Goal: Task Accomplishment & Management: Manage account settings

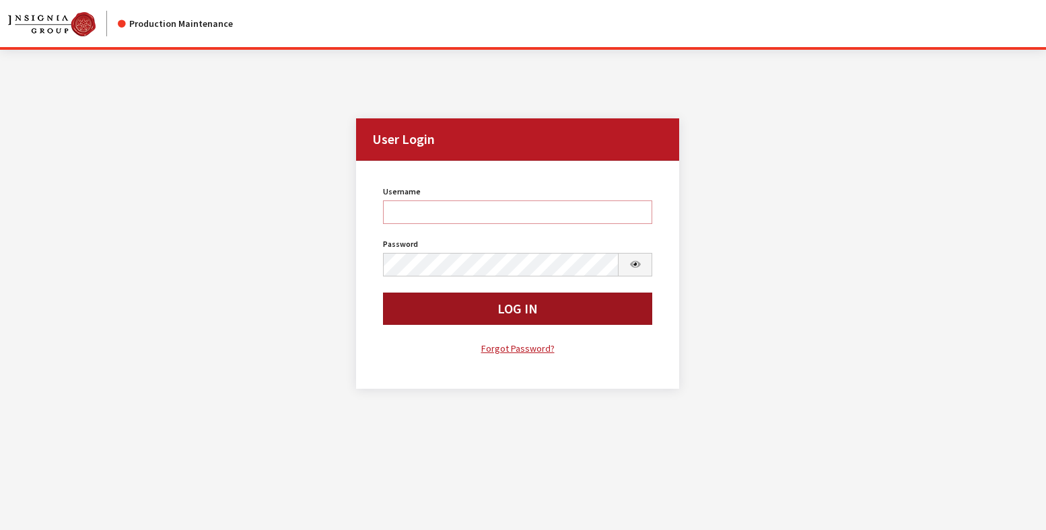
type input "rgoodwin"
click at [450, 302] on button "Log In" at bounding box center [518, 309] width 270 height 32
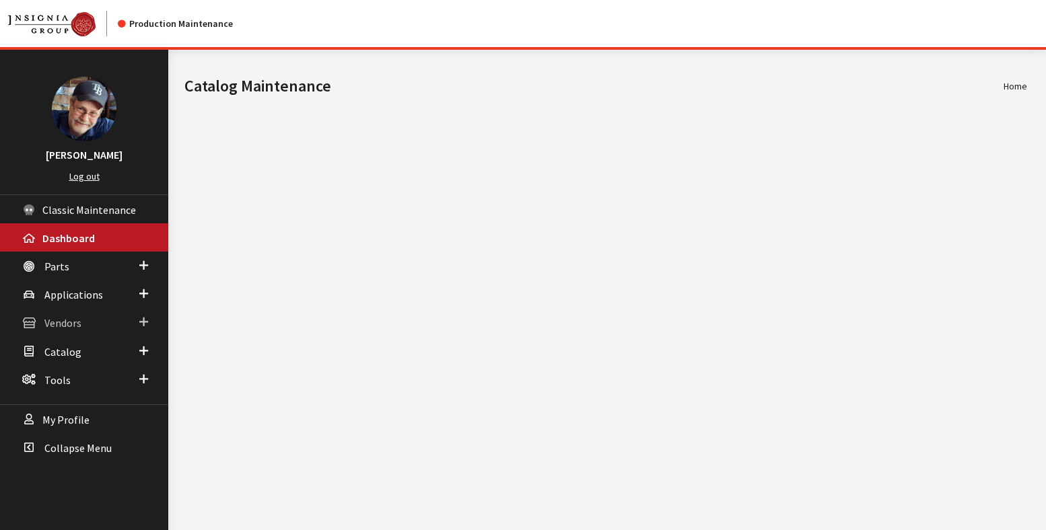
click at [61, 323] on span "Vendors" at bounding box center [62, 323] width 37 height 13
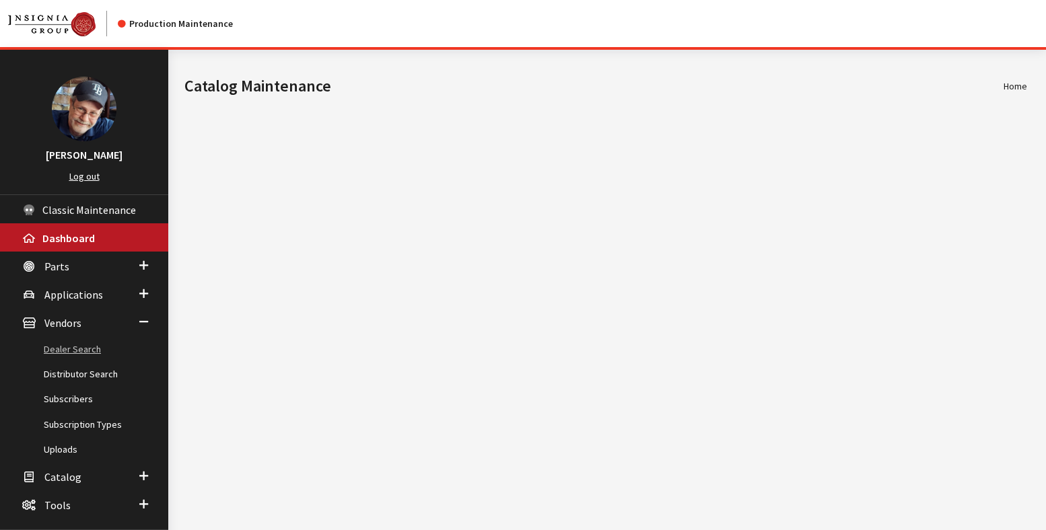
click at [75, 348] on link "Dealer Search" at bounding box center [84, 349] width 168 height 25
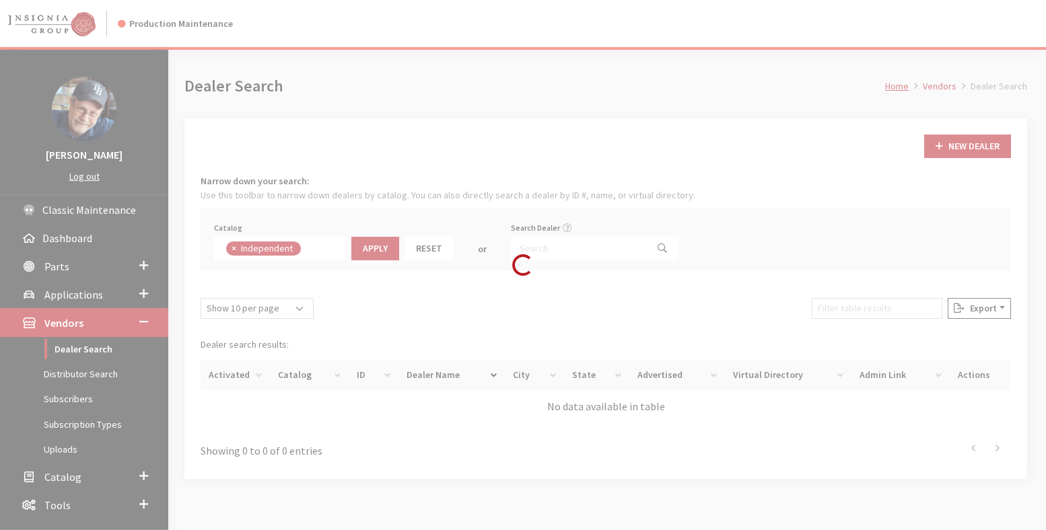
scroll to position [98, 0]
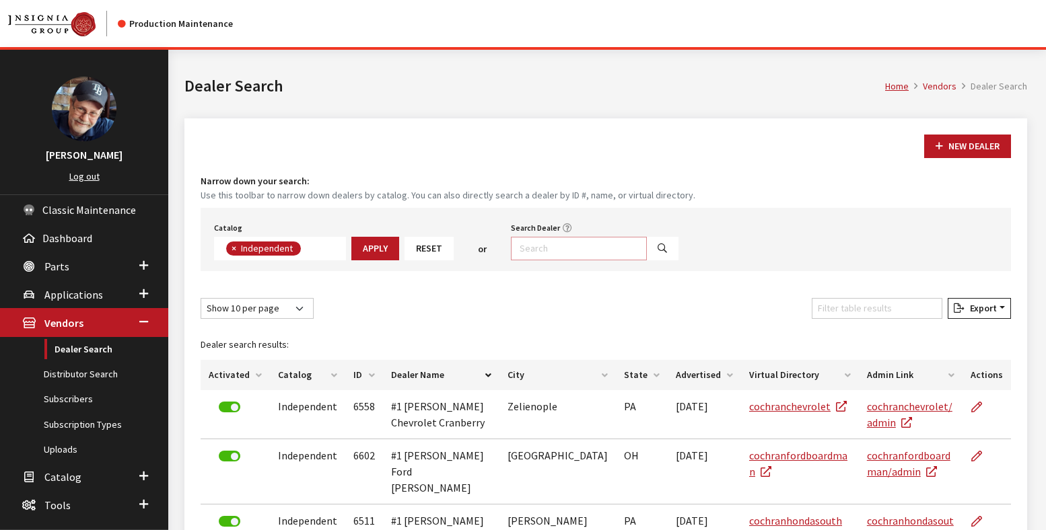
click at [552, 243] on input "Search Dealer" at bounding box center [579, 249] width 136 height 24
paste input "R0116"
type input "R0116"
click at [657, 250] on icon "Search" at bounding box center [661, 248] width 9 height 9
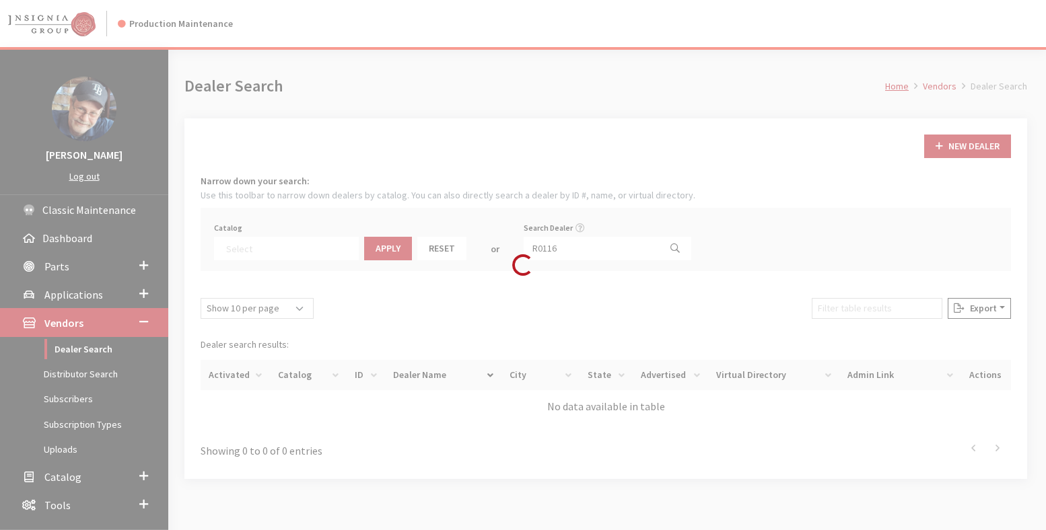
scroll to position [141, 0]
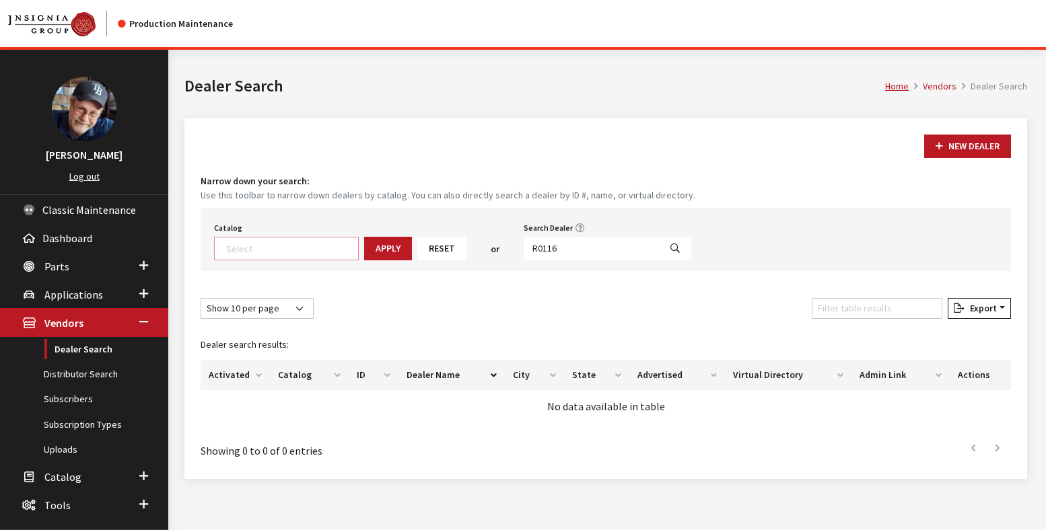
click at [302, 251] on textarea "Search" at bounding box center [292, 248] width 132 height 12
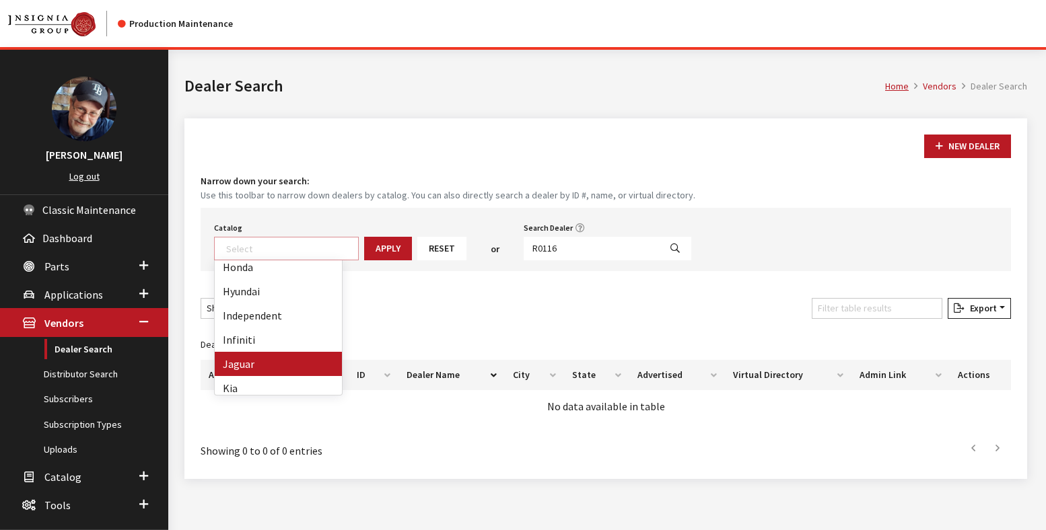
select select "20"
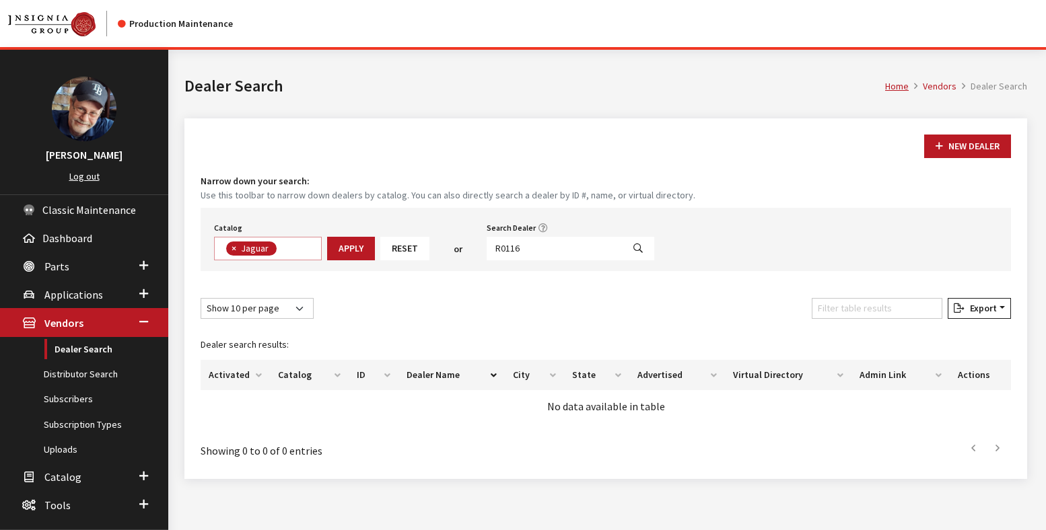
scroll to position [1, 0]
click at [342, 250] on button "Apply" at bounding box center [351, 249] width 48 height 24
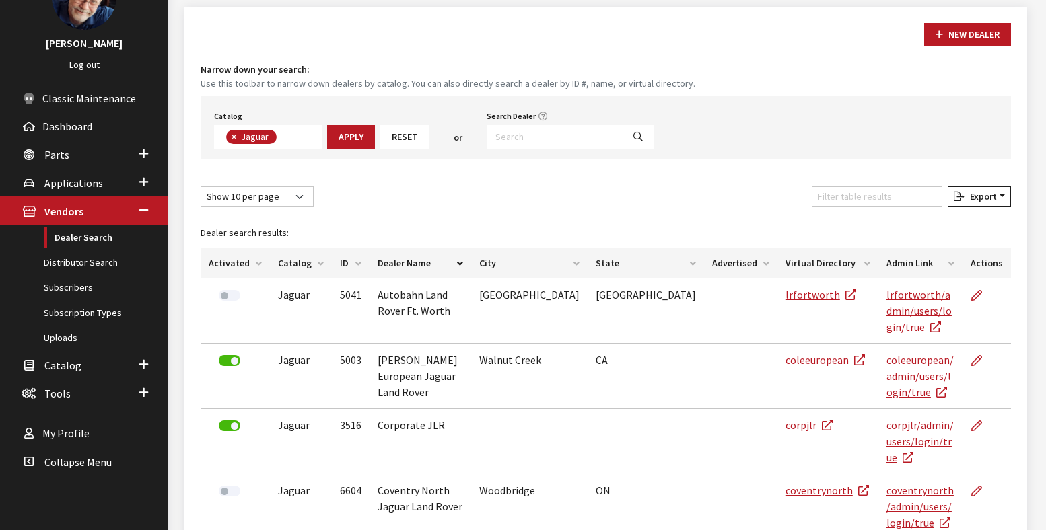
scroll to position [112, 0]
click at [856, 189] on input "Filter table results" at bounding box center [876, 196] width 131 height 21
click at [555, 135] on input "Search Dealer" at bounding box center [554, 136] width 136 height 24
paste input "R0116"
type input "R0116"
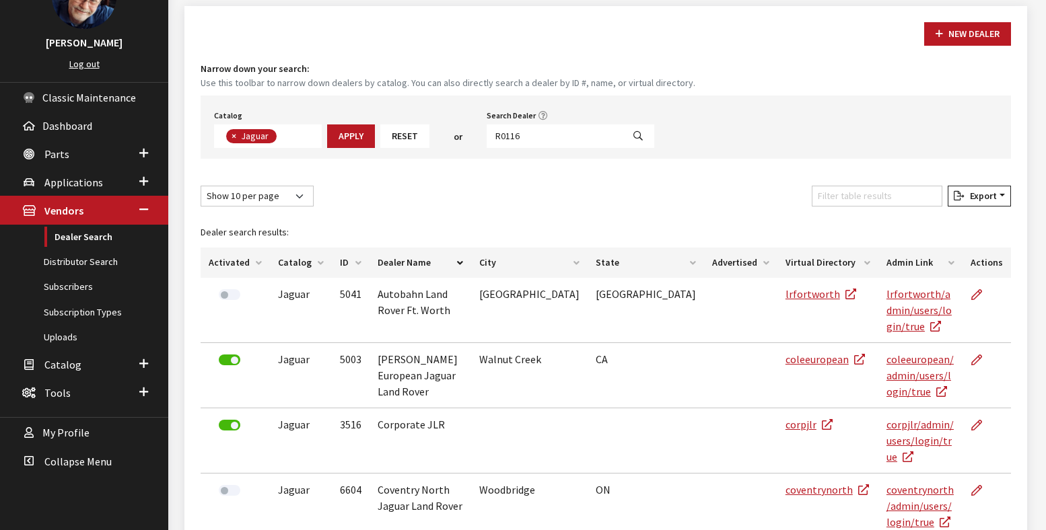
click at [637, 139] on button "Search" at bounding box center [638, 136] width 32 height 24
select select
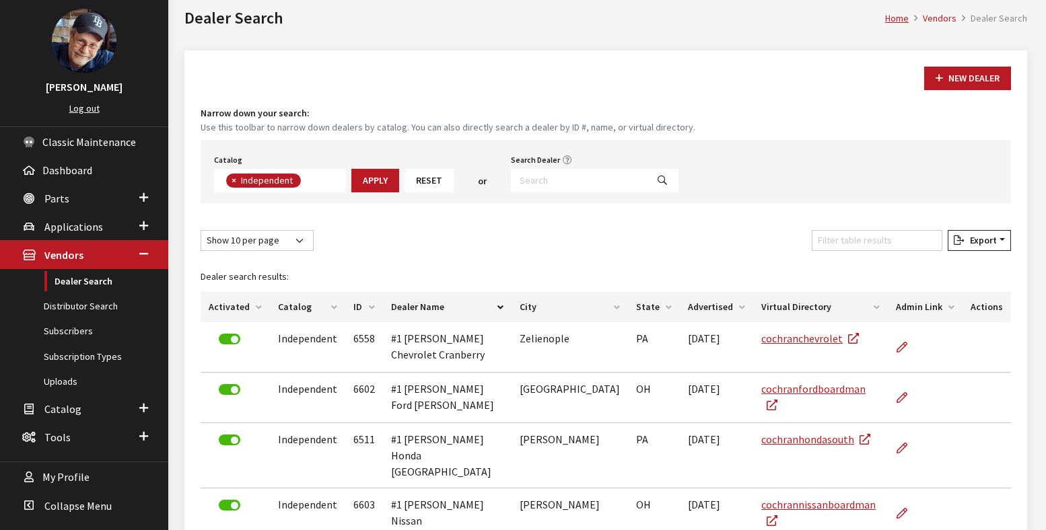
scroll to position [97, 0]
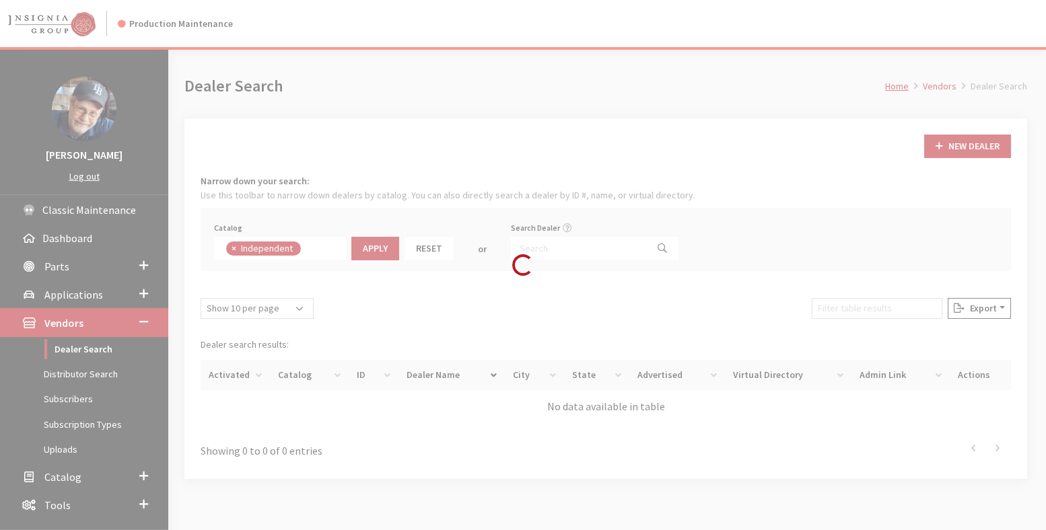
scroll to position [97, 0]
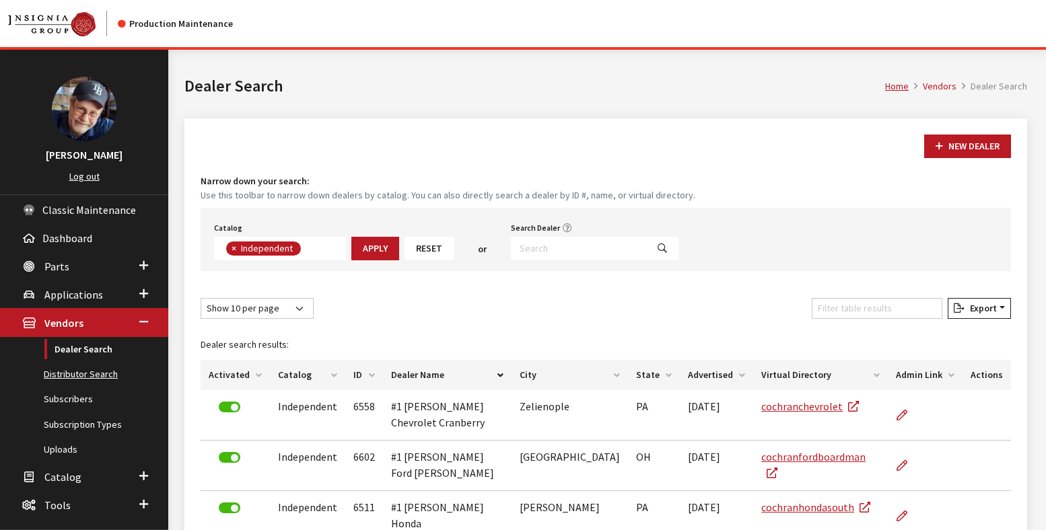
click at [67, 375] on link "Distributor Search" at bounding box center [84, 374] width 168 height 25
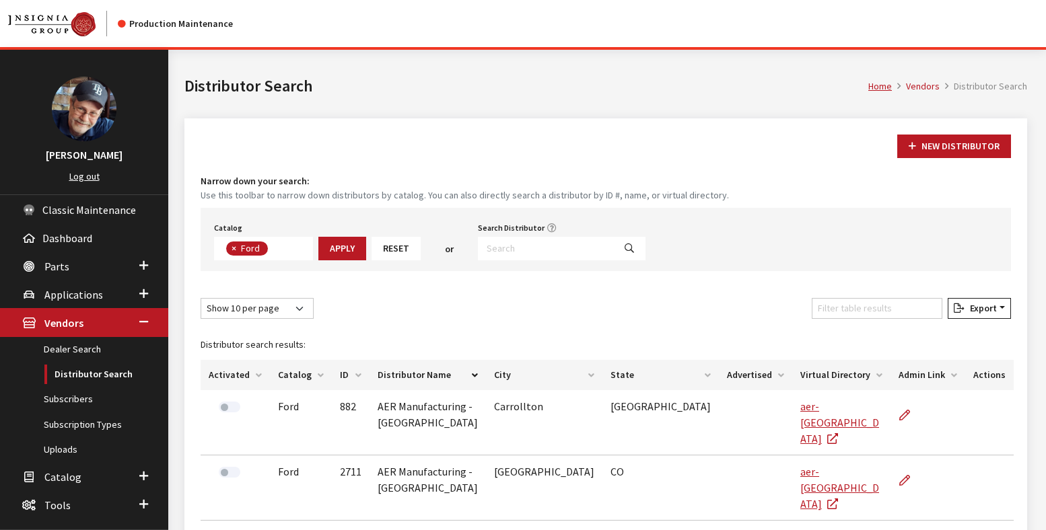
scroll to position [47, 0]
click at [63, 266] on span "Parts" at bounding box center [56, 266] width 25 height 13
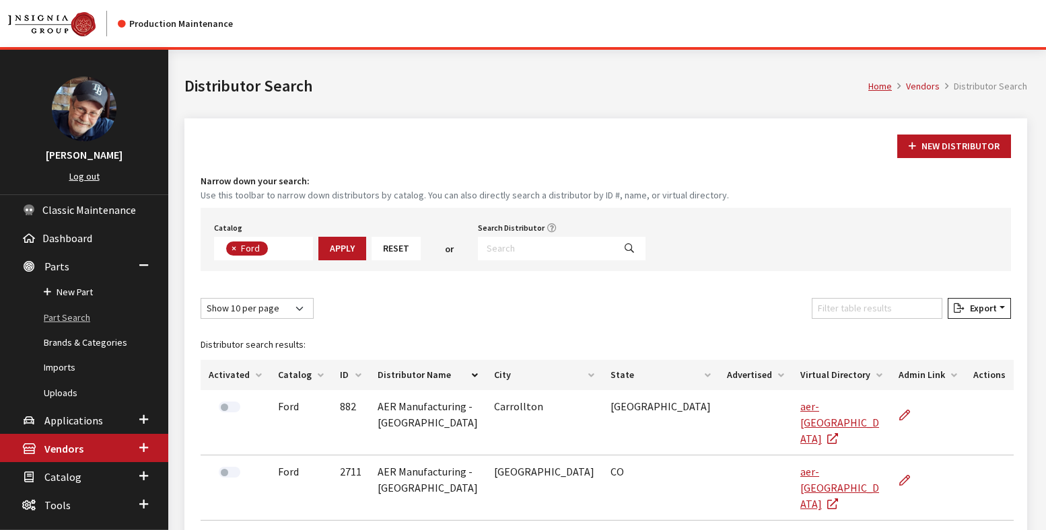
click at [63, 315] on link "Part Search" at bounding box center [84, 317] width 168 height 25
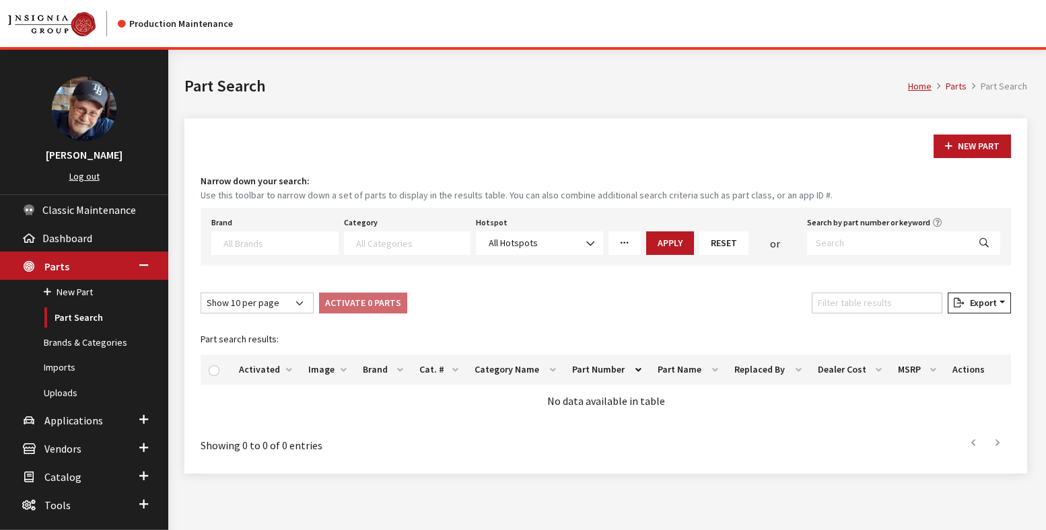
select select
click at [69, 446] on span "Vendors" at bounding box center [62, 448] width 37 height 13
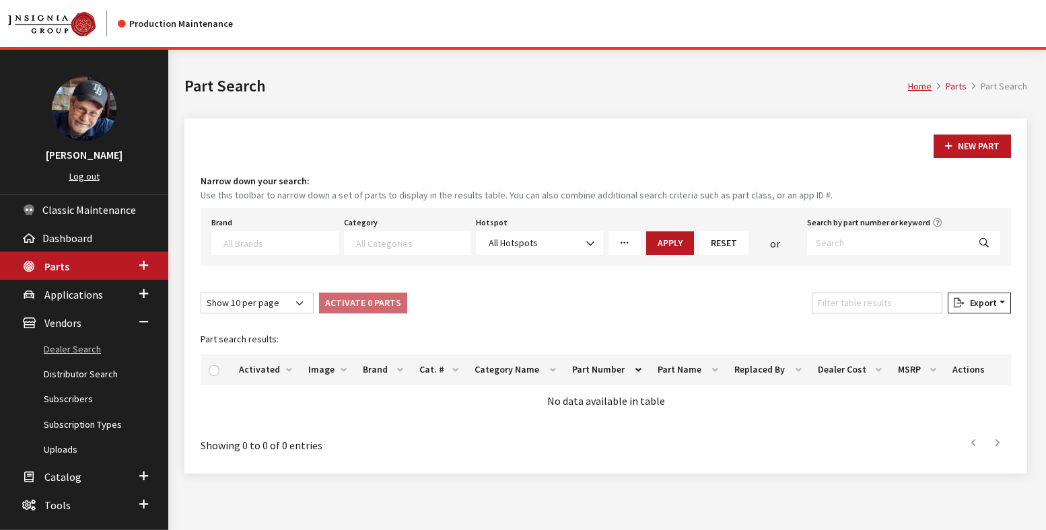
click at [80, 350] on link "Dealer Search" at bounding box center [84, 349] width 168 height 25
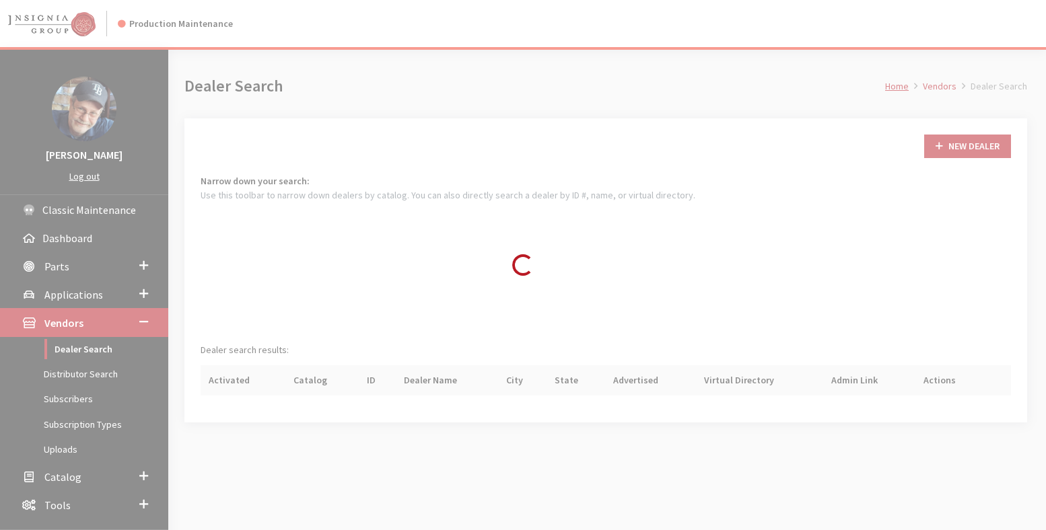
scroll to position [97, 0]
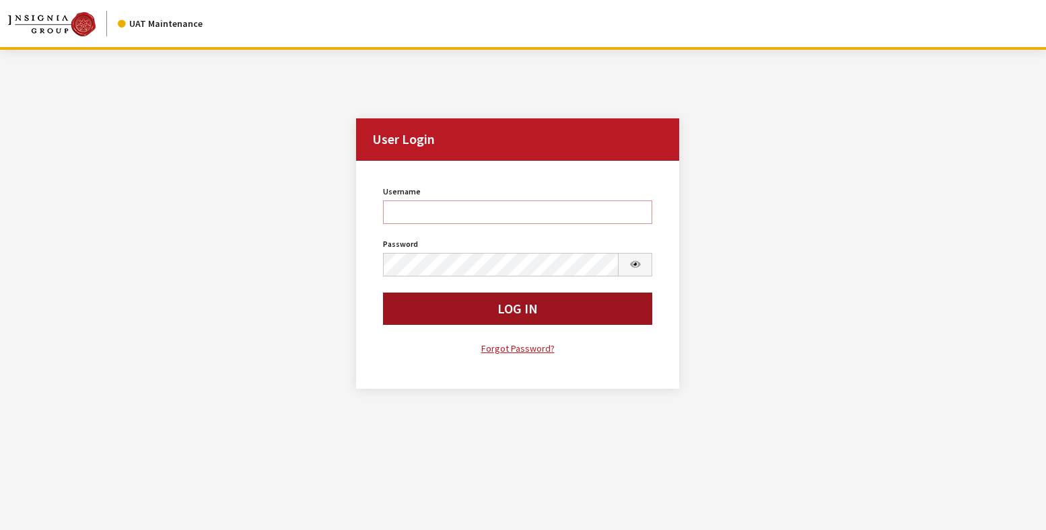
type input "rgoodwin"
click at [448, 313] on button "Log In" at bounding box center [518, 309] width 270 height 32
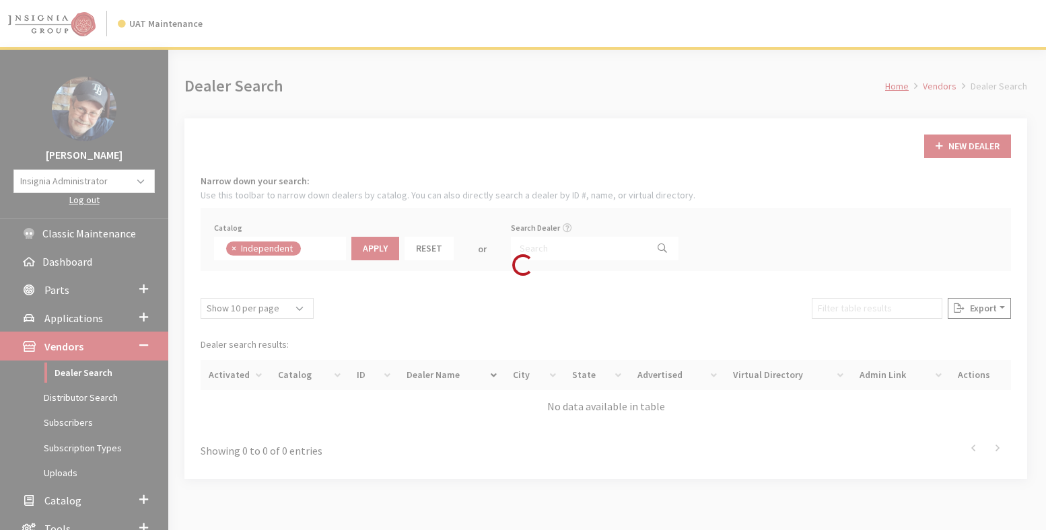
scroll to position [97, 0]
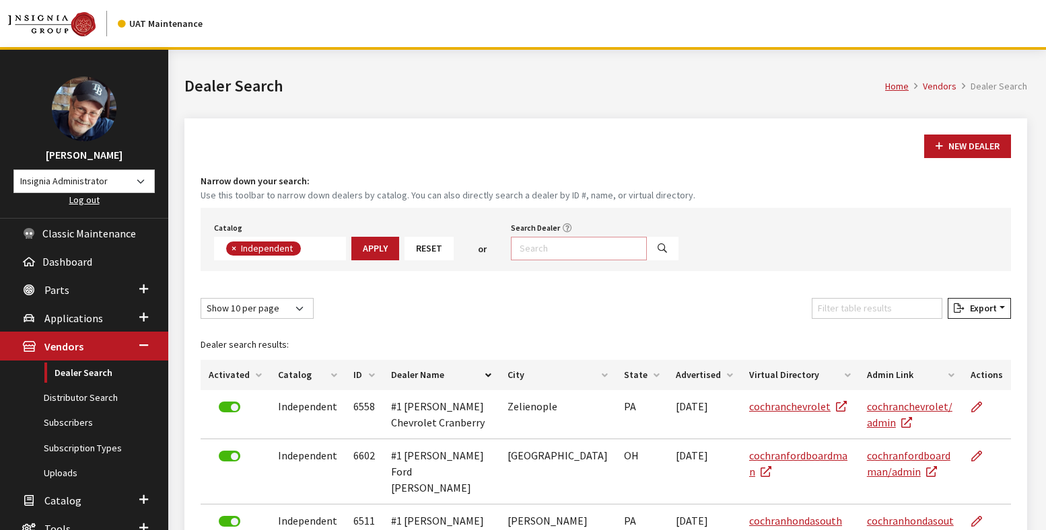
click at [534, 245] on input "Search Dealer" at bounding box center [579, 249] width 136 height 24
paste input "jaguarlandrovercary"
type input "jaguarlandrovercary"
click at [646, 250] on button "Search" at bounding box center [662, 249] width 32 height 24
select select
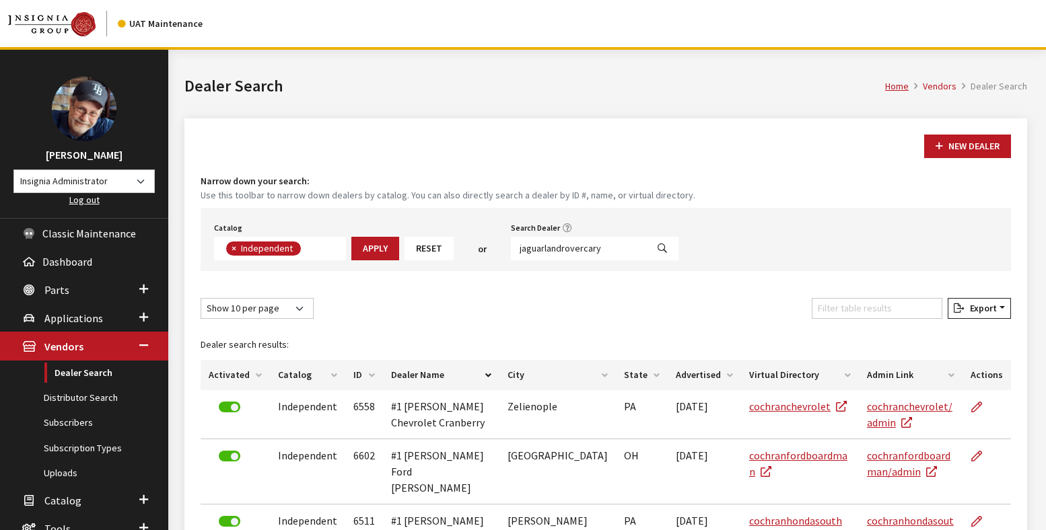
scroll to position [141, 0]
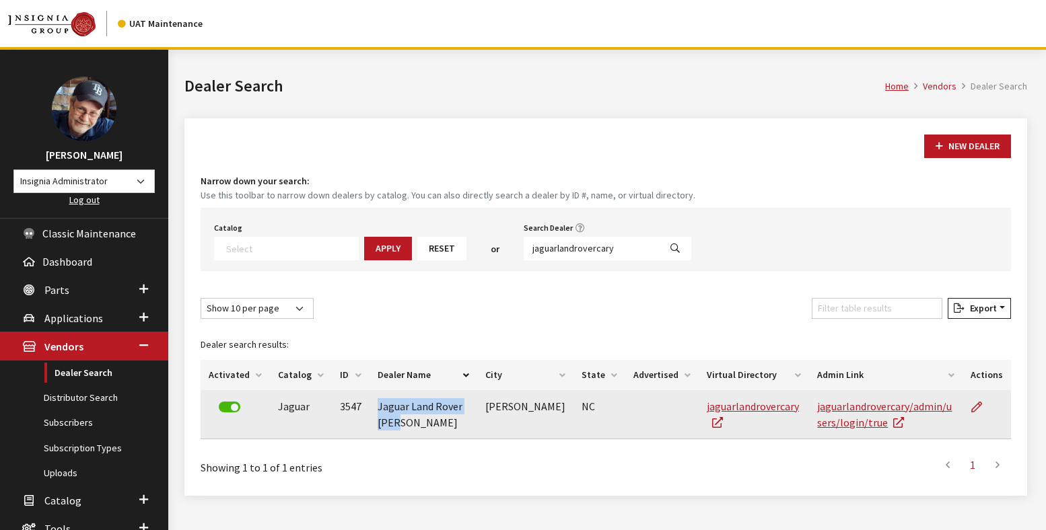
drag, startPoint x: 396, startPoint y: 428, endPoint x: 369, endPoint y: 404, distance: 35.3
click at [369, 404] on td "Jaguar Land Rover Cary" at bounding box center [423, 414] width 108 height 49
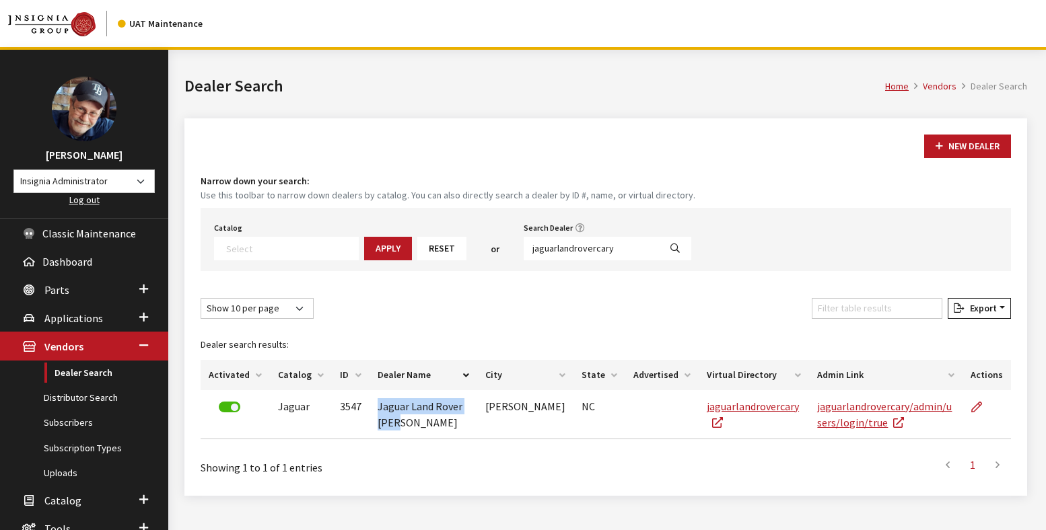
copy td "Jaguar Land Rover Cary"
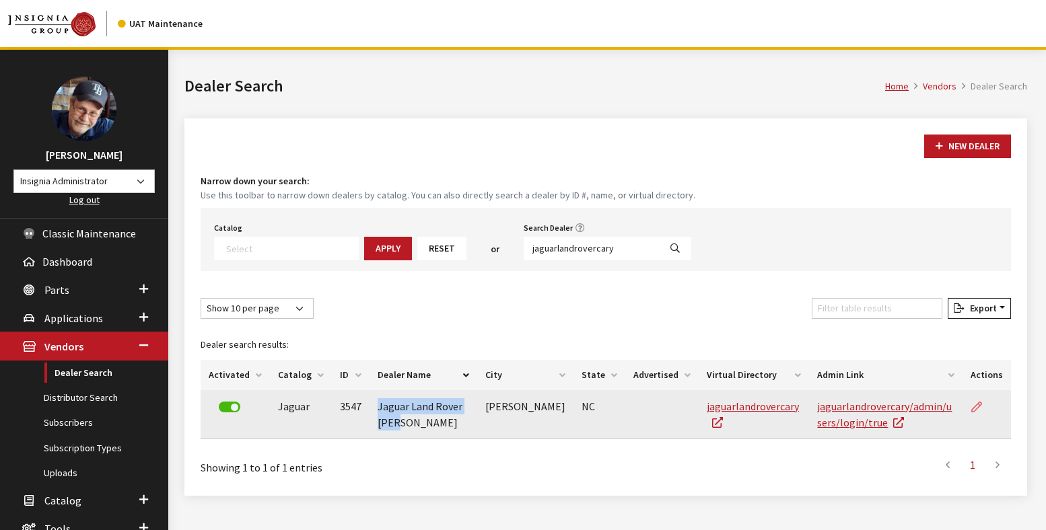
click at [977, 406] on icon at bounding box center [976, 407] width 11 height 11
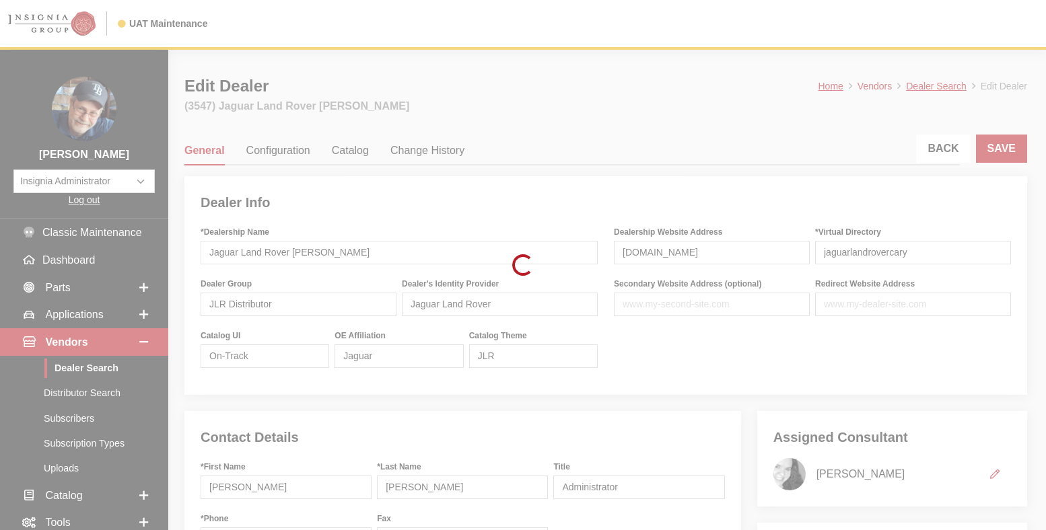
type input "299.00"
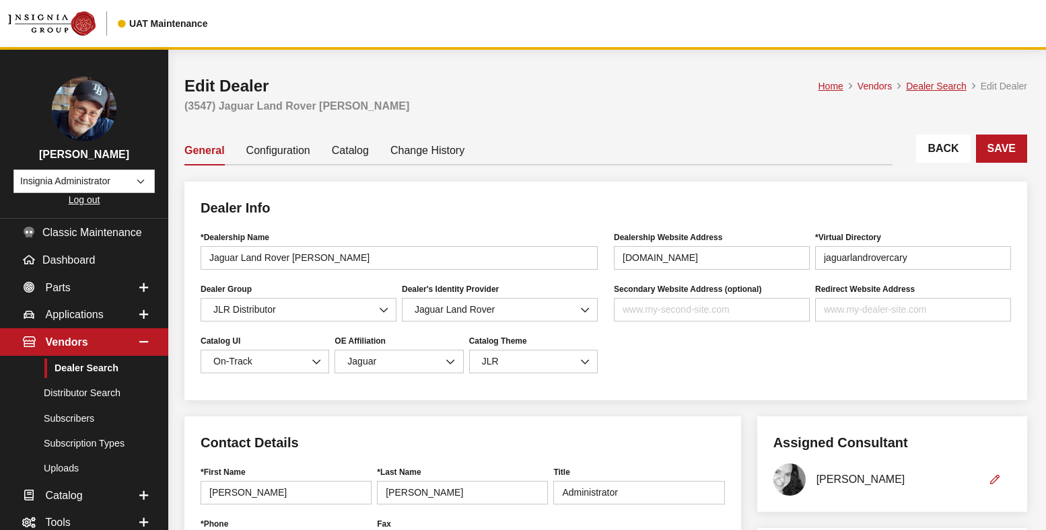
click at [349, 151] on link "Catalog" at bounding box center [350, 150] width 37 height 28
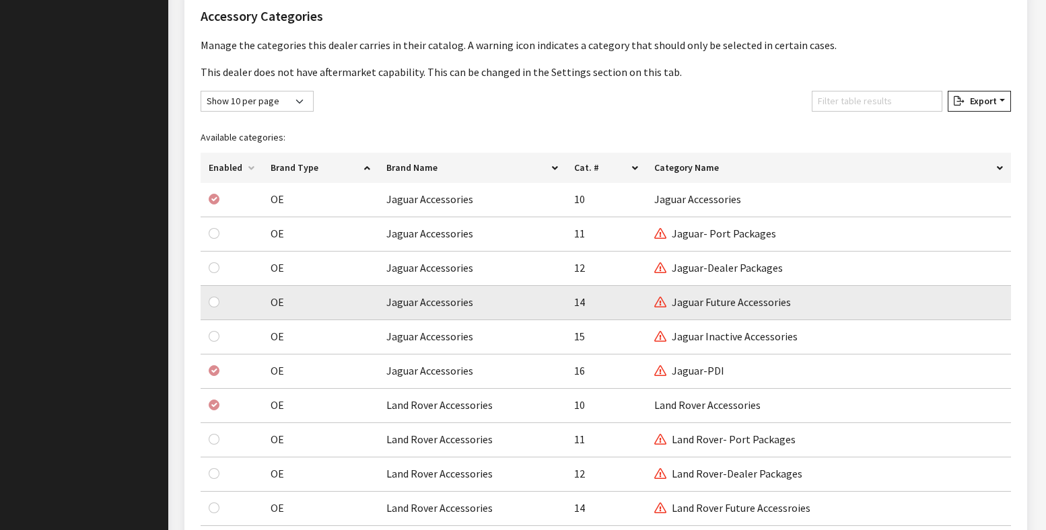
scroll to position [897, 0]
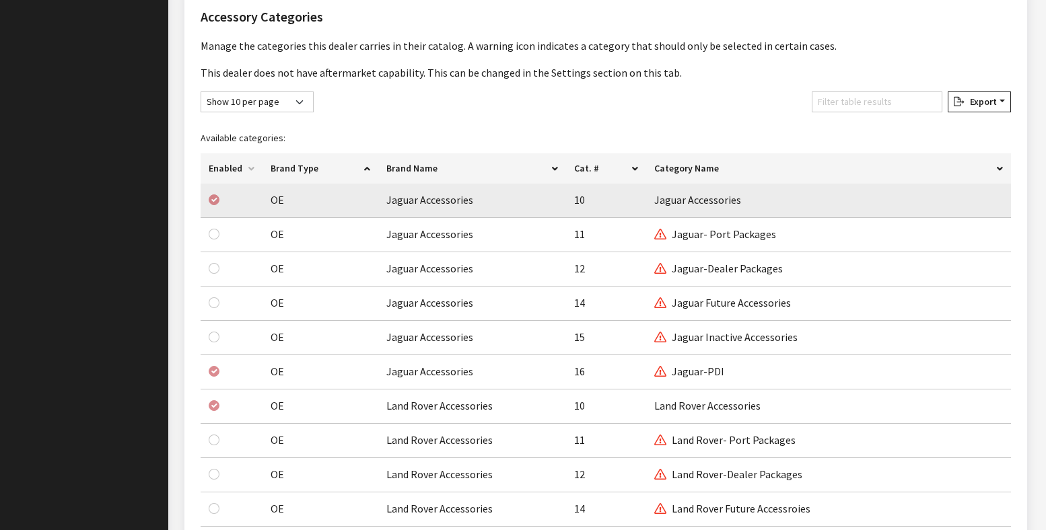
click at [818, 202] on td "Jaguar Accessories" at bounding box center [828, 201] width 365 height 34
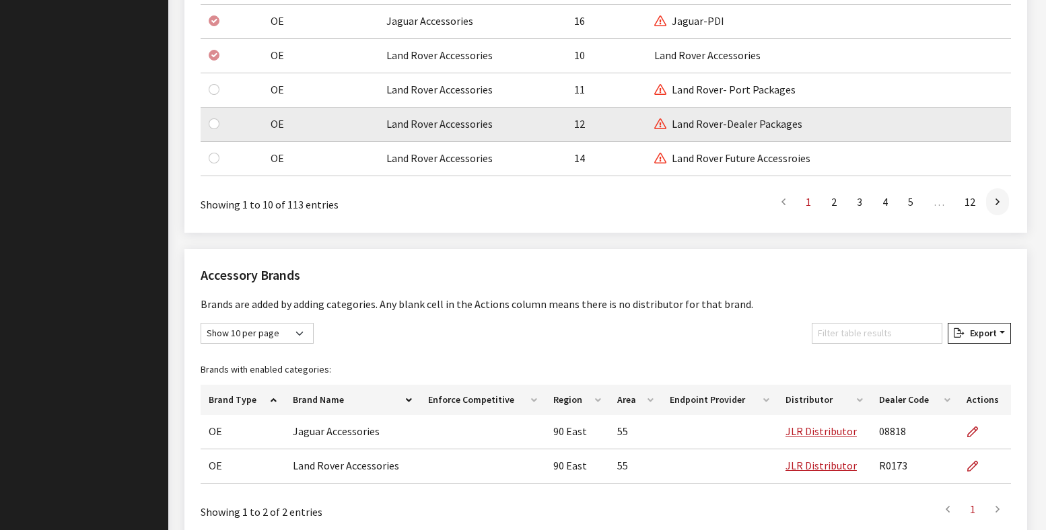
scroll to position [1314, 0]
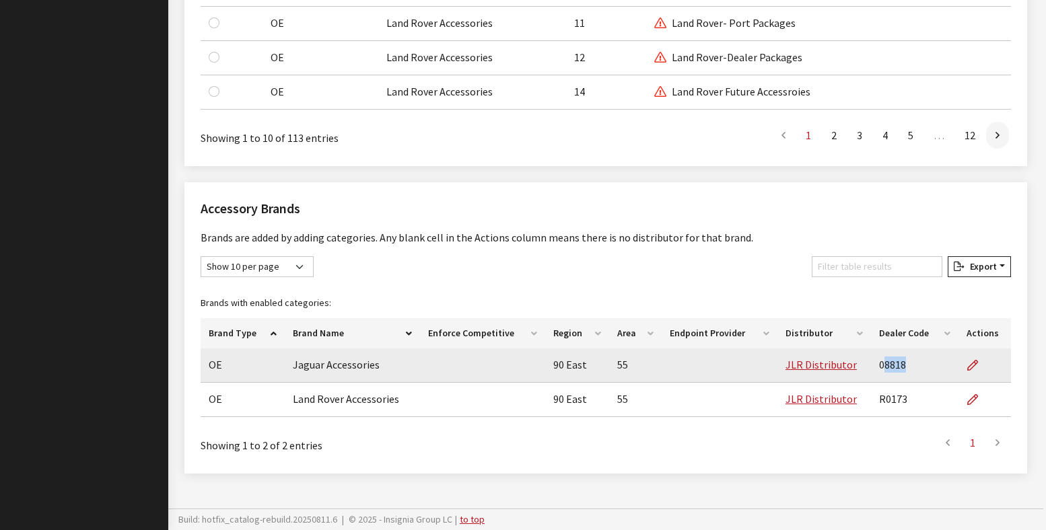
drag, startPoint x: 906, startPoint y: 367, endPoint x: 886, endPoint y: 367, distance: 19.5
click at [886, 367] on td "08818" at bounding box center [914, 366] width 87 height 34
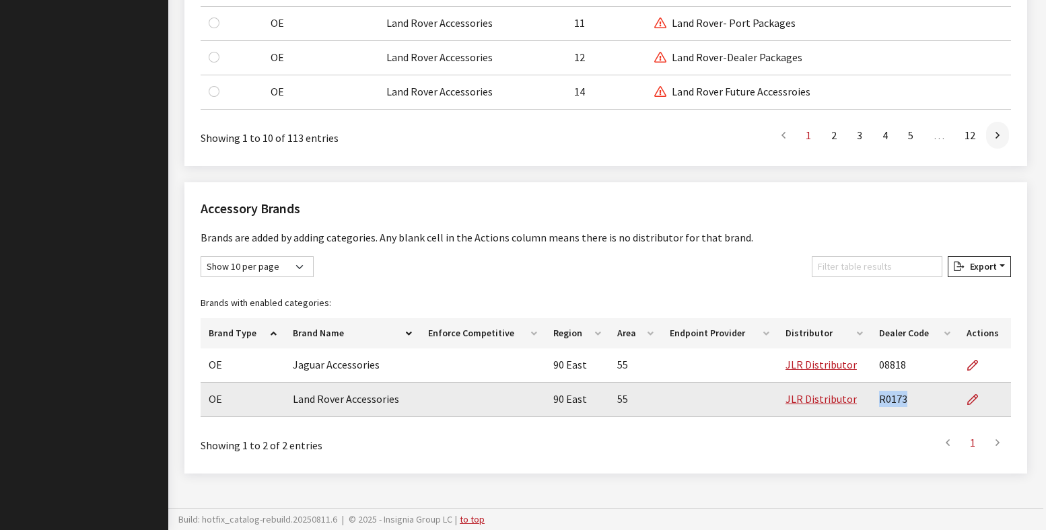
drag, startPoint x: 911, startPoint y: 404, endPoint x: 879, endPoint y: 402, distance: 32.4
click at [879, 402] on td "R0173" at bounding box center [914, 400] width 87 height 34
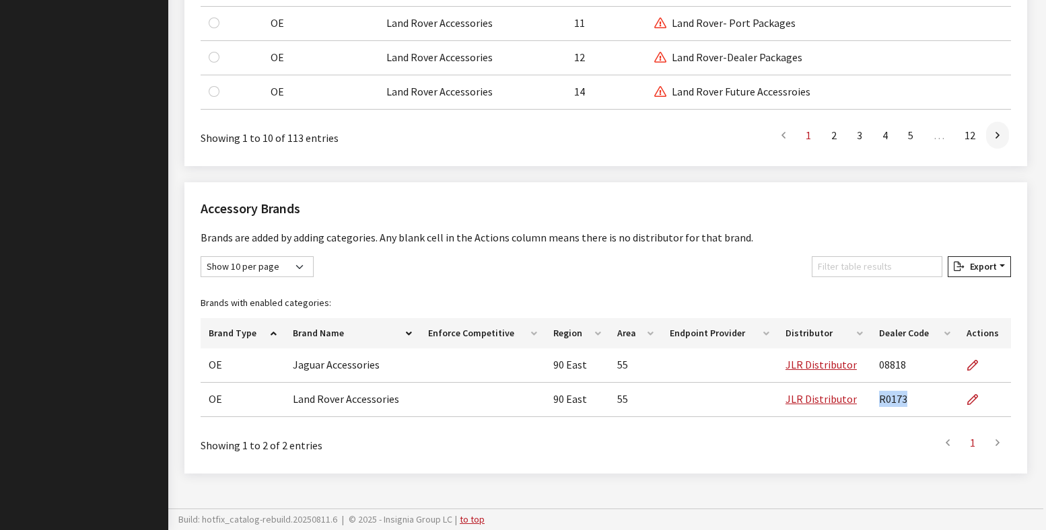
copy td "R0173"
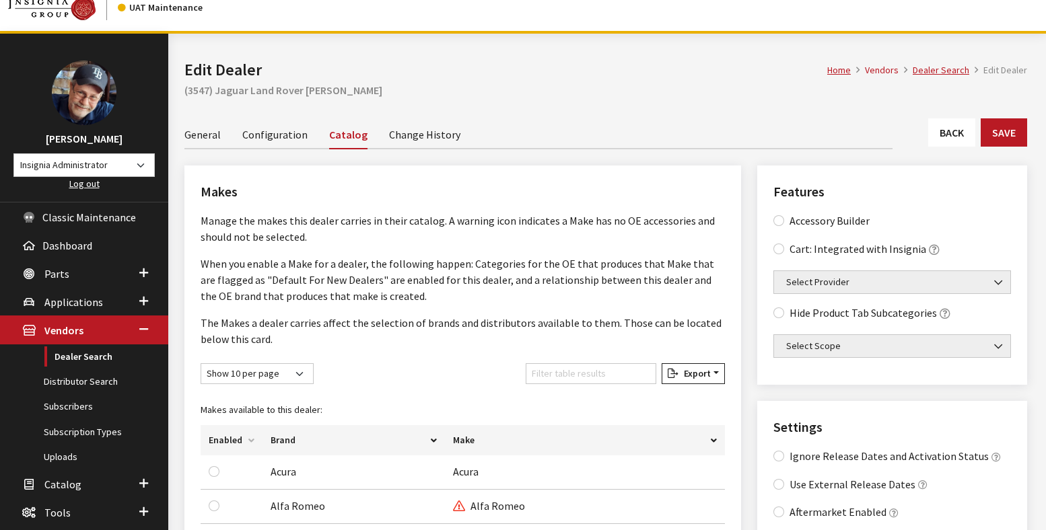
scroll to position [0, 0]
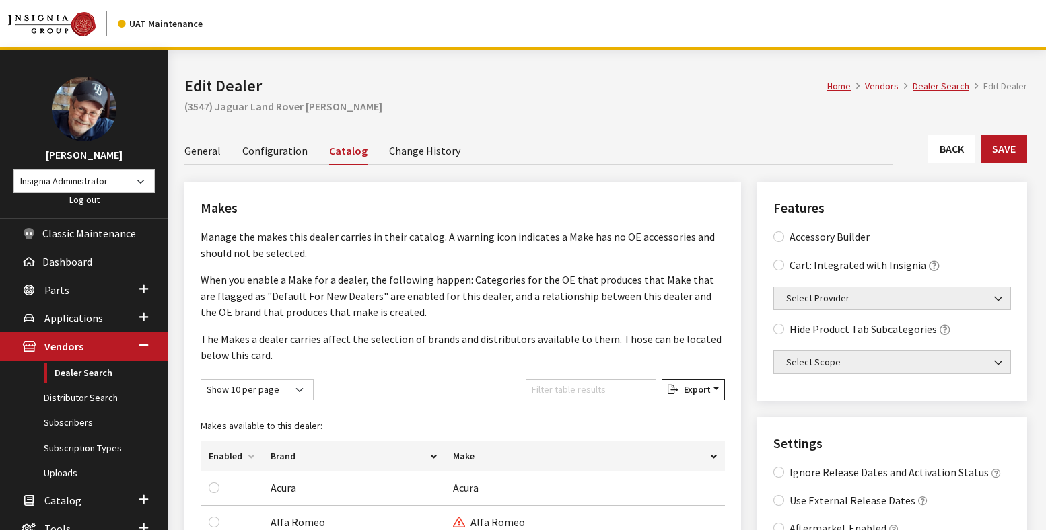
click at [197, 107] on h2 "(3547) Jaguar Land Rover [PERSON_NAME]" at bounding box center [605, 106] width 842 height 16
drag, startPoint x: 197, startPoint y: 107, endPoint x: 188, endPoint y: 151, distance: 44.6
click at [197, 108] on h2 "(3547) Jaguar Land Rover [PERSON_NAME]" at bounding box center [605, 106] width 842 height 16
copy h2 "3547"
click at [66, 497] on span "Catalog" at bounding box center [62, 500] width 37 height 13
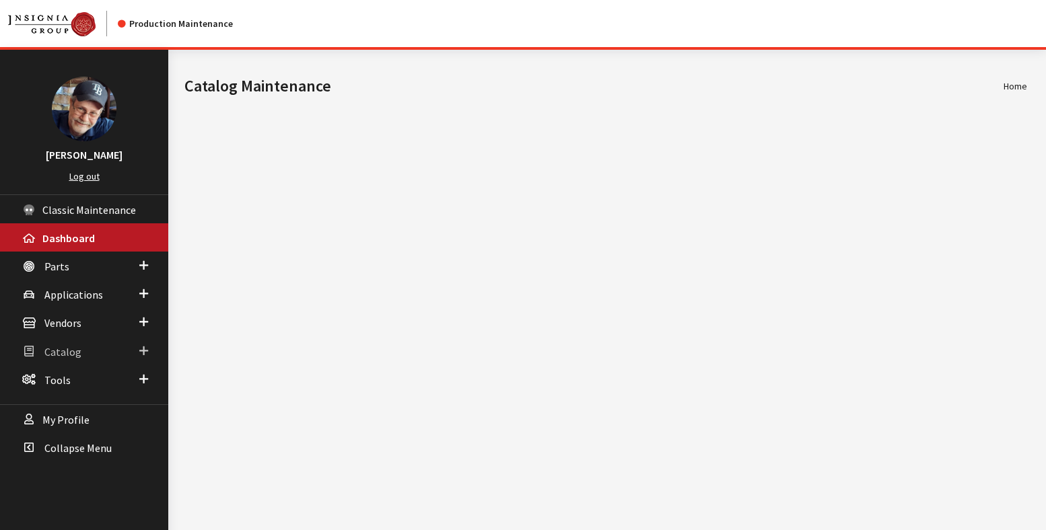
drag, startPoint x: 62, startPoint y: 355, endPoint x: 61, endPoint y: 372, distance: 17.5
click at [61, 355] on span "Catalog" at bounding box center [62, 351] width 37 height 13
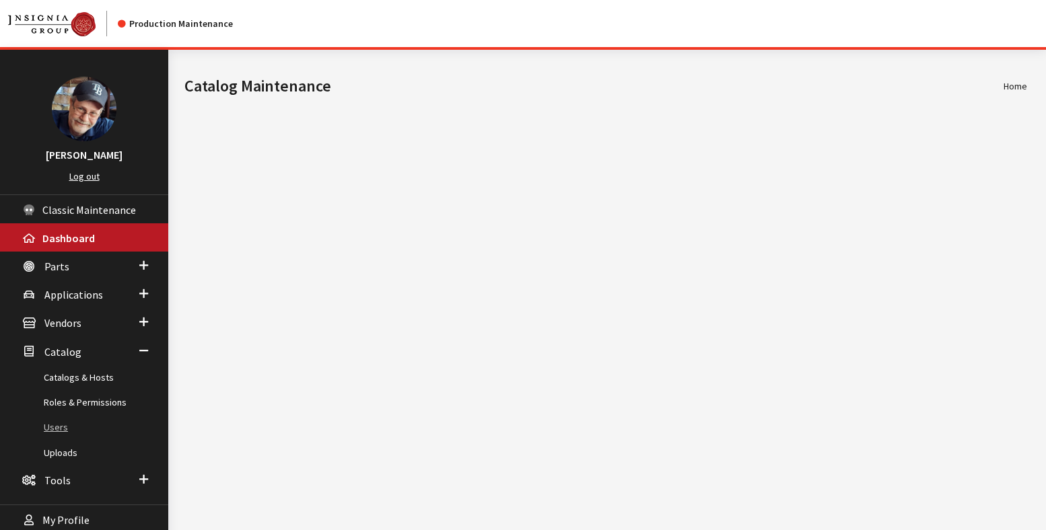
click at [59, 425] on link "Users" at bounding box center [84, 427] width 168 height 25
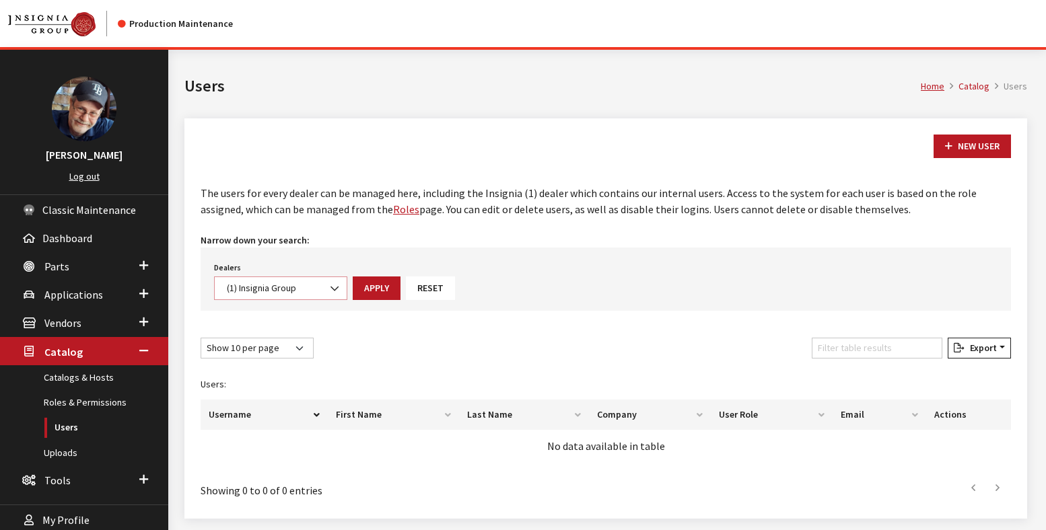
click at [276, 291] on span "(1) Insignia Group" at bounding box center [281, 288] width 116 height 14
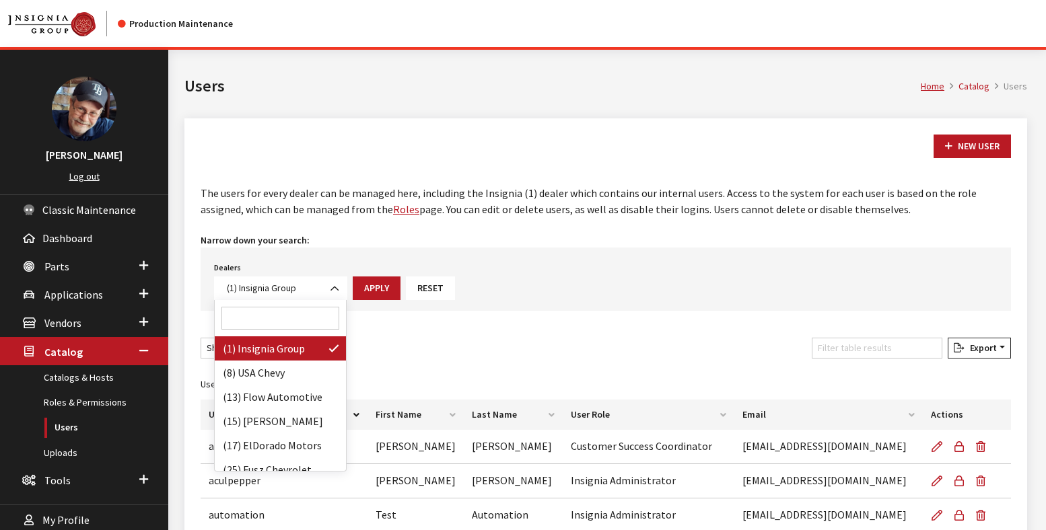
click at [258, 319] on input "Search" at bounding box center [280, 318] width 118 height 23
paste input "3547"
type input "3547"
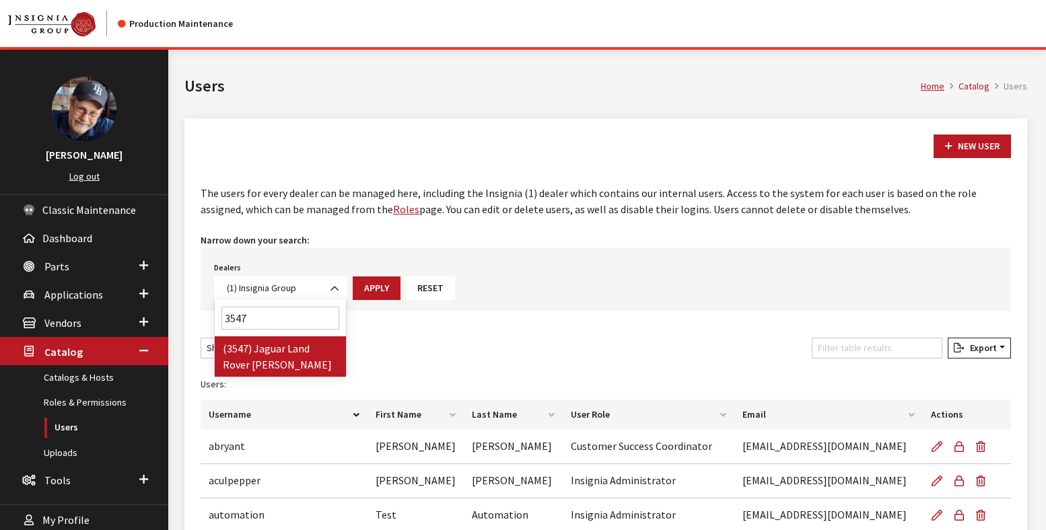
click at [371, 290] on button "Apply" at bounding box center [377, 289] width 48 height 24
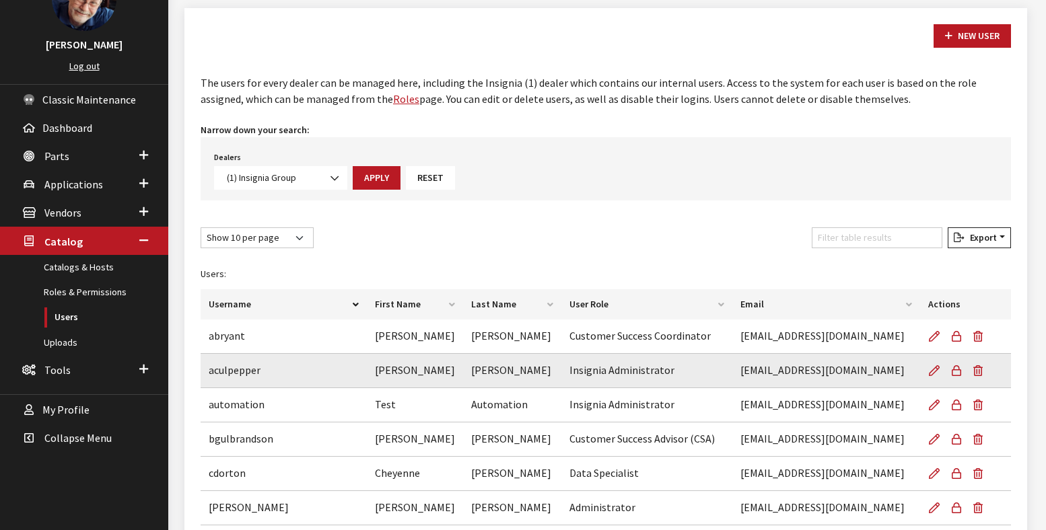
scroll to position [111, 0]
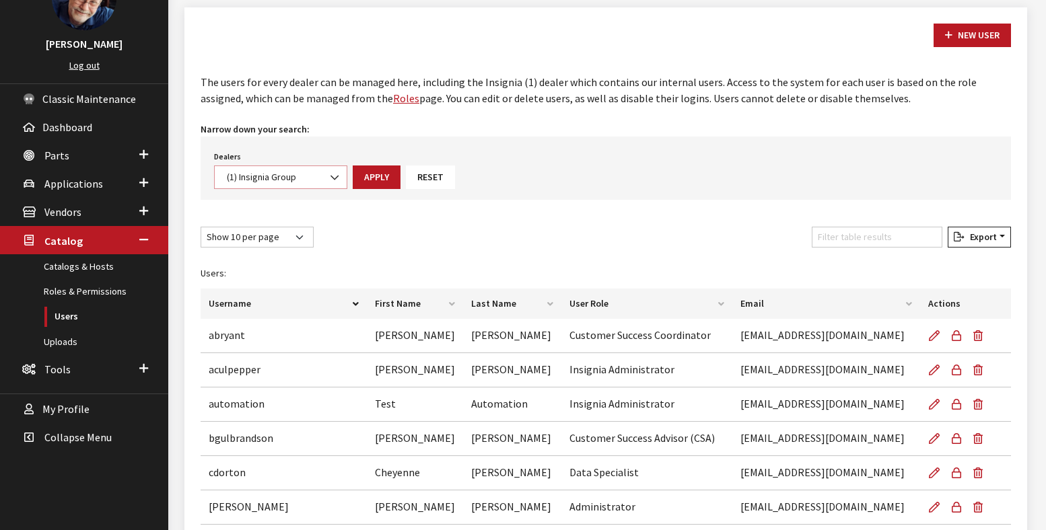
click at [293, 173] on span "(1) Insignia Group" at bounding box center [281, 177] width 116 height 14
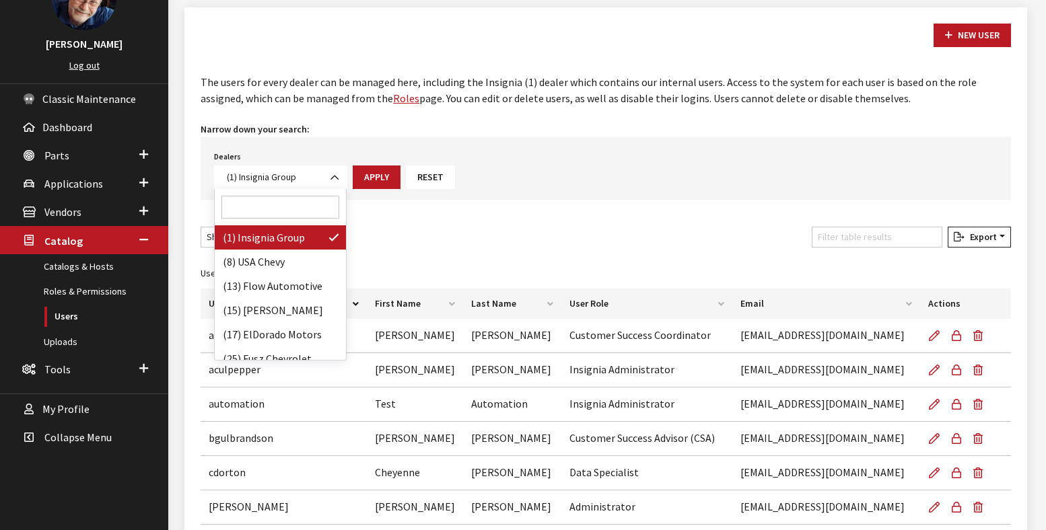
click at [272, 205] on input "Search" at bounding box center [280, 207] width 118 height 23
paste input "3547"
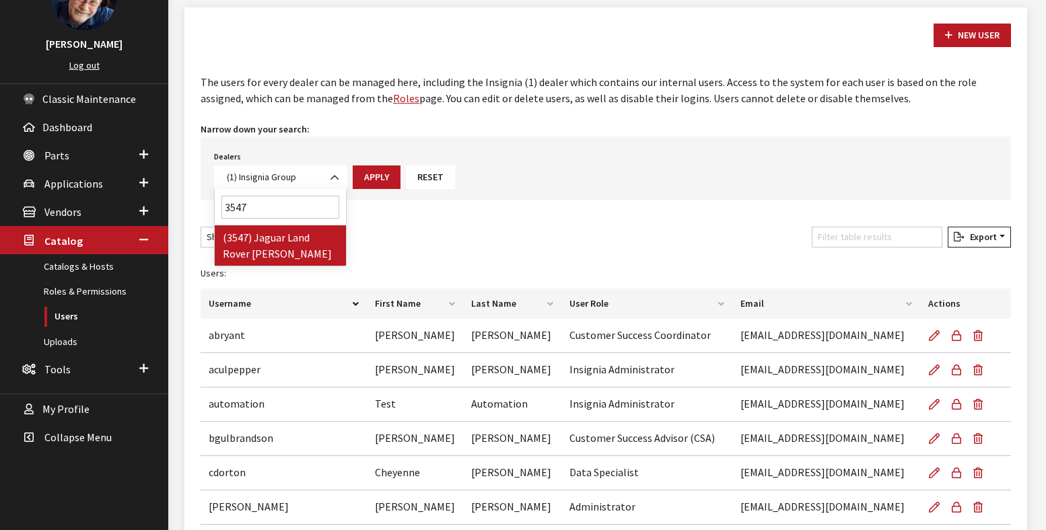
type input "3547"
select select "3547"
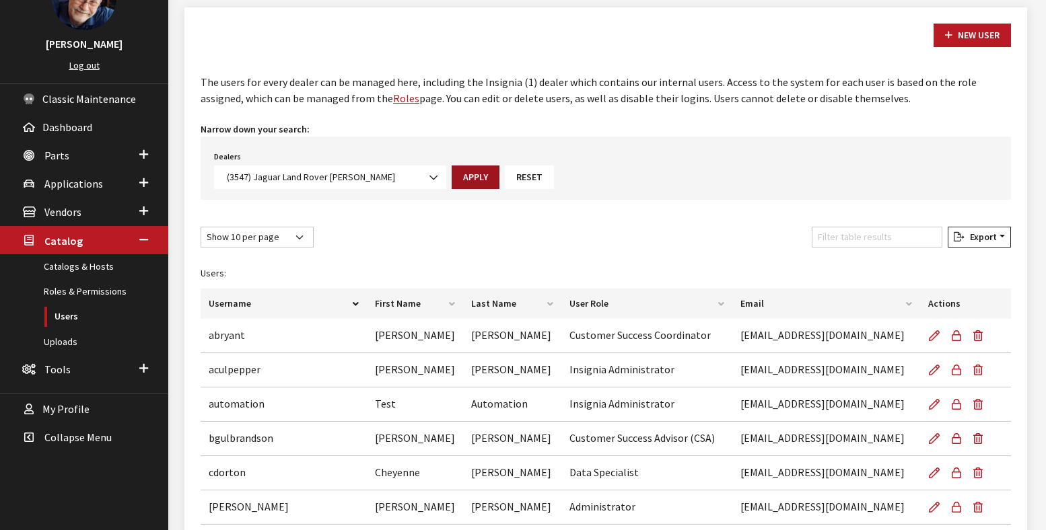
click at [451, 178] on button "Apply" at bounding box center [475, 178] width 48 height 24
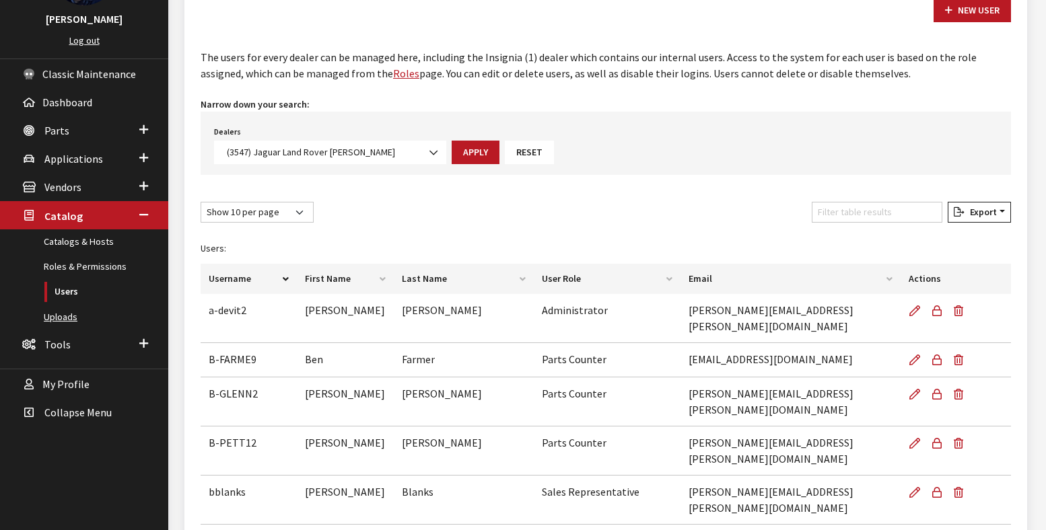
scroll to position [135, 0]
click at [273, 150] on span "(3547) Jaguar Land Rover [PERSON_NAME]" at bounding box center [330, 153] width 215 height 14
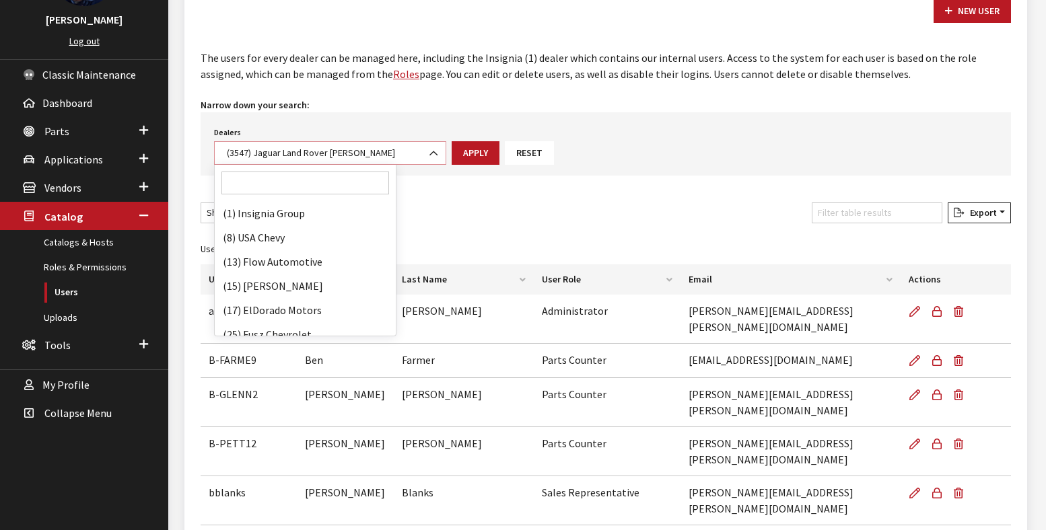
scroll to position [48664, 0]
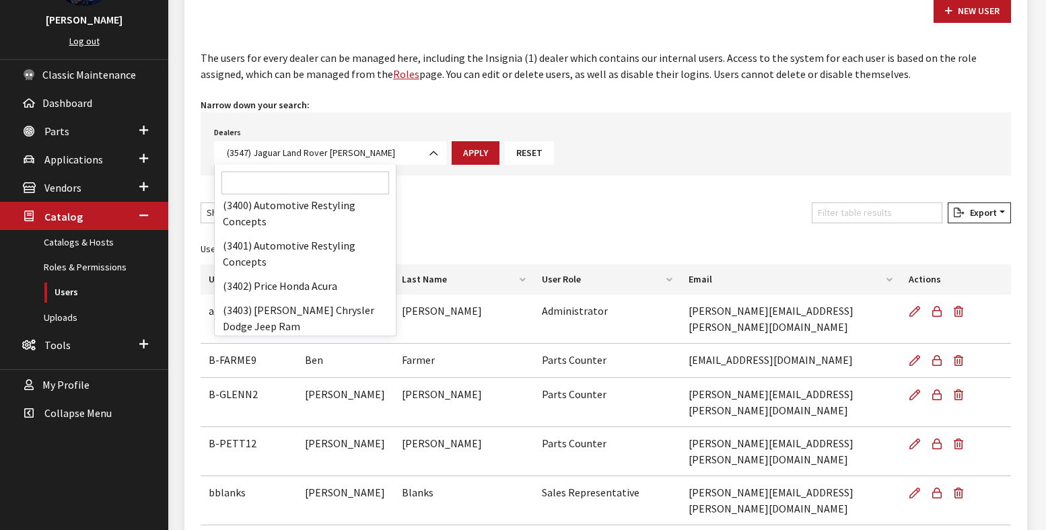
click at [267, 177] on input "Search" at bounding box center [305, 183] width 168 height 23
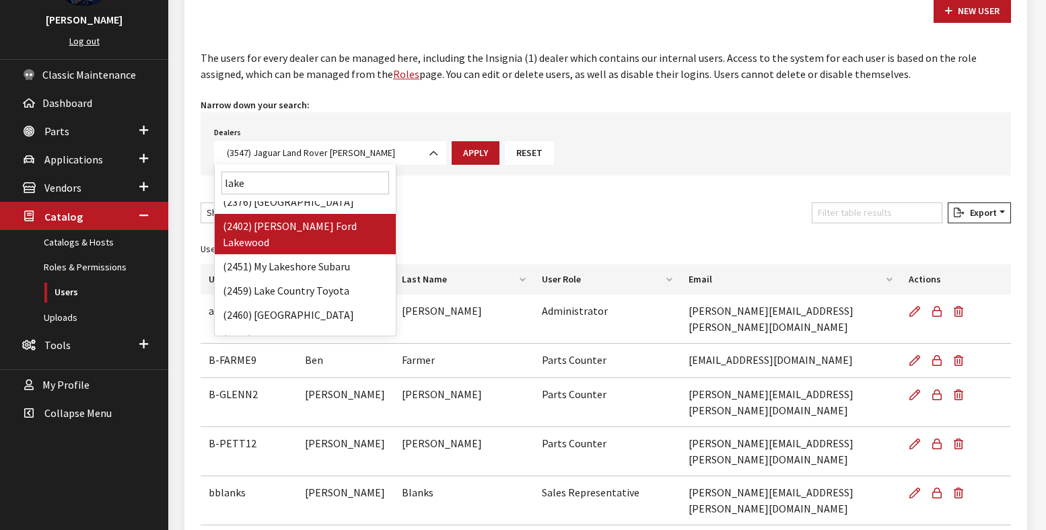
scroll to position [0, 0]
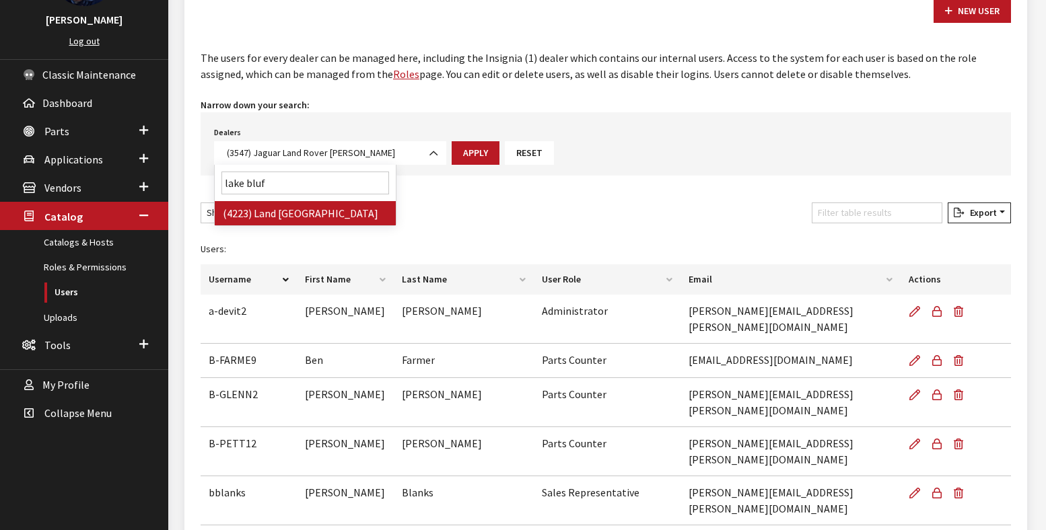
type input "lake bluff"
select select "4223"
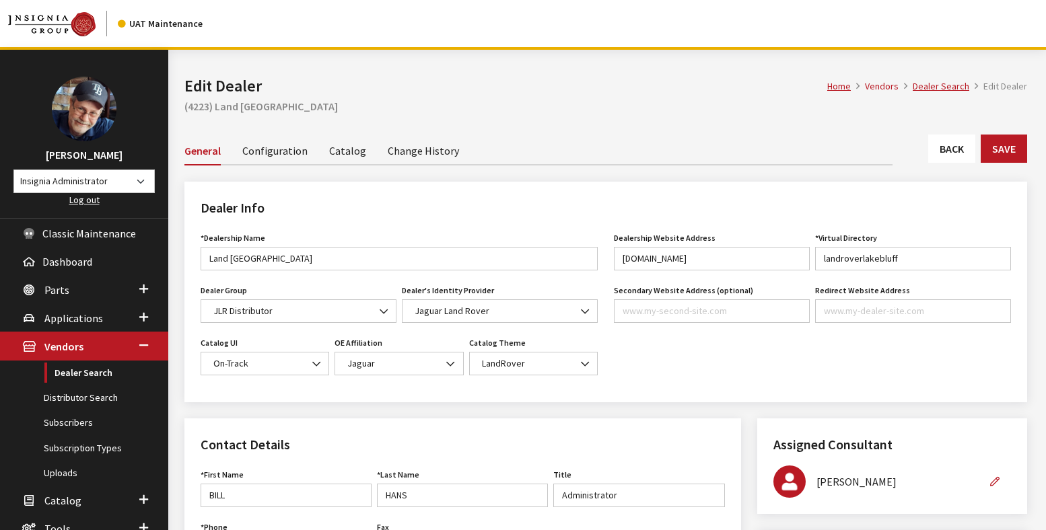
click at [345, 151] on link "Catalog" at bounding box center [347, 150] width 37 height 28
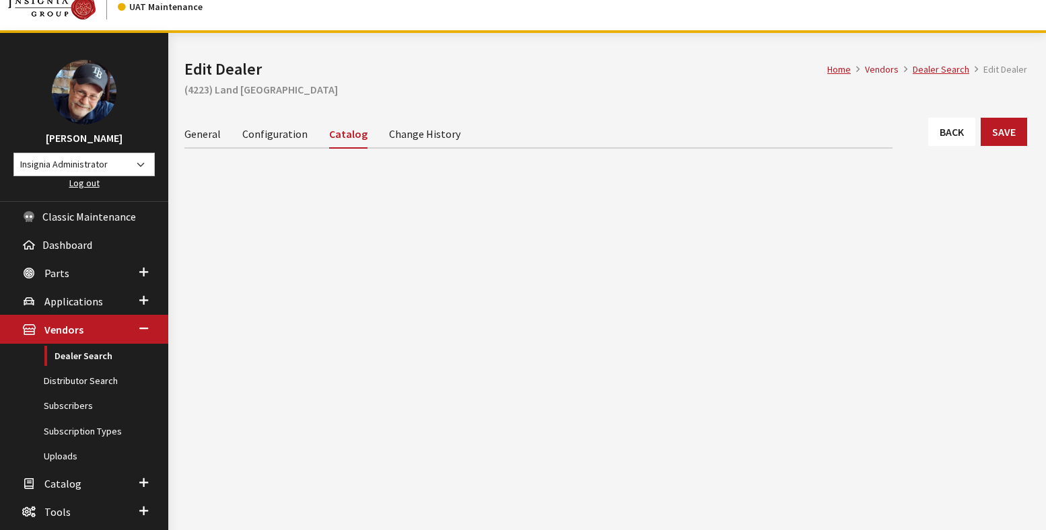
scroll to position [92, 0]
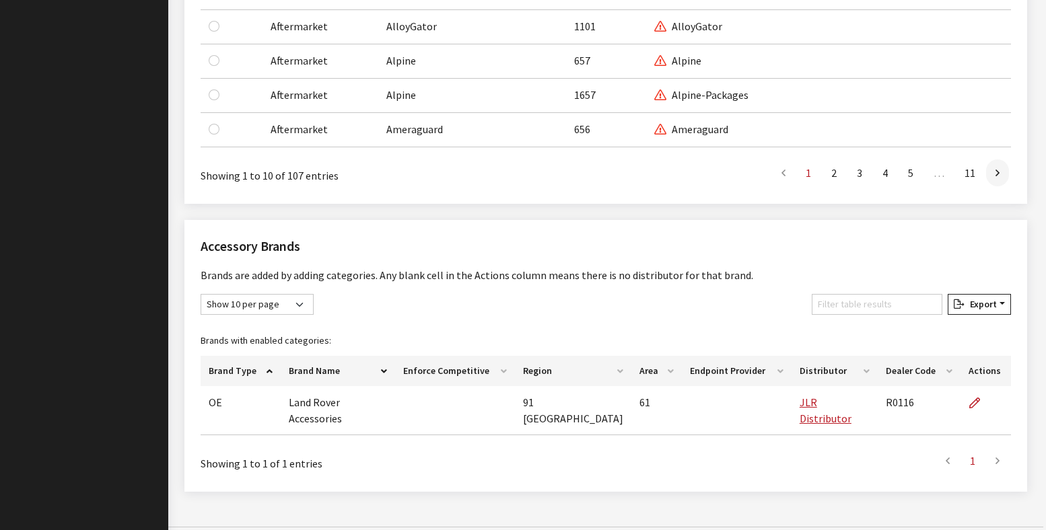
scroll to position [1280, 0]
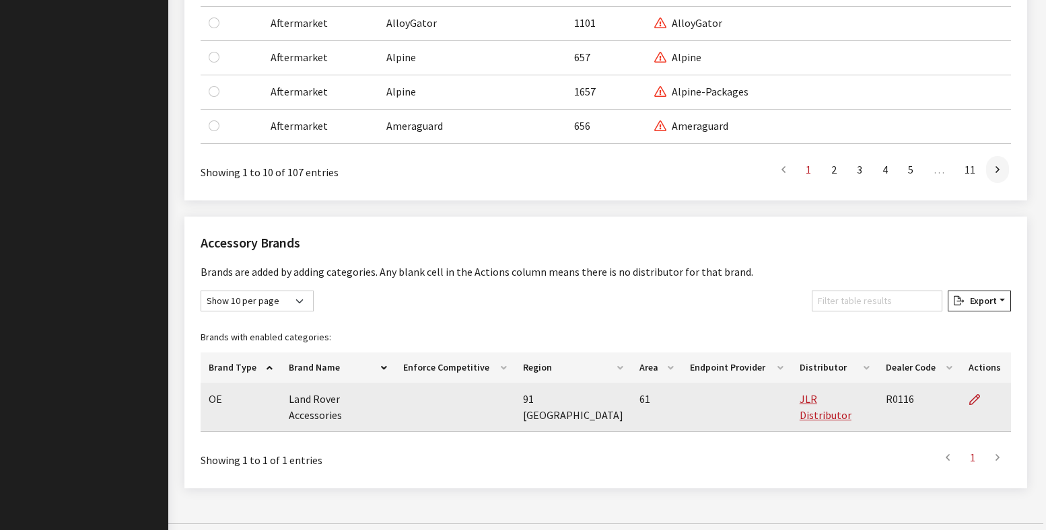
click at [891, 397] on td "R0116" at bounding box center [918, 407] width 83 height 49
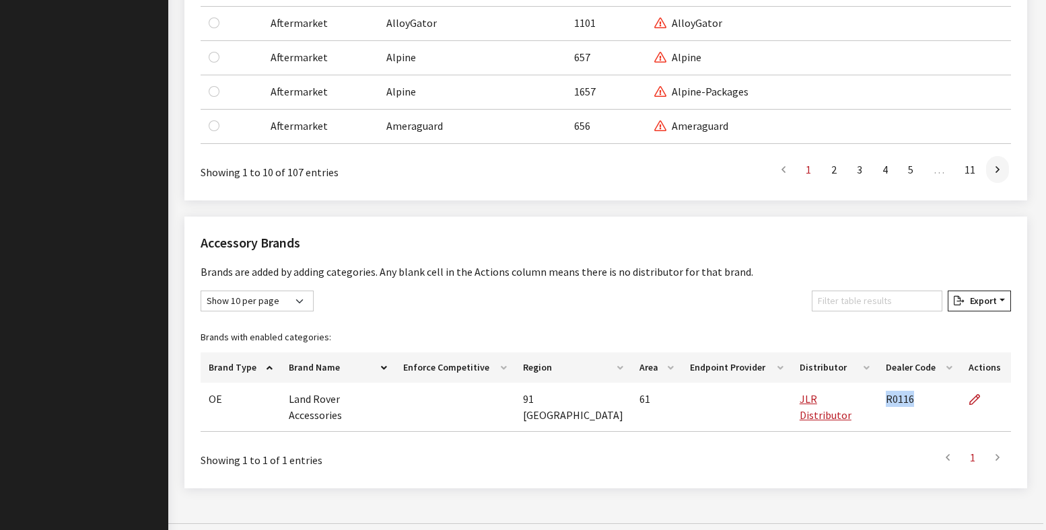
copy td "R0116"
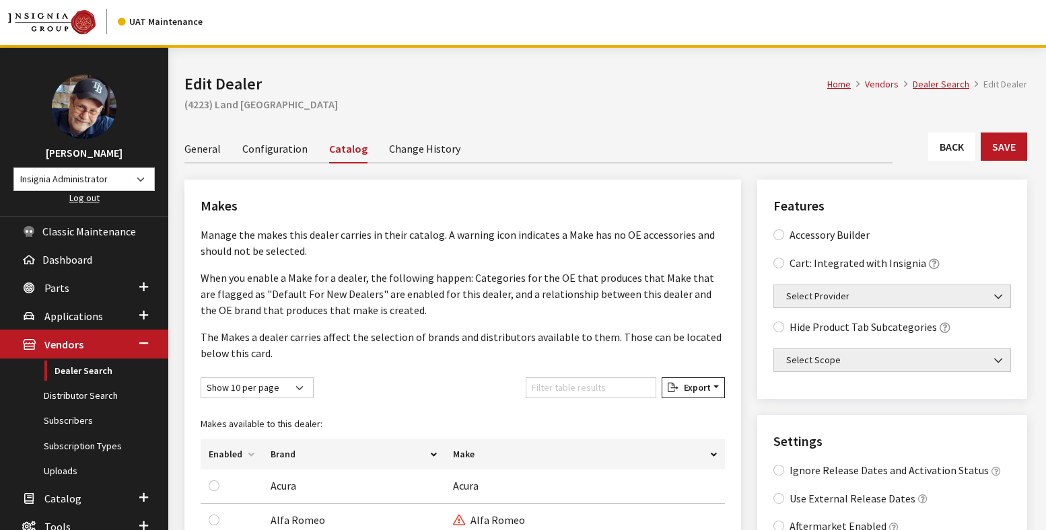
scroll to position [0, 0]
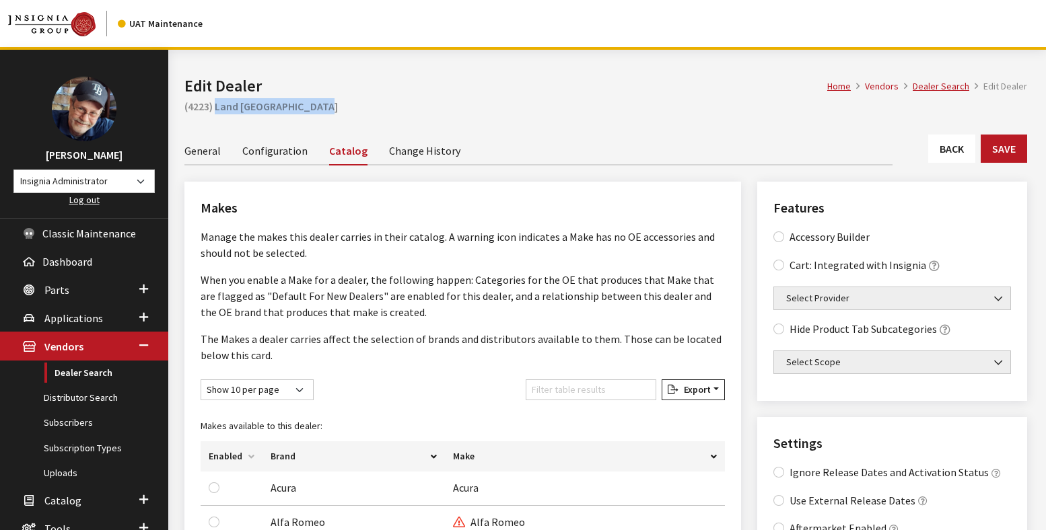
drag, startPoint x: 322, startPoint y: 103, endPoint x: 216, endPoint y: 110, distance: 105.9
click at [216, 110] on h2 "(4223) Land [GEOGRAPHIC_DATA]" at bounding box center [605, 106] width 842 height 16
copy h2 "Land [GEOGRAPHIC_DATA]"
click at [83, 372] on link "Dealer Search" at bounding box center [84, 373] width 168 height 25
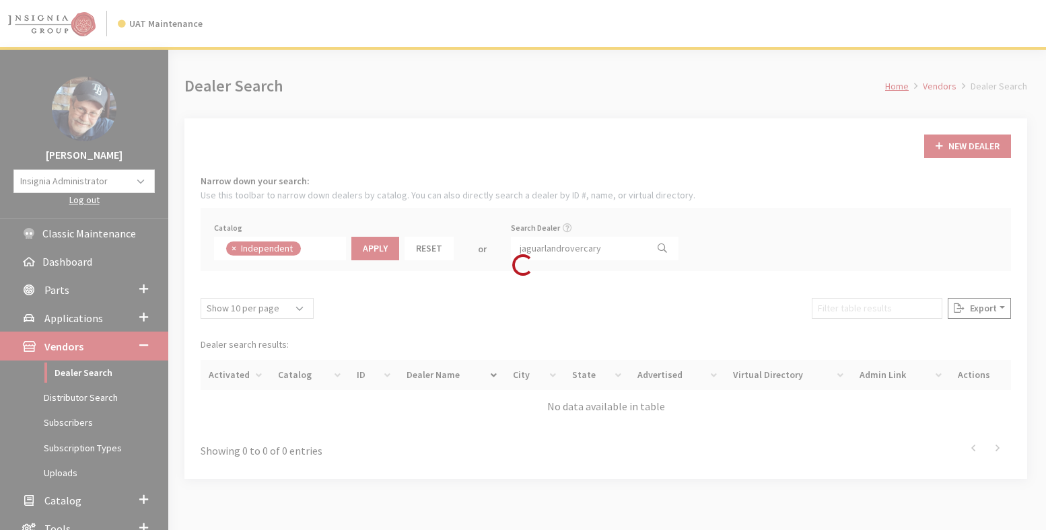
scroll to position [98, 0]
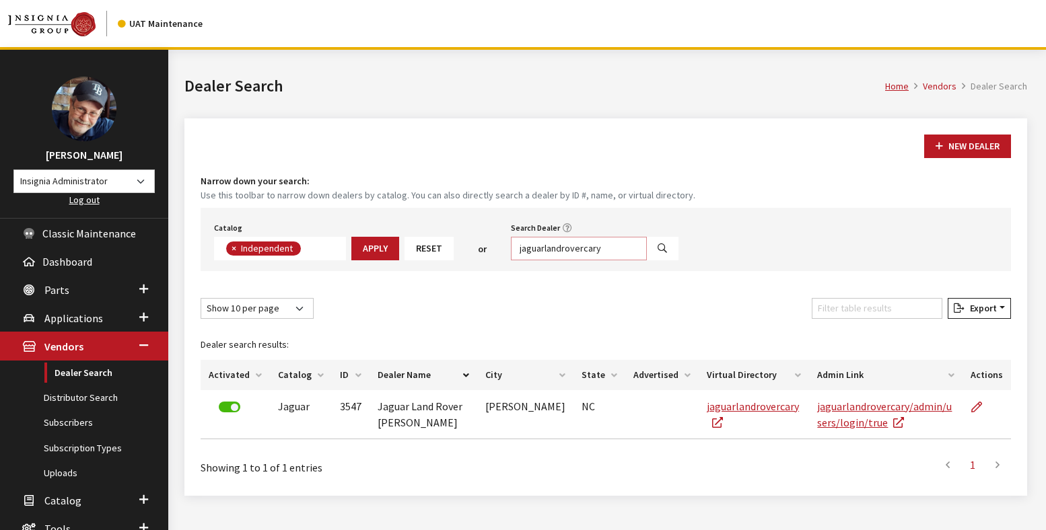
click at [569, 249] on input "jaguarlandrovercary" at bounding box center [579, 249] width 136 height 24
paste input "JLR [GEOGRAPHIC_DATA]"
type input "[GEOGRAPHIC_DATA]"
click at [646, 251] on button "Search" at bounding box center [662, 249] width 32 height 24
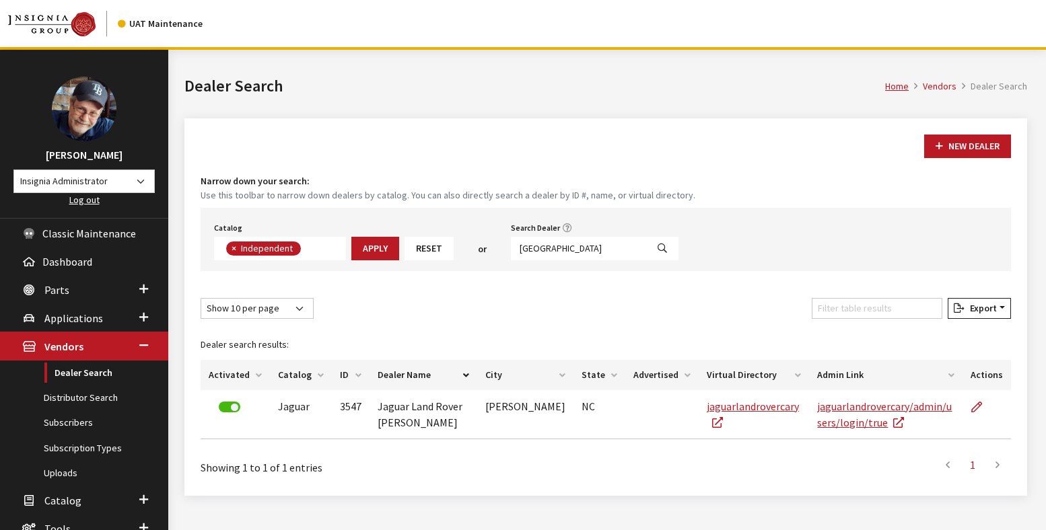
select select
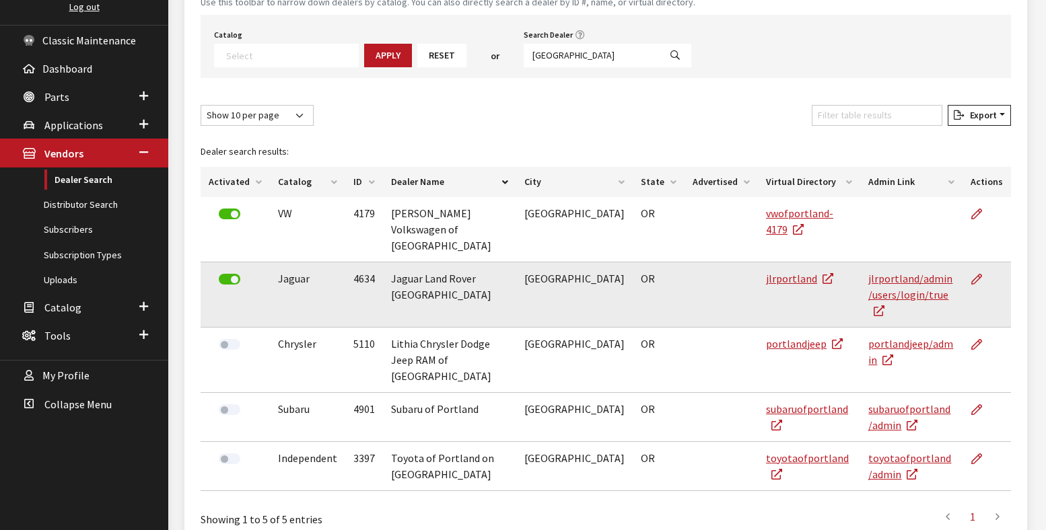
scroll to position [219, 0]
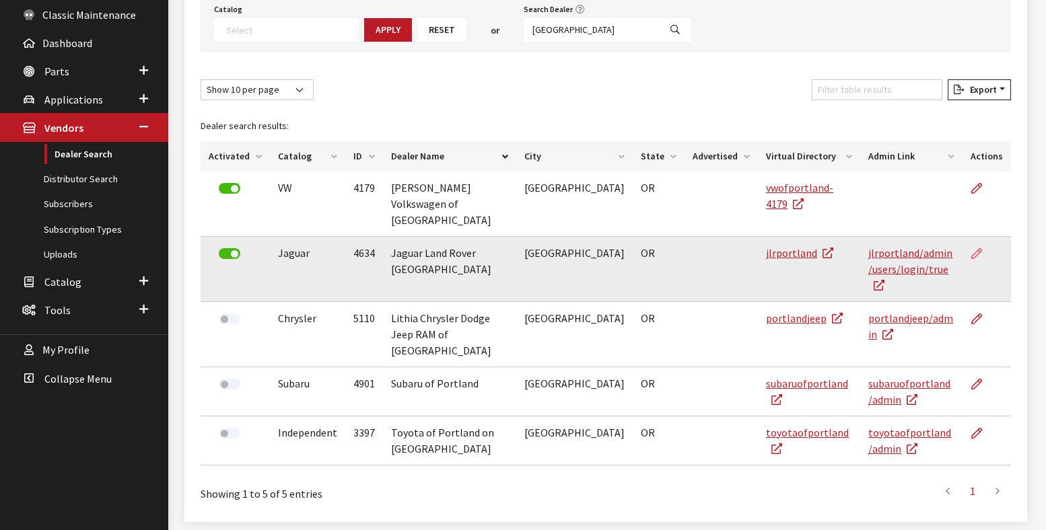
click at [978, 249] on icon at bounding box center [976, 254] width 11 height 11
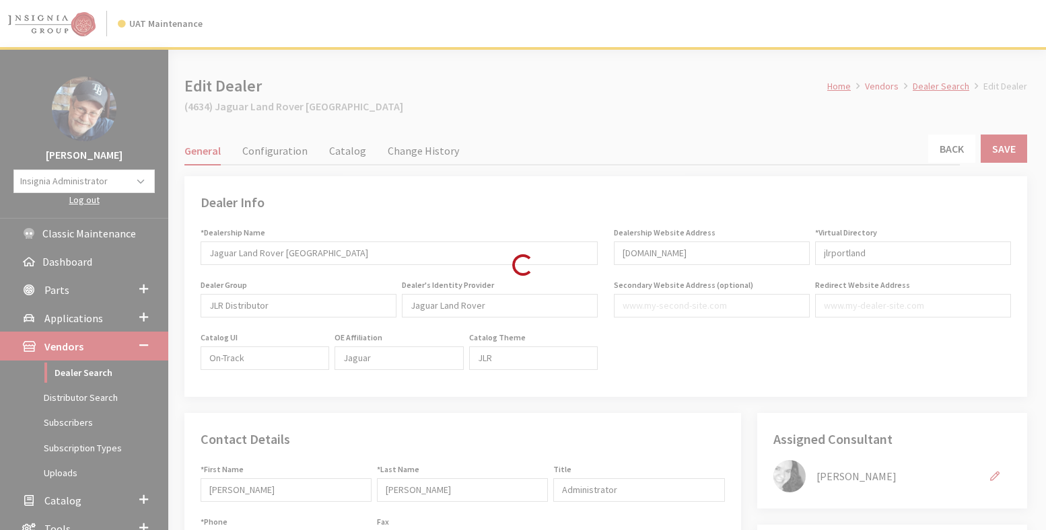
type input "299.00"
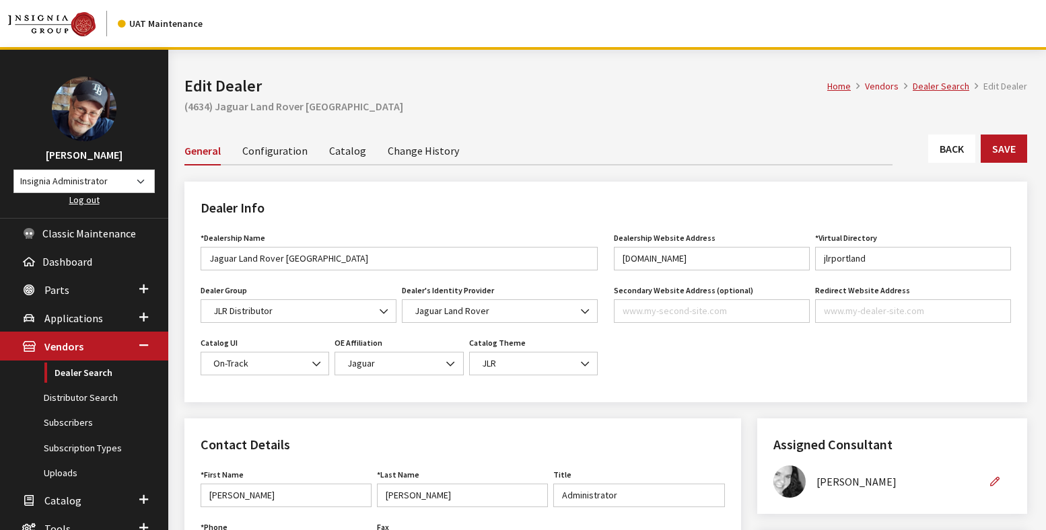
click at [343, 147] on link "Catalog" at bounding box center [347, 150] width 37 height 28
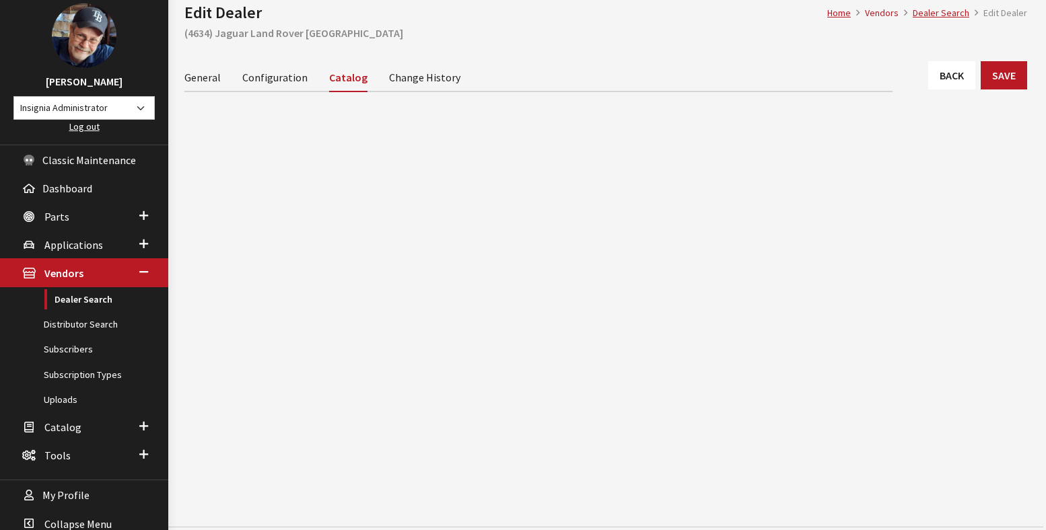
scroll to position [92, 0]
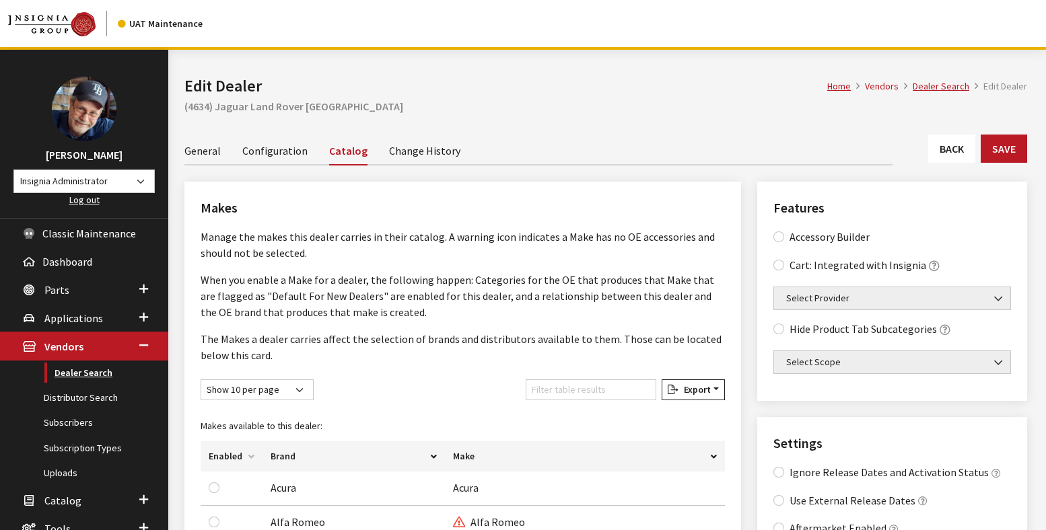
click at [87, 375] on link "Dealer Search" at bounding box center [84, 373] width 168 height 25
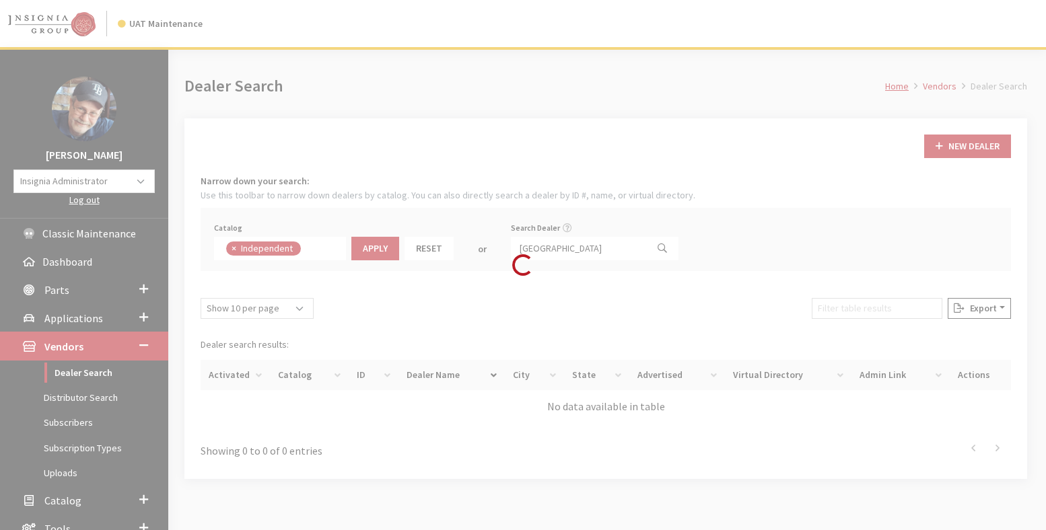
scroll to position [98, 0]
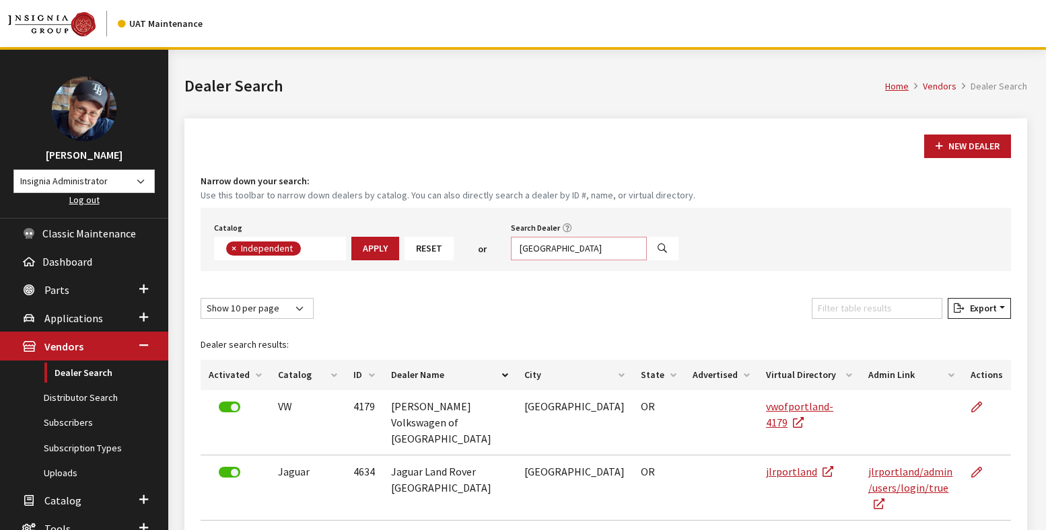
drag, startPoint x: 570, startPoint y: 247, endPoint x: 466, endPoint y: 256, distance: 104.0
click at [466, 256] on div "Catalog Acura Alfa Romeo Audi Bentley BMW Chrysler DoubleTake [PERSON_NAME] Hon…" at bounding box center [606, 239] width 810 height 63
paste input "JLR Brooklyn."
type input "Brooklyn"
select select
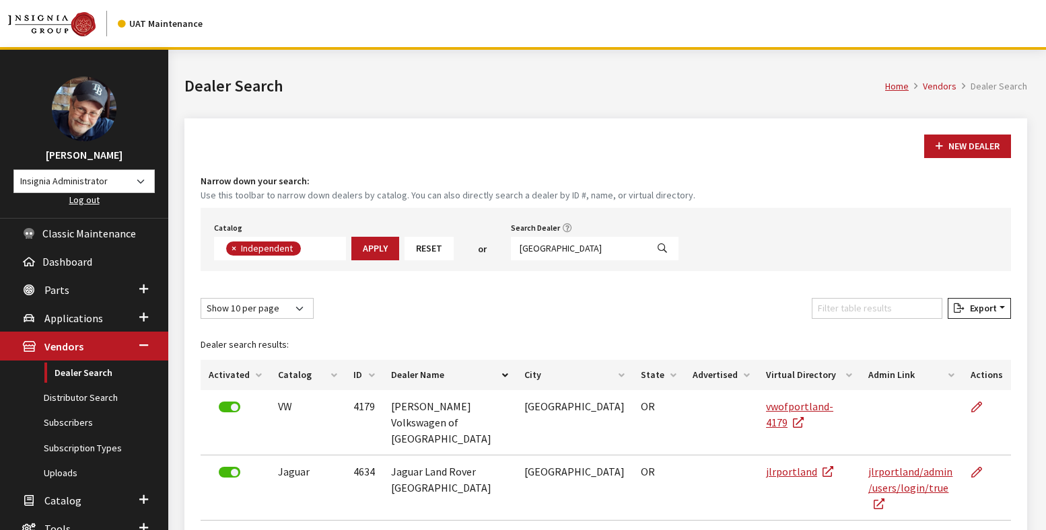
scroll to position [141, 0]
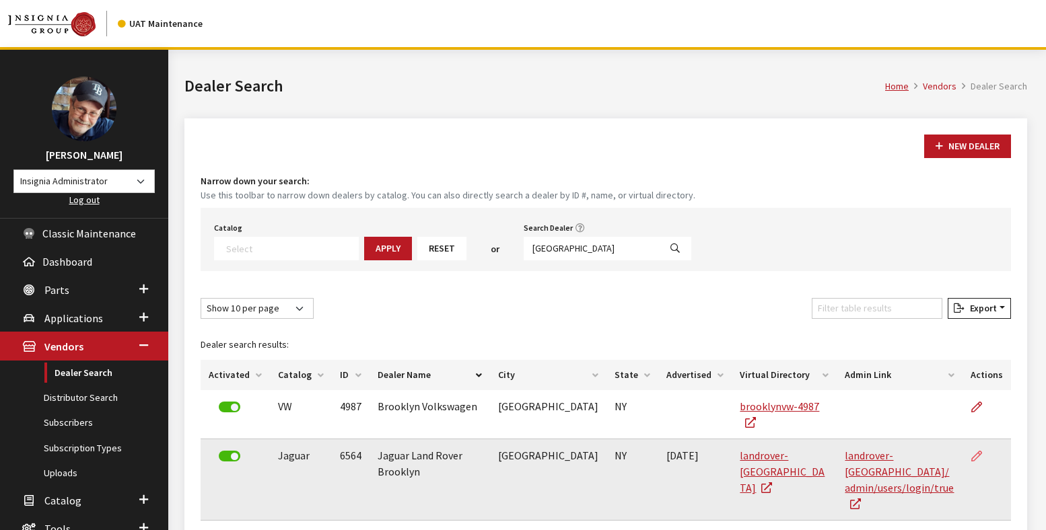
click at [981, 451] on icon at bounding box center [976, 456] width 11 height 11
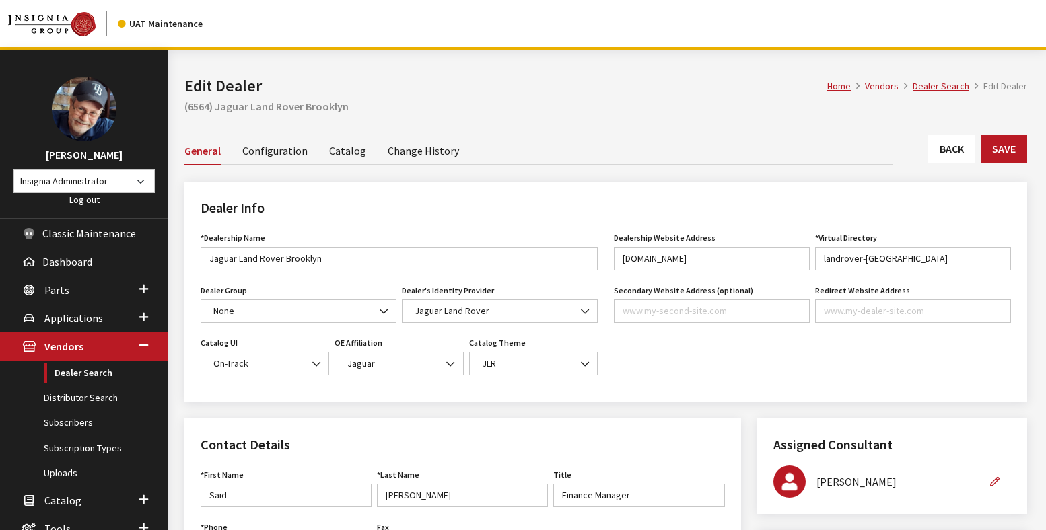
click at [338, 150] on link "Catalog" at bounding box center [347, 150] width 37 height 28
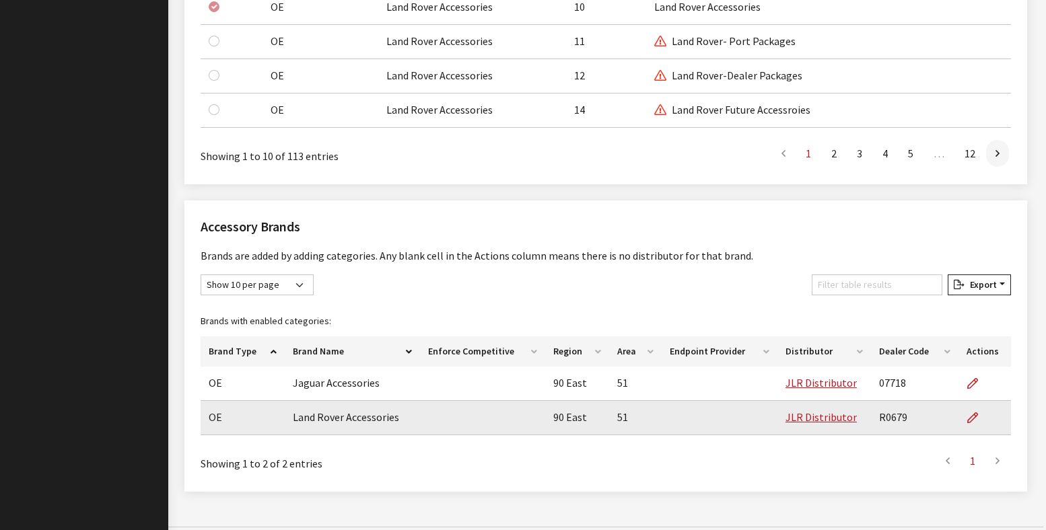
scroll to position [1314, 0]
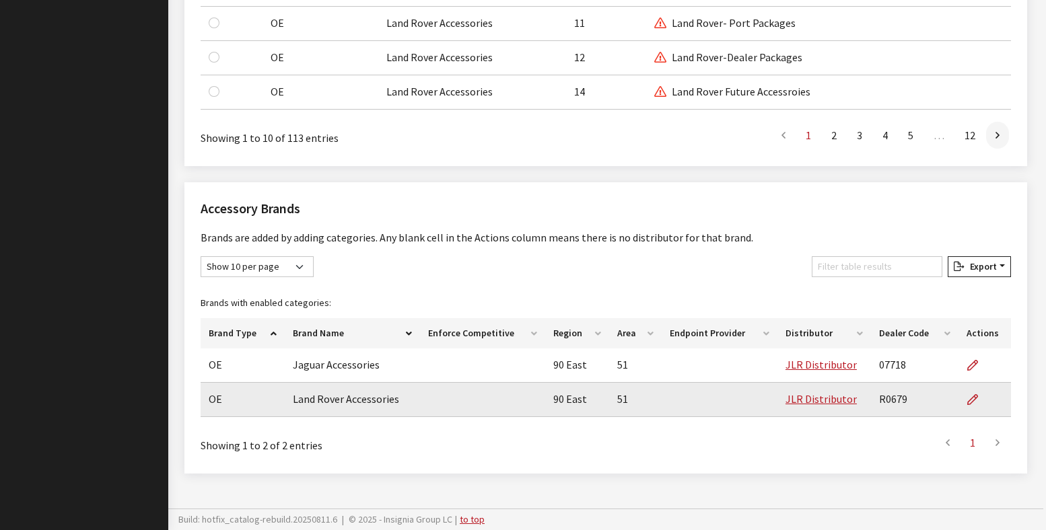
click at [892, 400] on td "R0679" at bounding box center [914, 400] width 87 height 34
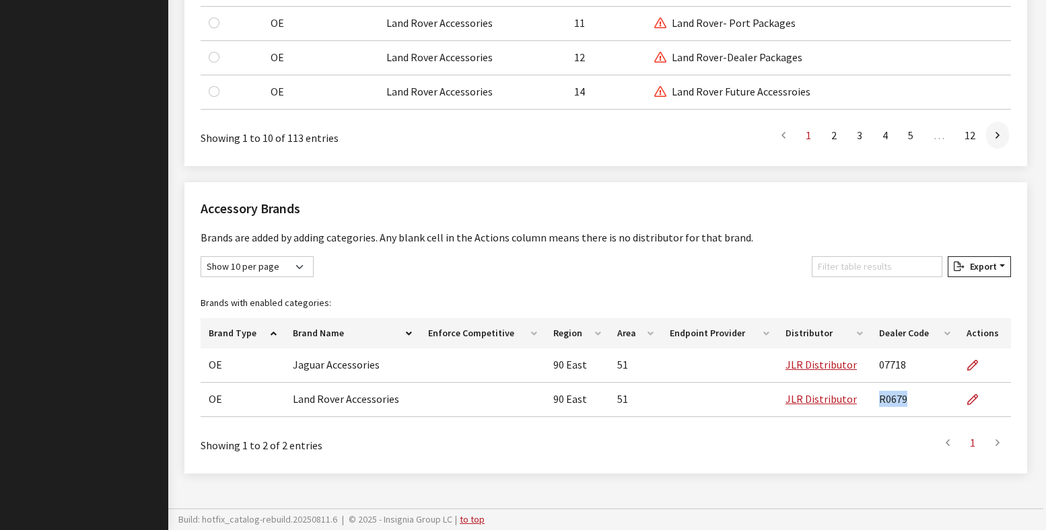
copy td "R0679"
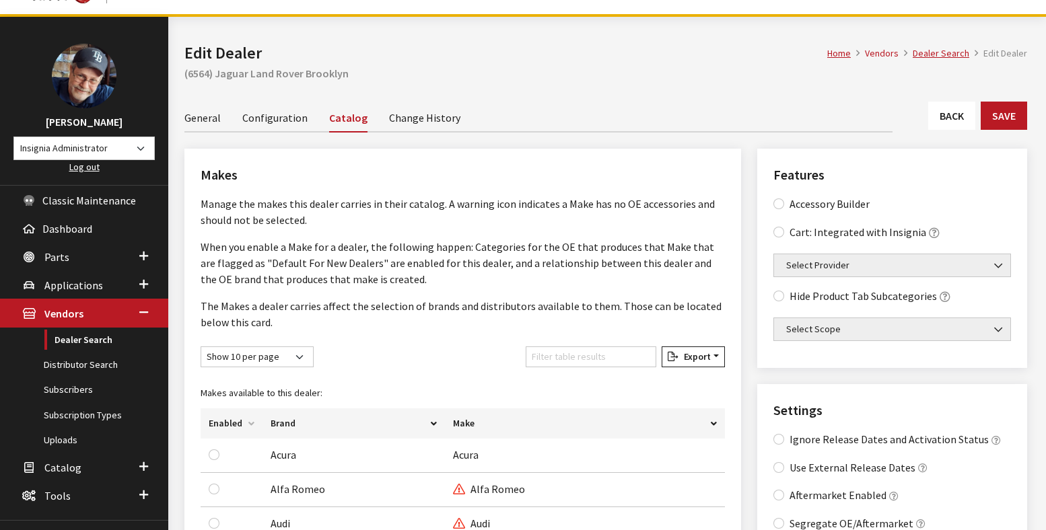
scroll to position [0, 0]
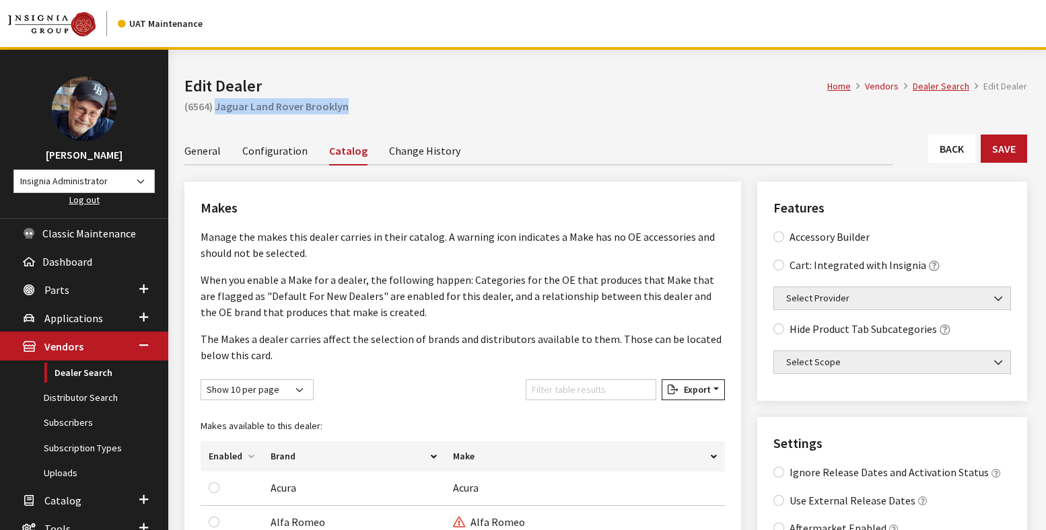
drag, startPoint x: 351, startPoint y: 108, endPoint x: 218, endPoint y: 110, distance: 132.6
click at [218, 110] on h2 "(6564) Jaguar Land Rover Brooklyn" at bounding box center [605, 106] width 842 height 16
copy h2 "Jaguar Land Rover Brooklyn"
click at [18, 1] on nav "UAT Maintenance" at bounding box center [523, 23] width 1046 height 47
click at [79, 373] on link "Dealer Search" at bounding box center [84, 373] width 168 height 25
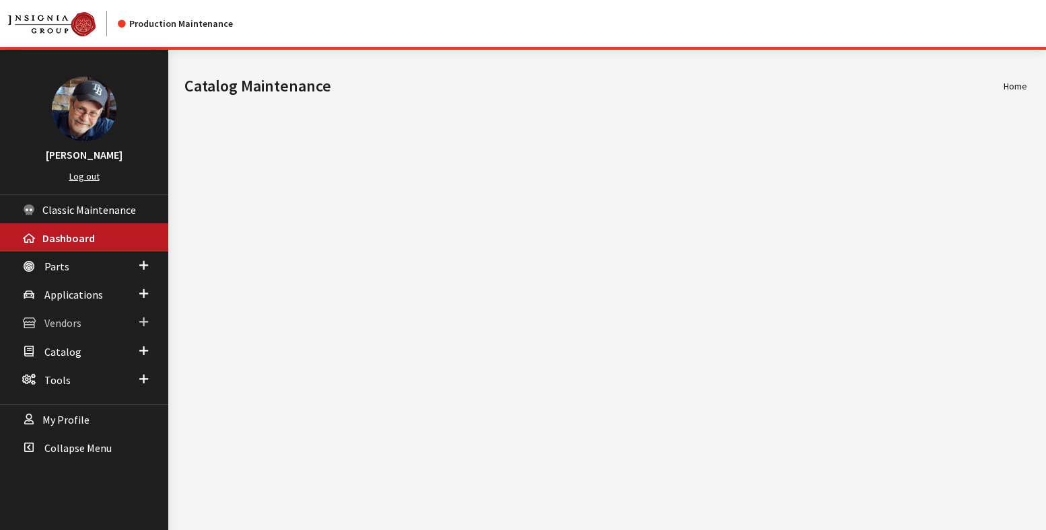
click at [71, 324] on span "Vendors" at bounding box center [62, 323] width 37 height 13
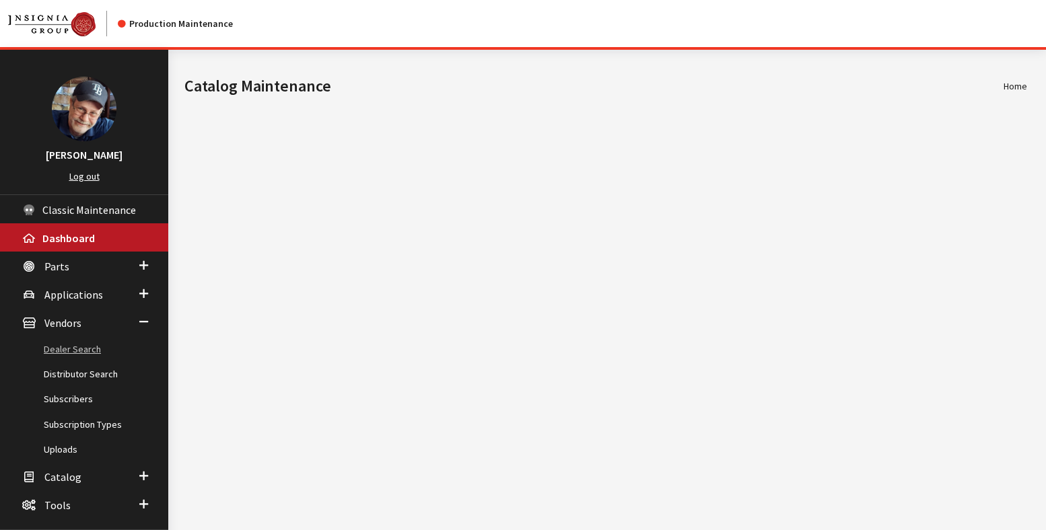
click at [71, 351] on link "Dealer Search" at bounding box center [84, 349] width 168 height 25
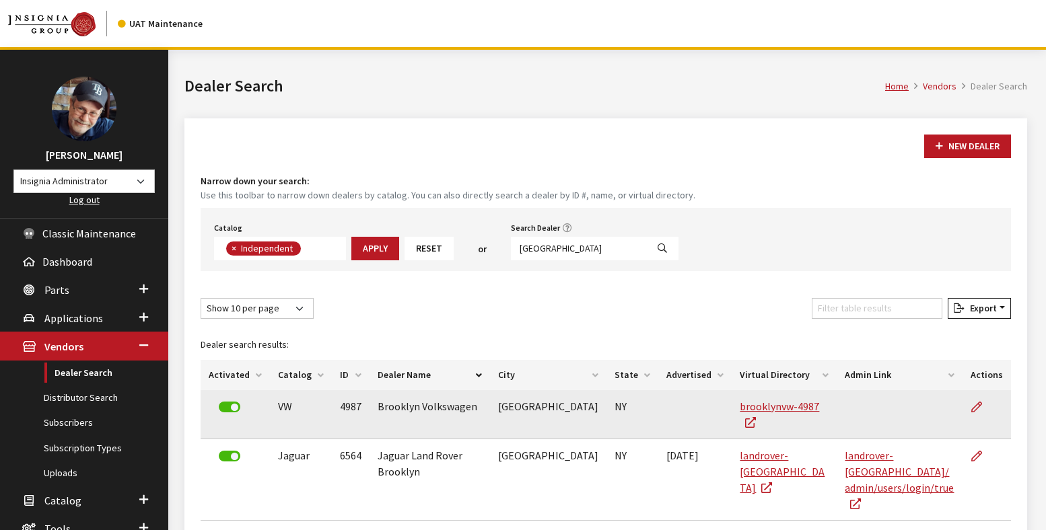
scroll to position [97, 0]
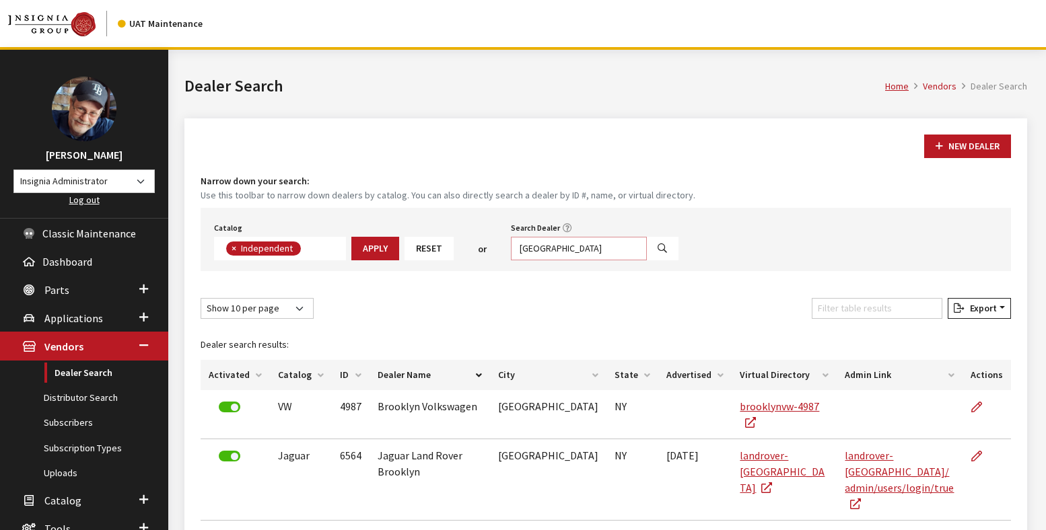
drag, startPoint x: 573, startPoint y: 248, endPoint x: 423, endPoint y: 240, distance: 150.9
click at [423, 240] on div "Catalog Acura Alfa Romeo Audi Bentley BMW Chrysler DoubleTake Ford GM Honda Hyu…" at bounding box center [606, 239] width 810 height 63
type input "[PERSON_NAME]"
select select
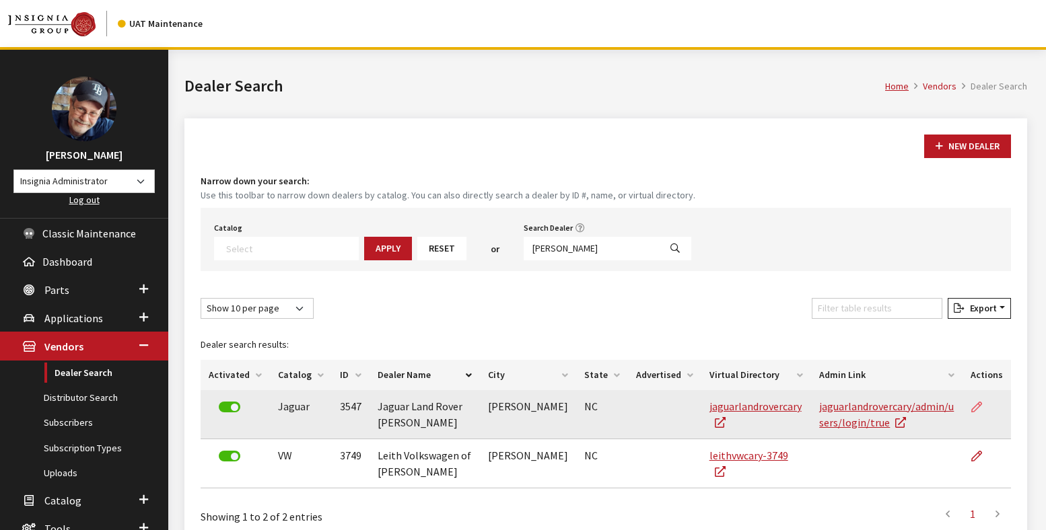
click at [976, 406] on icon at bounding box center [976, 407] width 11 height 11
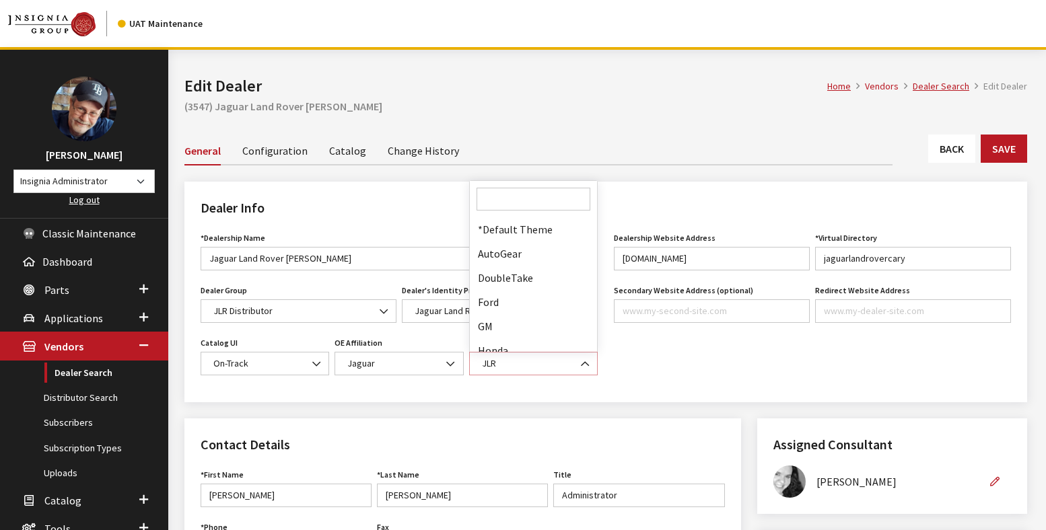
click at [556, 366] on span "JLR" at bounding box center [533, 364] width 111 height 14
click at [685, 379] on div "Dealership Website Address [DOMAIN_NAME] Website URL must be formatted as a url…" at bounding box center [812, 307] width 413 height 157
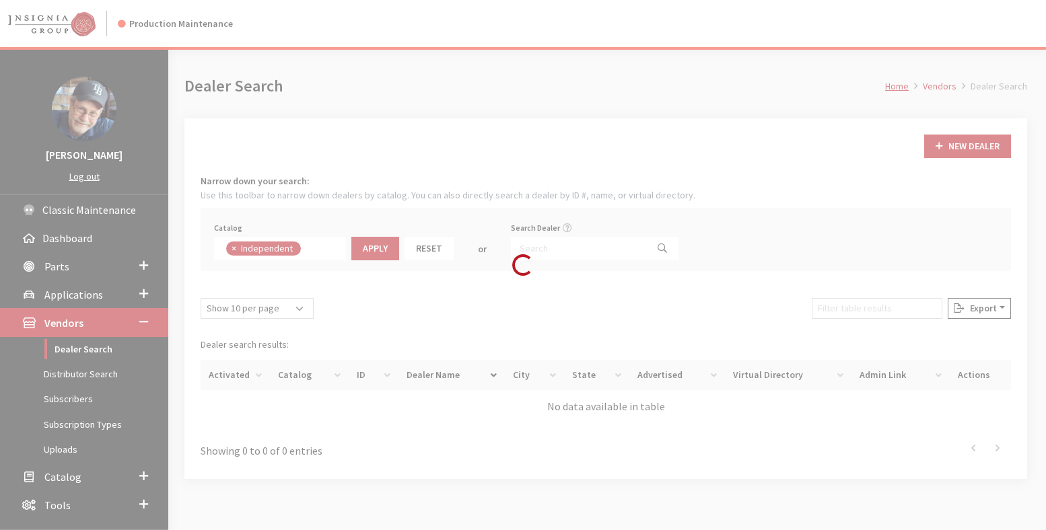
scroll to position [97, 0]
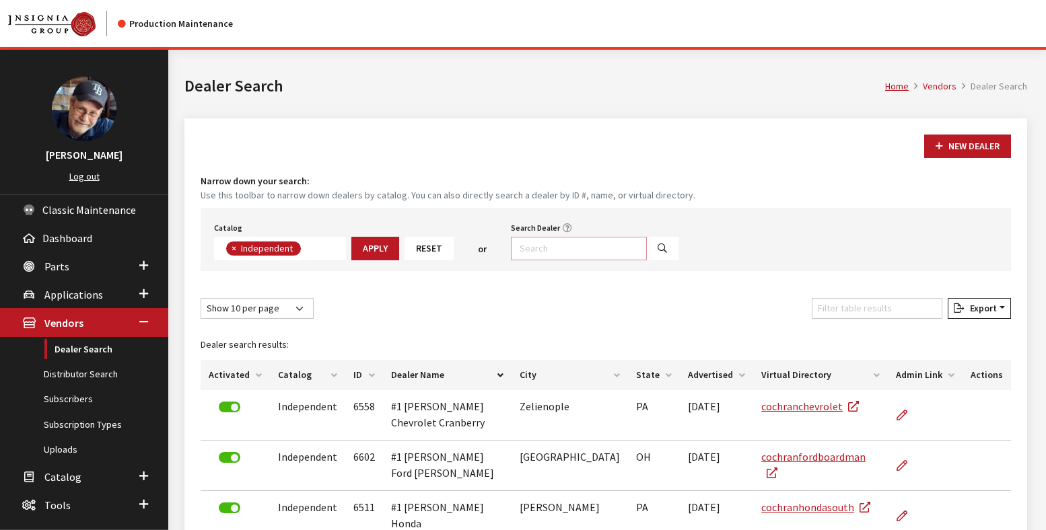
click at [534, 253] on input "Search Dealer" at bounding box center [579, 249] width 136 height 24
paste input "Land Rover Charlotte"
type input "Land Rover Charlotte"
click at [657, 248] on icon "Search" at bounding box center [661, 248] width 9 height 9
select select
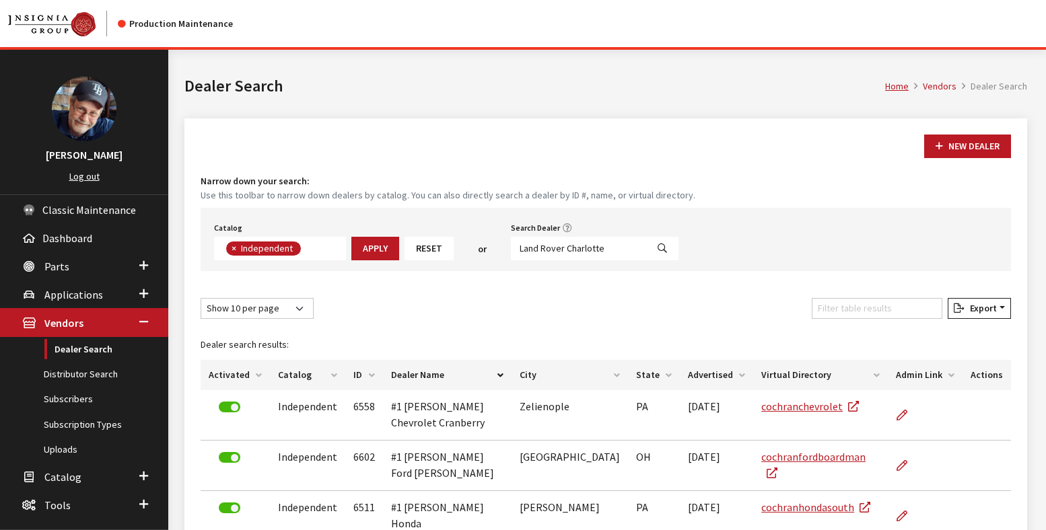
scroll to position [141, 0]
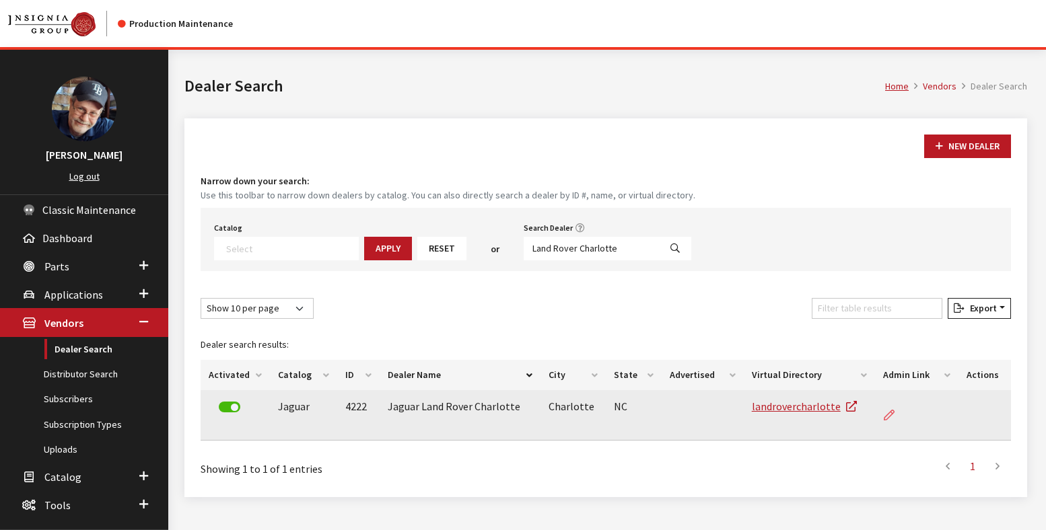
click at [887, 415] on icon at bounding box center [888, 415] width 11 height 11
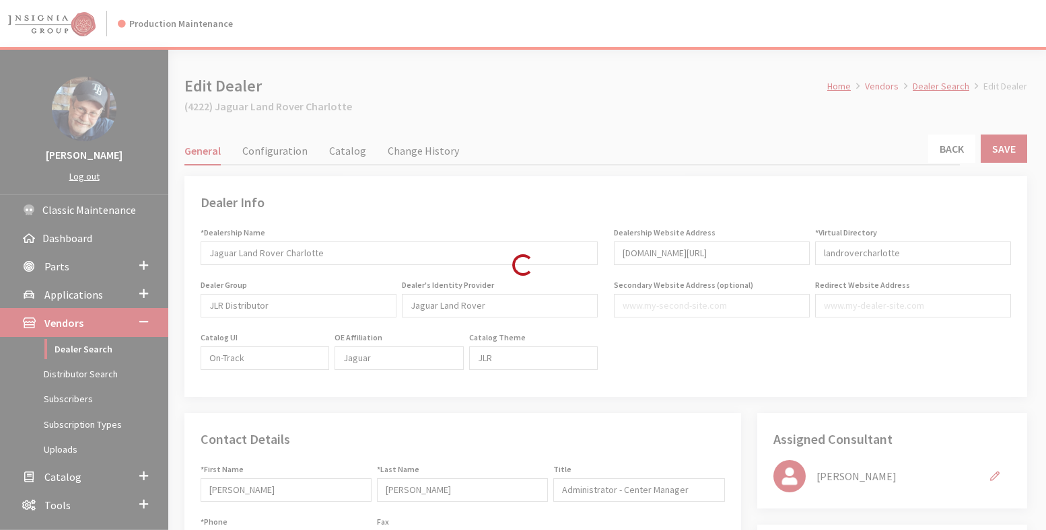
type input "499.00"
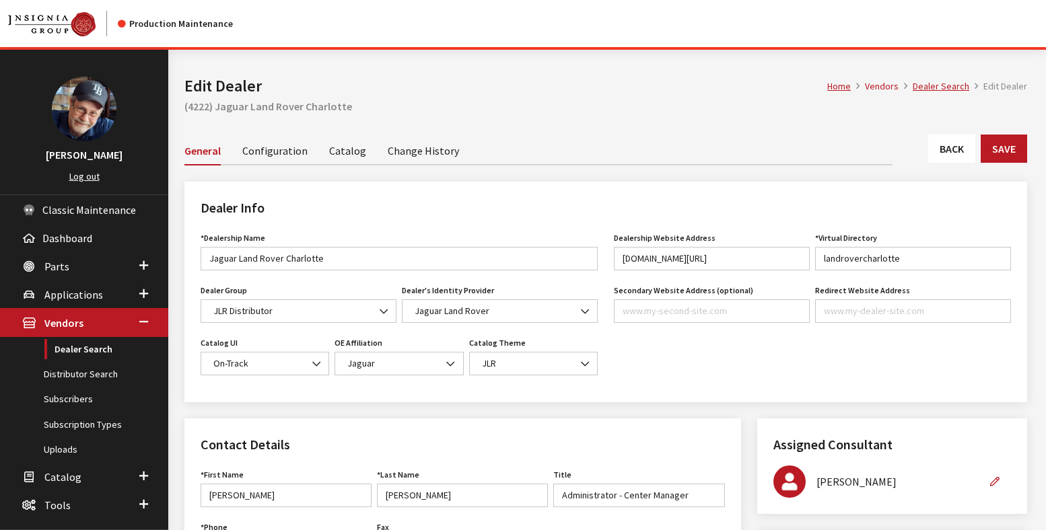
click at [346, 150] on link "Catalog" at bounding box center [347, 150] width 37 height 28
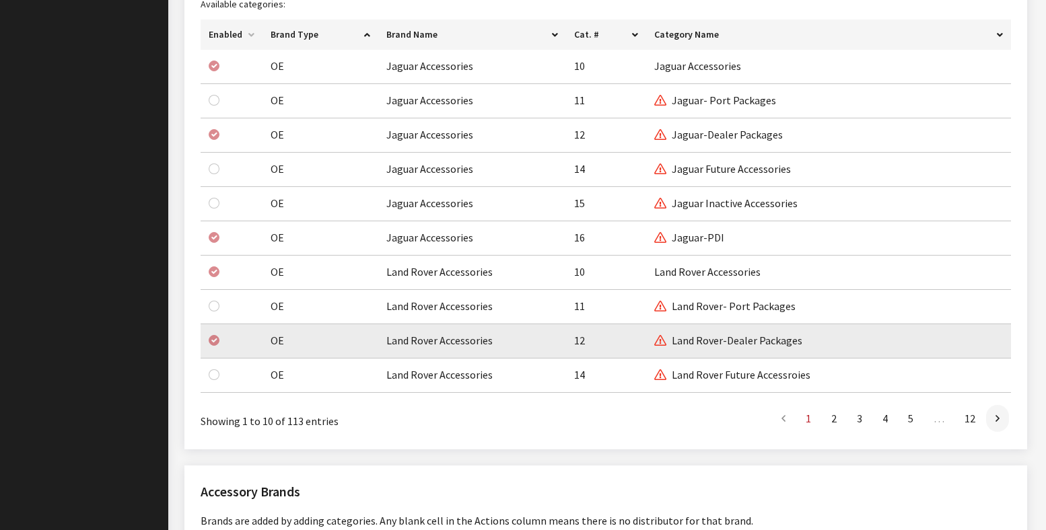
scroll to position [1314, 0]
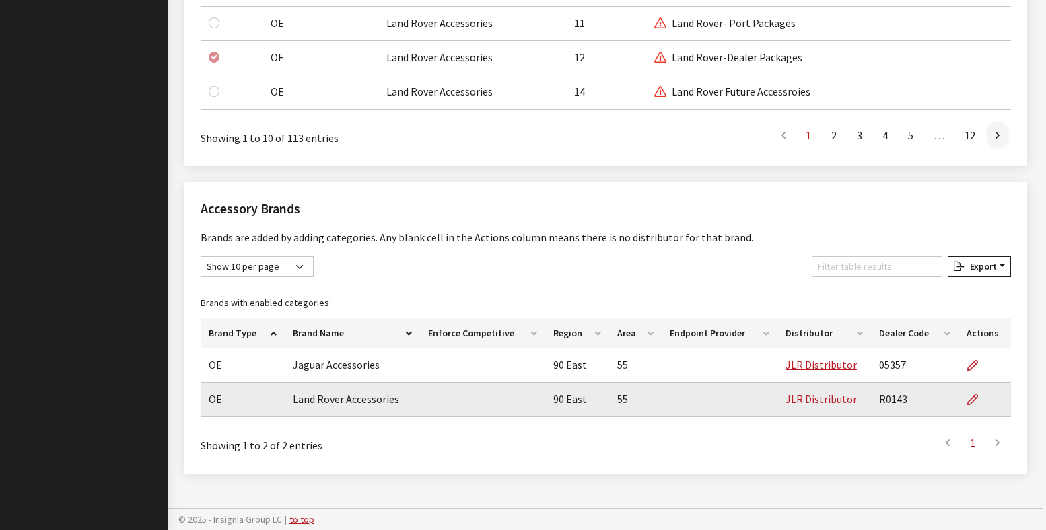
click at [886, 400] on td "R0143" at bounding box center [914, 400] width 87 height 34
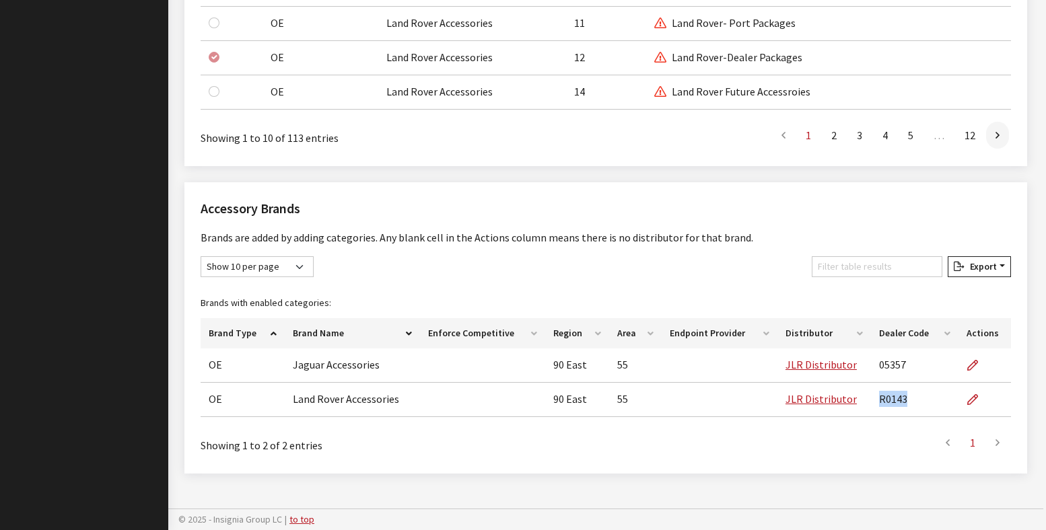
copy td "R0143"
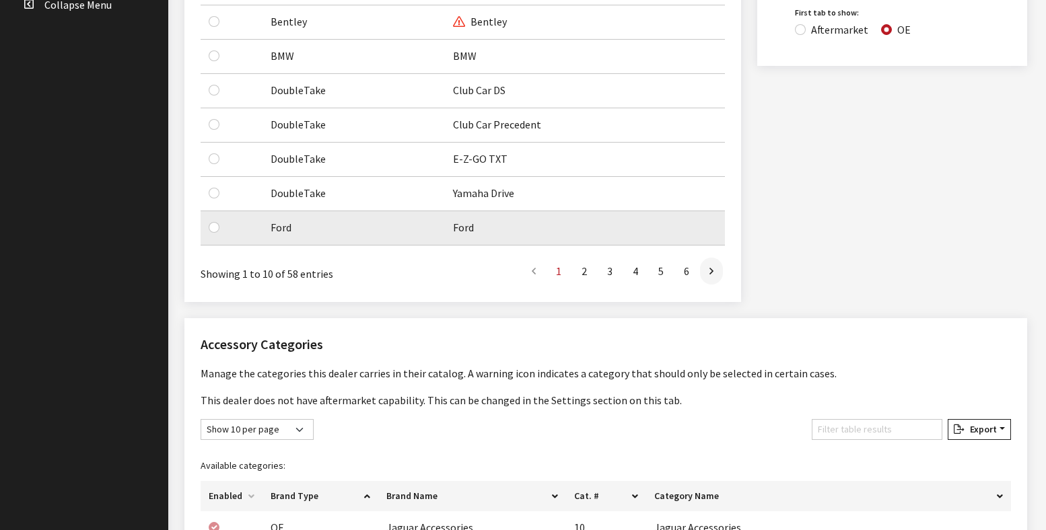
scroll to position [0, 0]
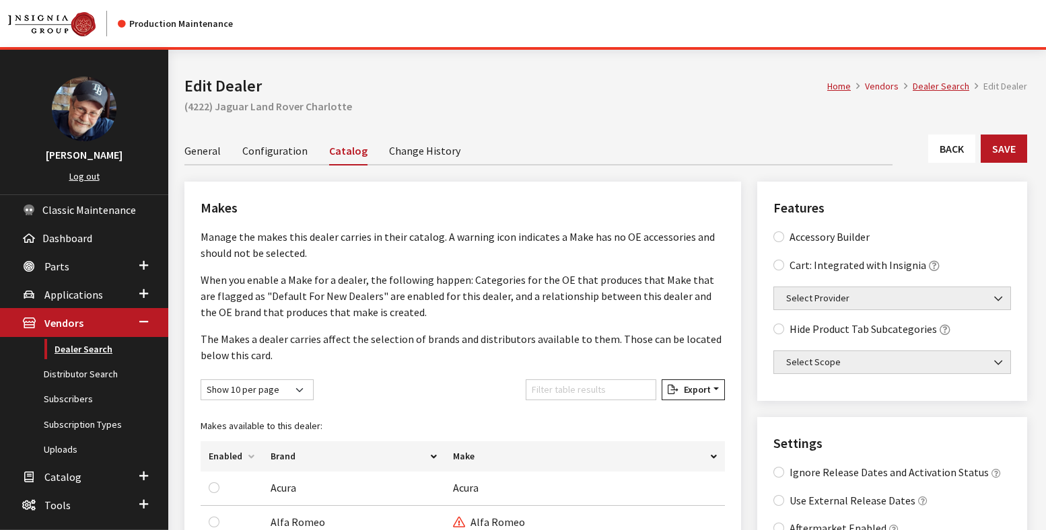
click at [83, 347] on link "Dealer Search" at bounding box center [84, 349] width 168 height 25
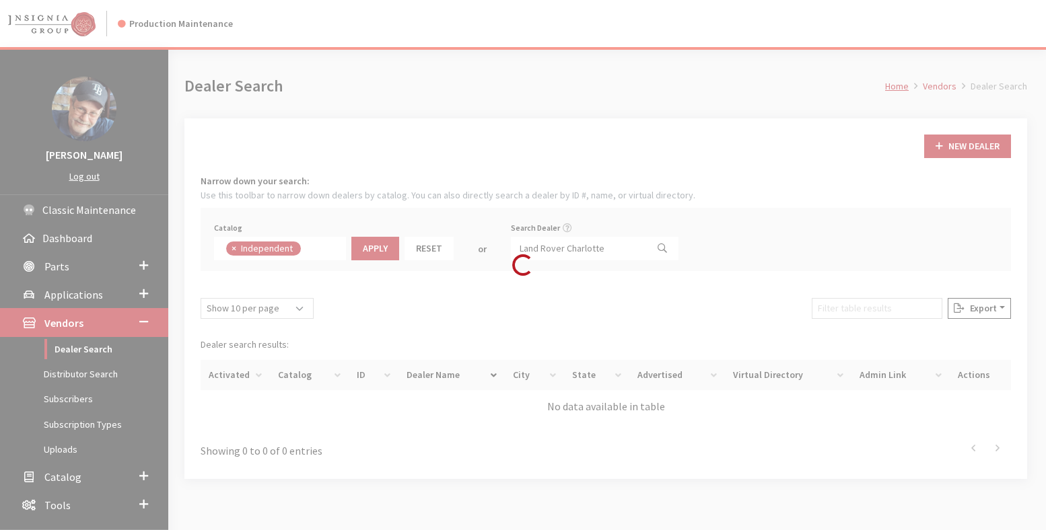
scroll to position [98, 0]
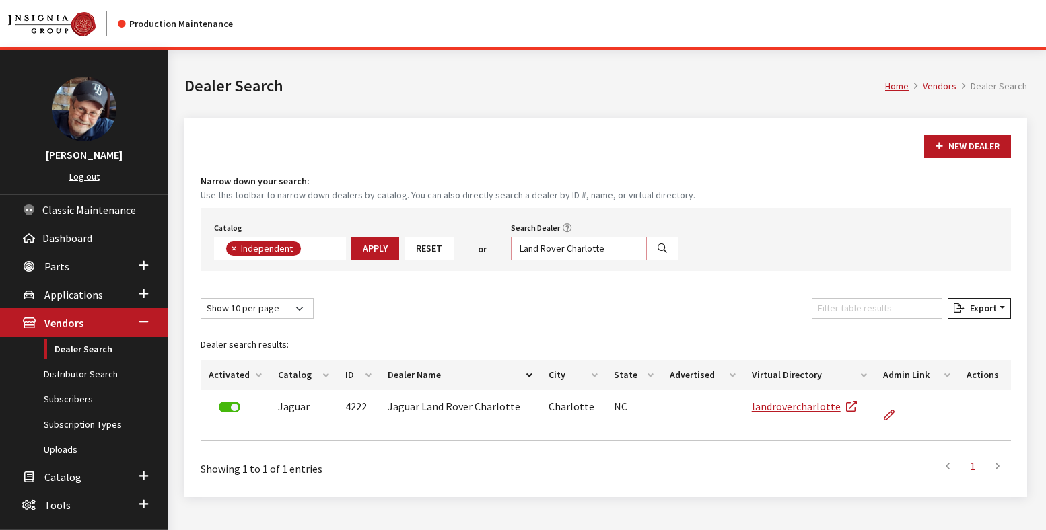
drag, startPoint x: 617, startPoint y: 247, endPoint x: 456, endPoint y: 250, distance: 161.5
click at [456, 250] on div "Catalog Acura Alfa Romeo Audi Bentley BMW Chrysler DoubleTake [PERSON_NAME] Hon…" at bounding box center [606, 239] width 810 height 63
paste input "Jaguar Land Rover [GEOGRAPHIC_DATA]"
type input "Jaguar Land Rover [GEOGRAPHIC_DATA]"
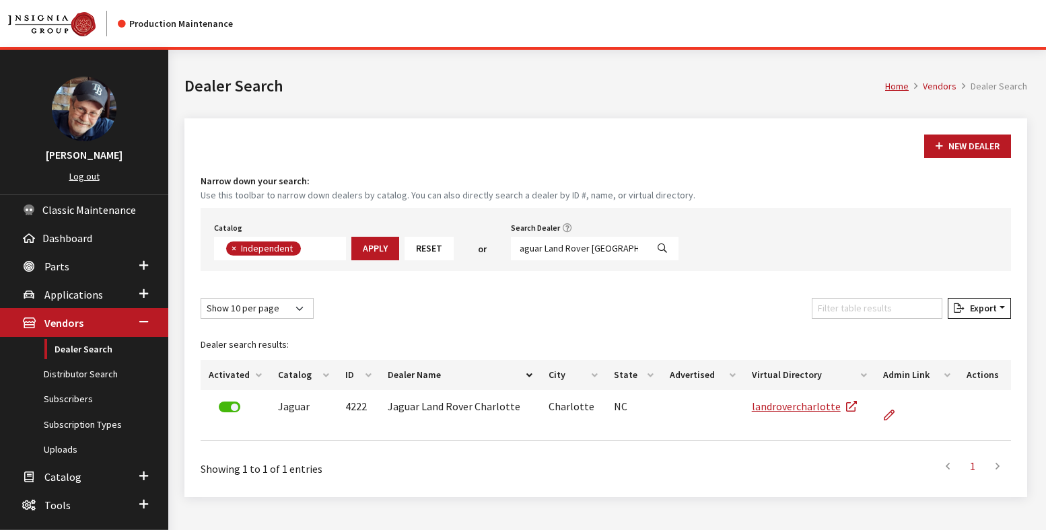
scroll to position [0, 0]
click at [657, 251] on icon "Search" at bounding box center [661, 248] width 9 height 9
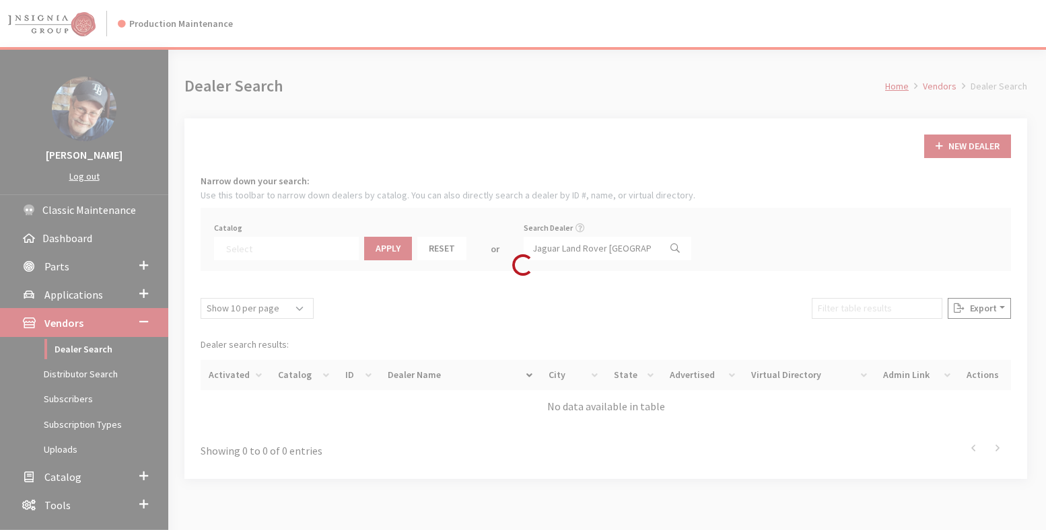
select select
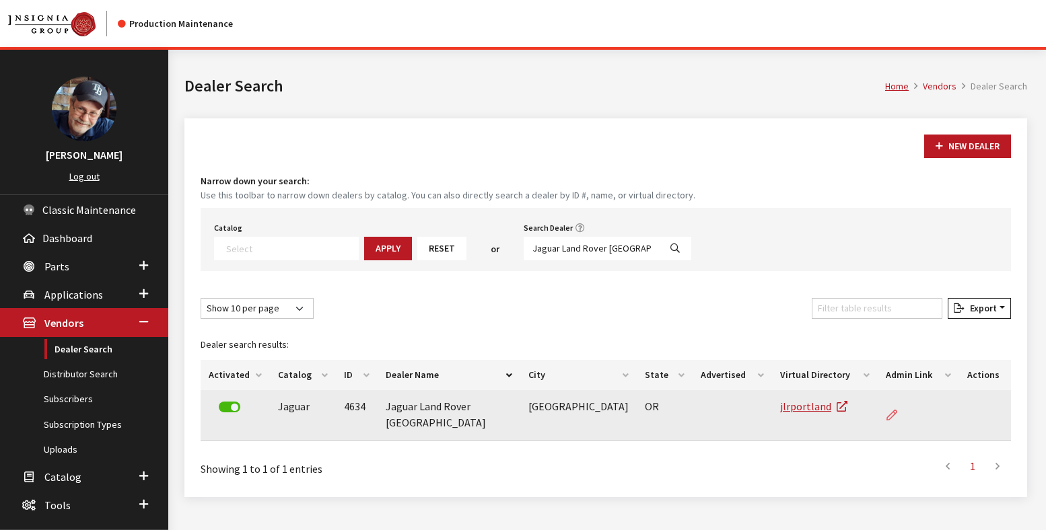
click at [886, 414] on icon at bounding box center [891, 415] width 11 height 11
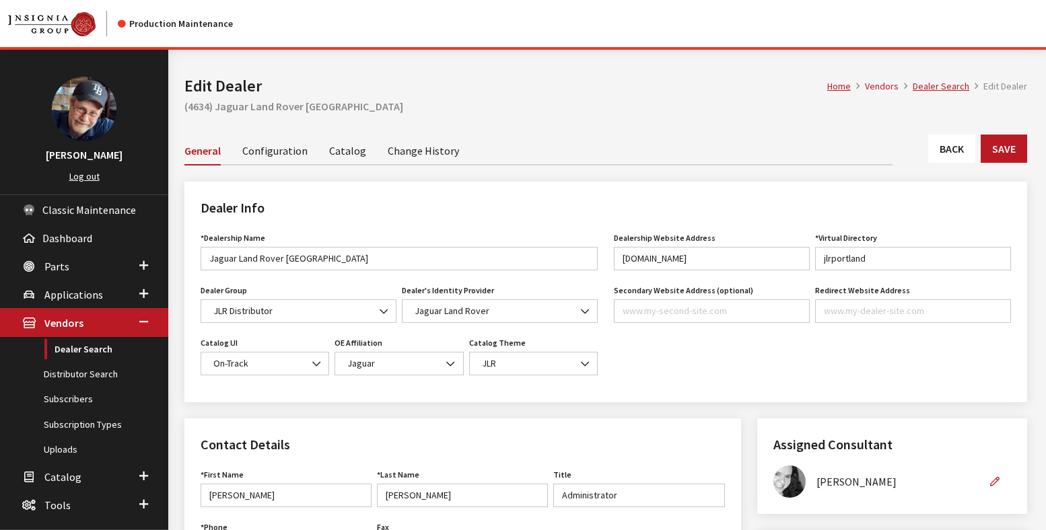
click at [353, 150] on link "Catalog" at bounding box center [347, 150] width 37 height 28
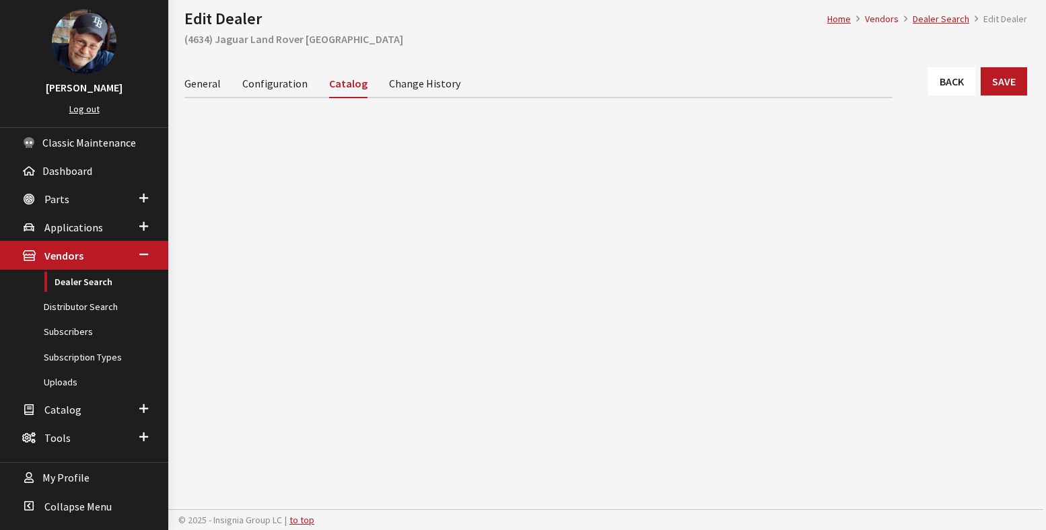
scroll to position [68, 0]
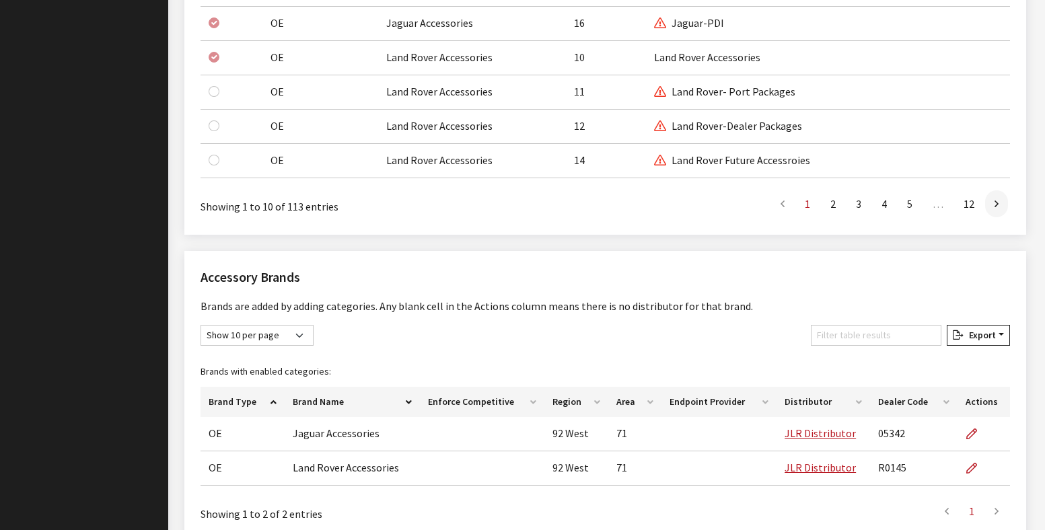
scroll to position [1260, 0]
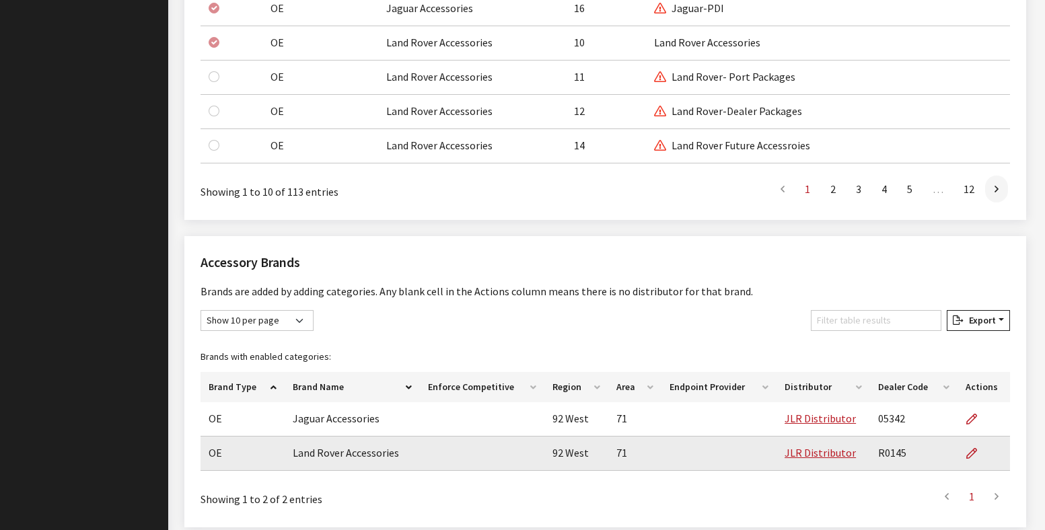
click at [888, 453] on td "R0145" at bounding box center [913, 454] width 87 height 34
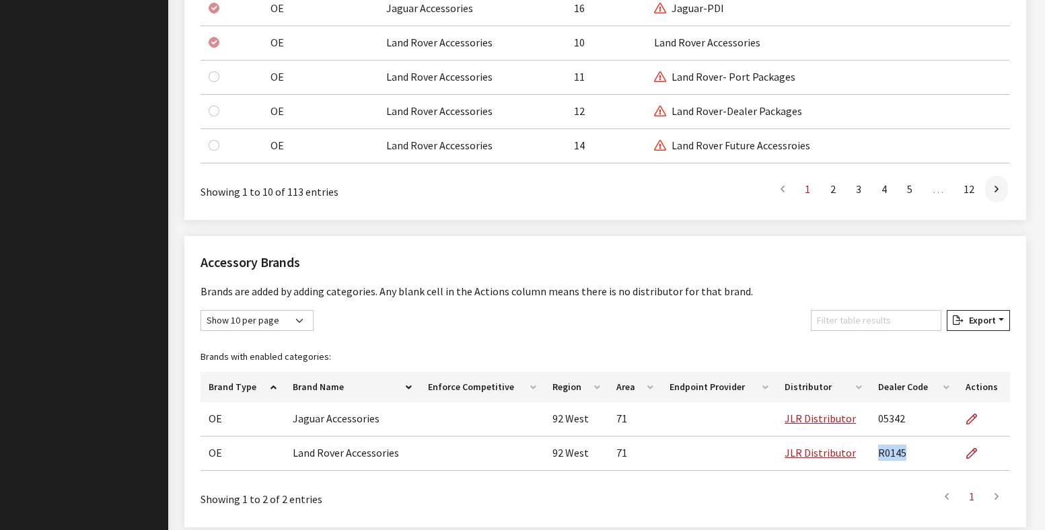
copy td "R0145"
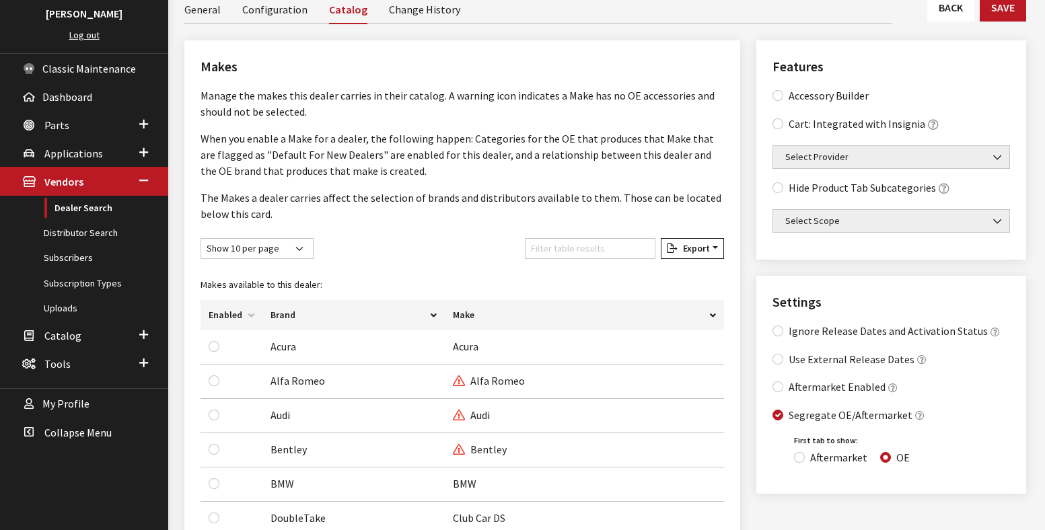
scroll to position [141, 0]
click at [89, 201] on link "Dealer Search" at bounding box center [84, 208] width 168 height 25
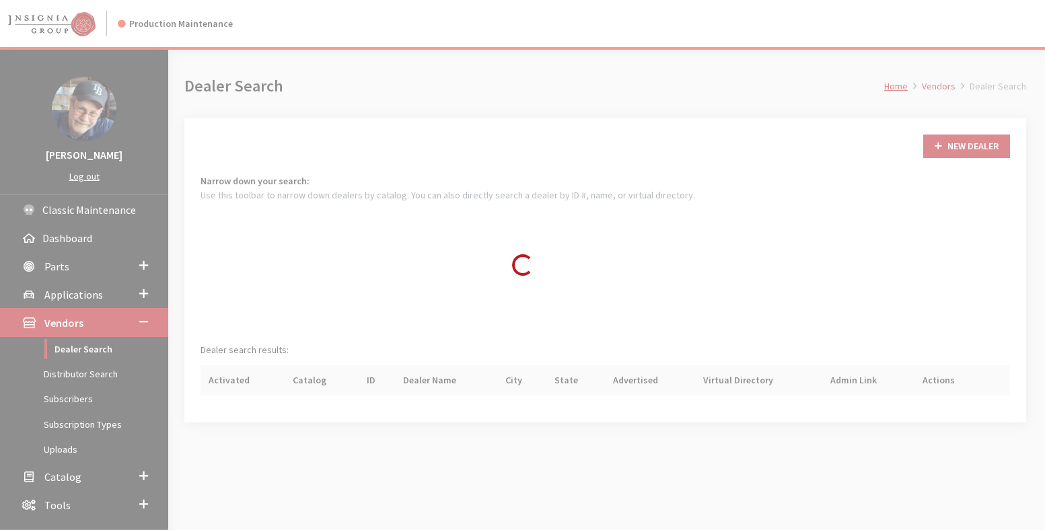
scroll to position [98, 0]
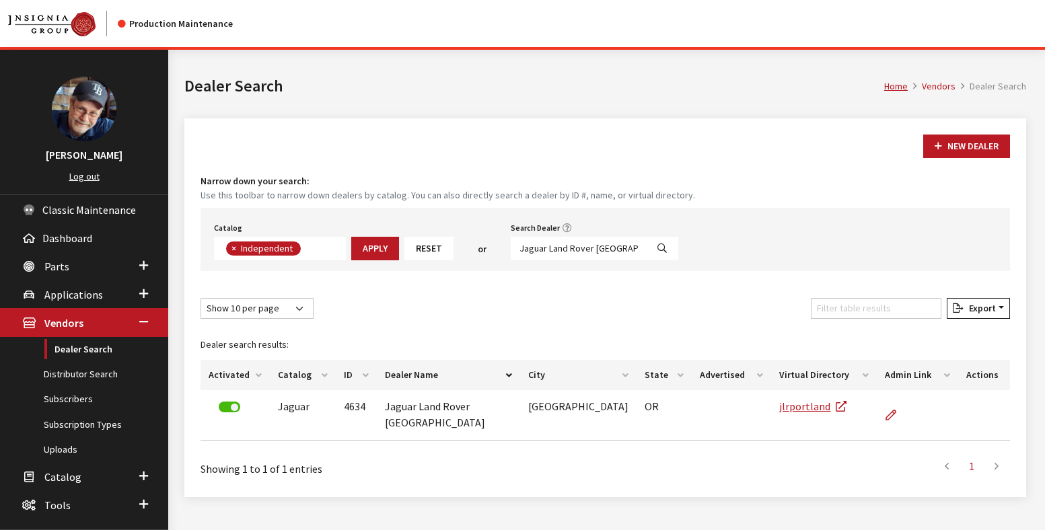
drag, startPoint x: 629, startPoint y: 244, endPoint x: 461, endPoint y: 229, distance: 168.8
click at [461, 229] on div "Catalog Acura Alfa Romeo Audi Bentley BMW Chrysler DoubleTake [PERSON_NAME] Hon…" at bounding box center [605, 239] width 809 height 63
click at [646, 246] on button "Search" at bounding box center [662, 249] width 32 height 24
select select
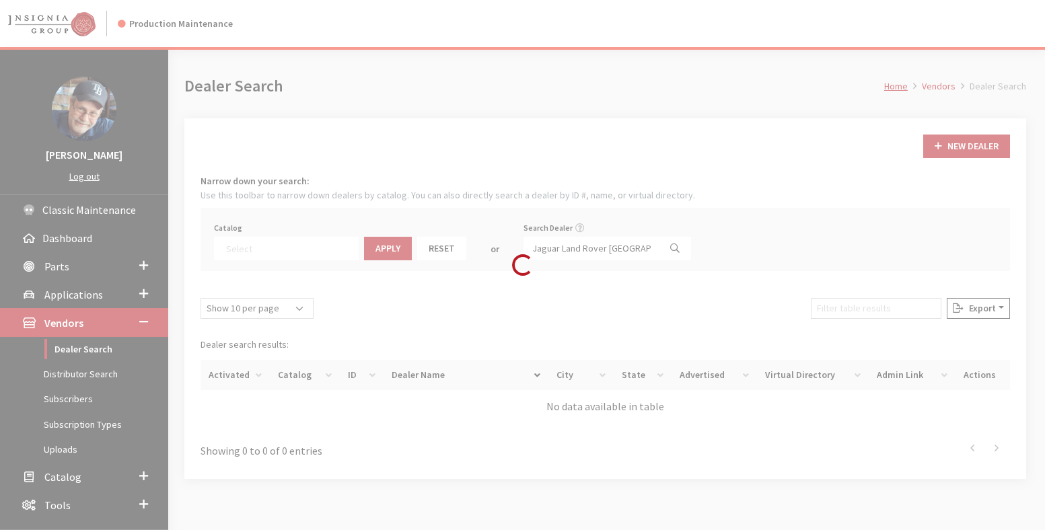
scroll to position [141, 0]
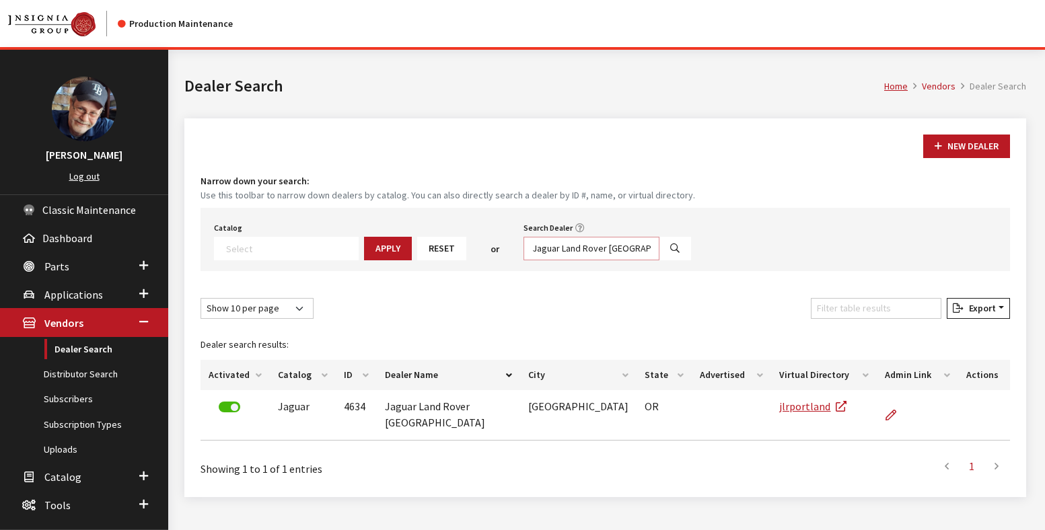
click at [601, 245] on input "Jaguar Land Rover Portland" at bounding box center [591, 249] width 136 height 24
paste input "jlrnashville"
type input "jlrnashville"
drag, startPoint x: 649, startPoint y: 247, endPoint x: 655, endPoint y: 275, distance: 28.8
click at [670, 248] on icon "Search" at bounding box center [674, 248] width 9 height 9
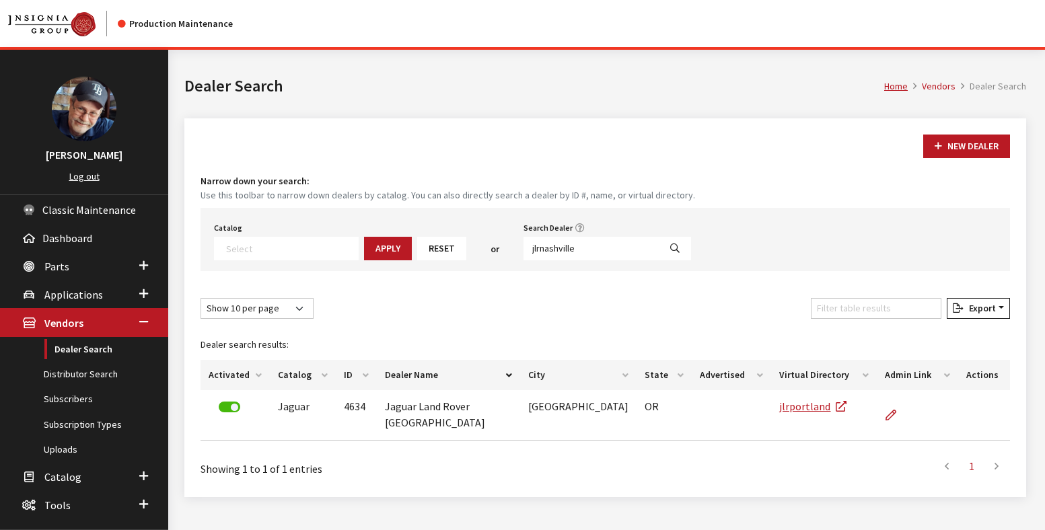
select select
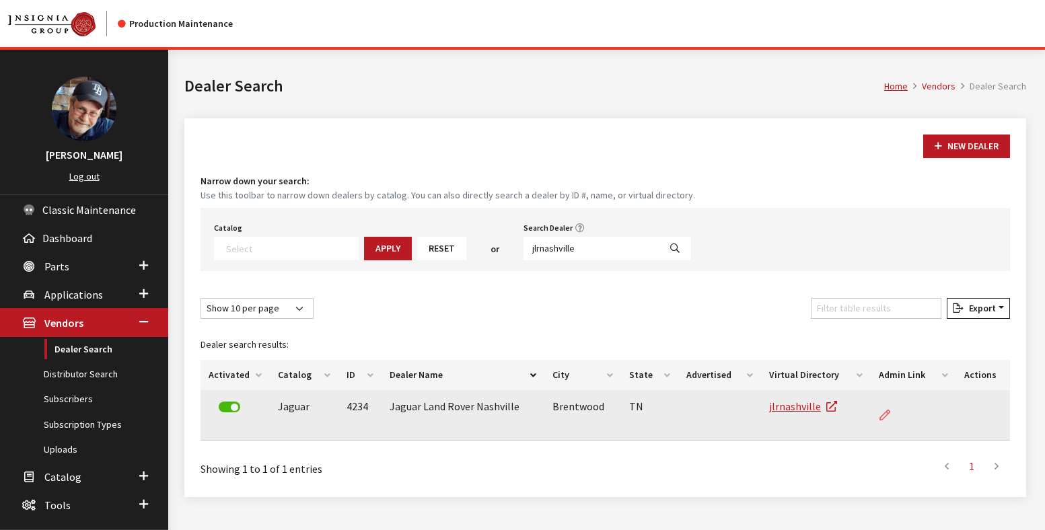
click at [883, 412] on icon at bounding box center [884, 415] width 11 height 11
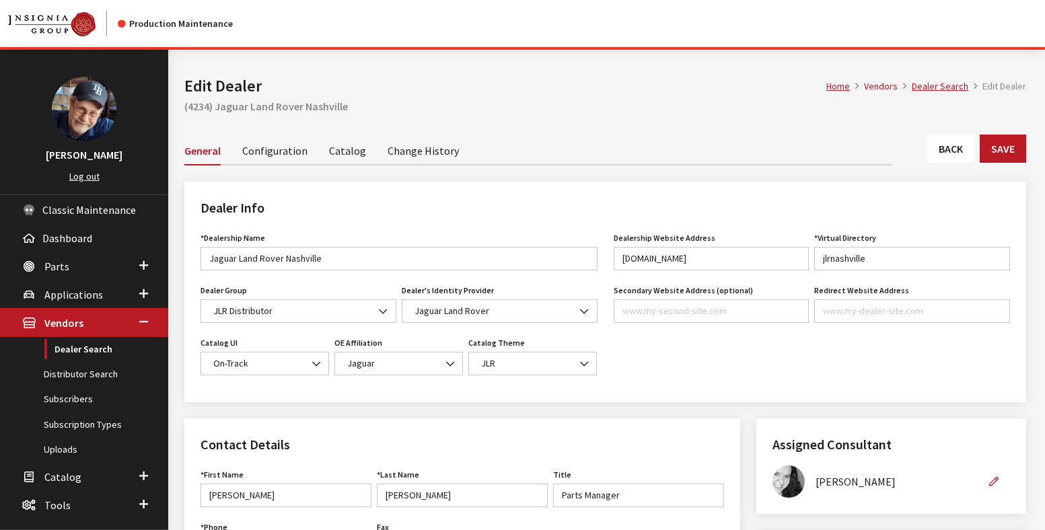
click at [336, 144] on link "Catalog" at bounding box center [347, 150] width 37 height 28
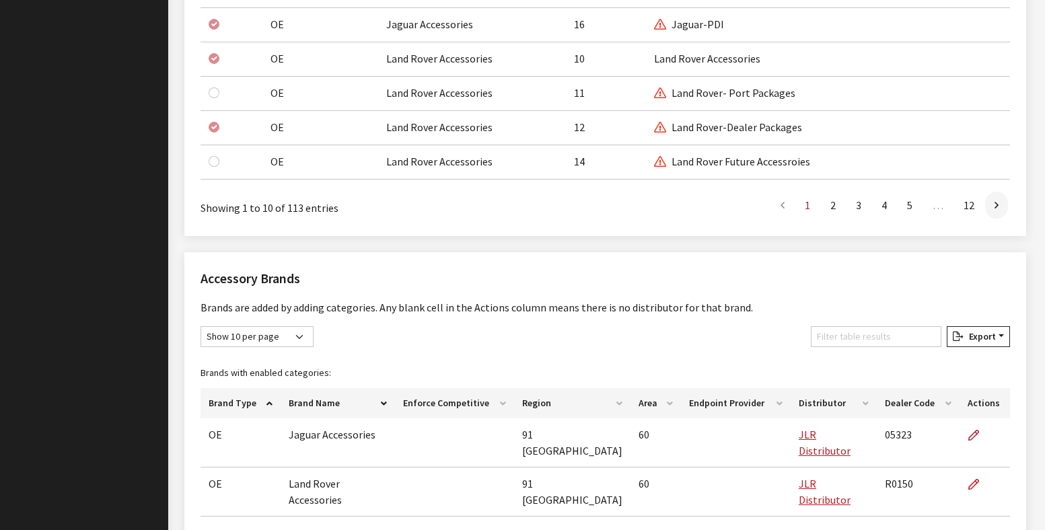
scroll to position [1314, 0]
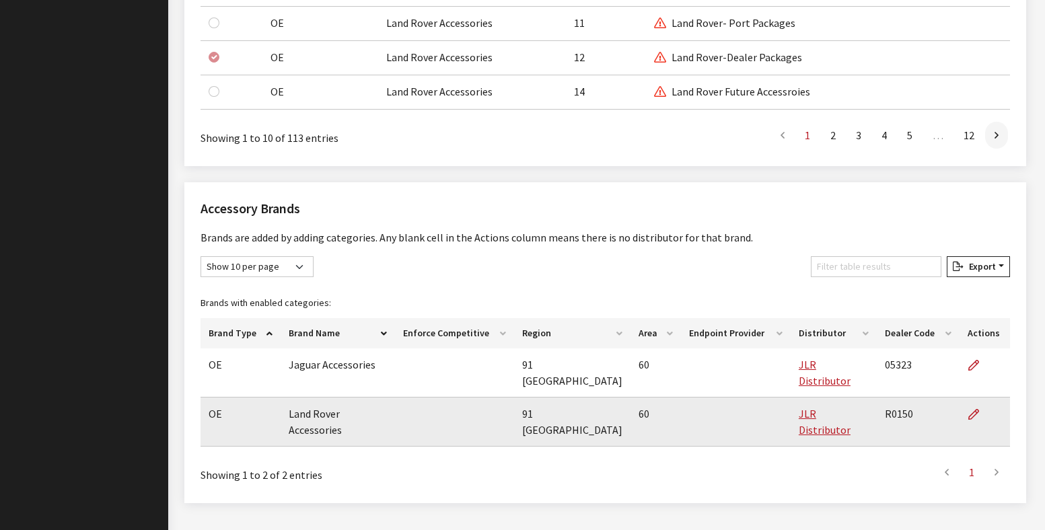
click at [894, 400] on td "R0150" at bounding box center [918, 422] width 83 height 49
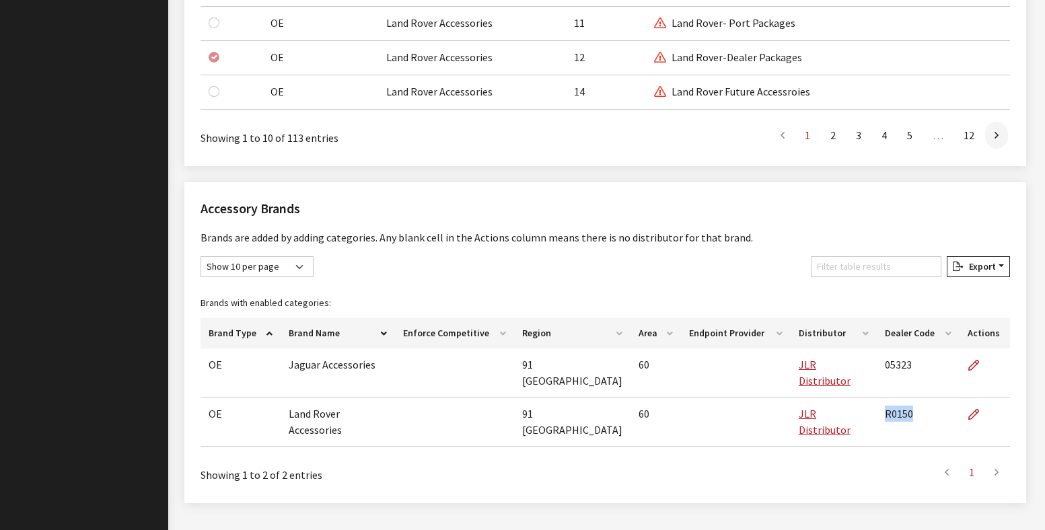
copy td "R0150"
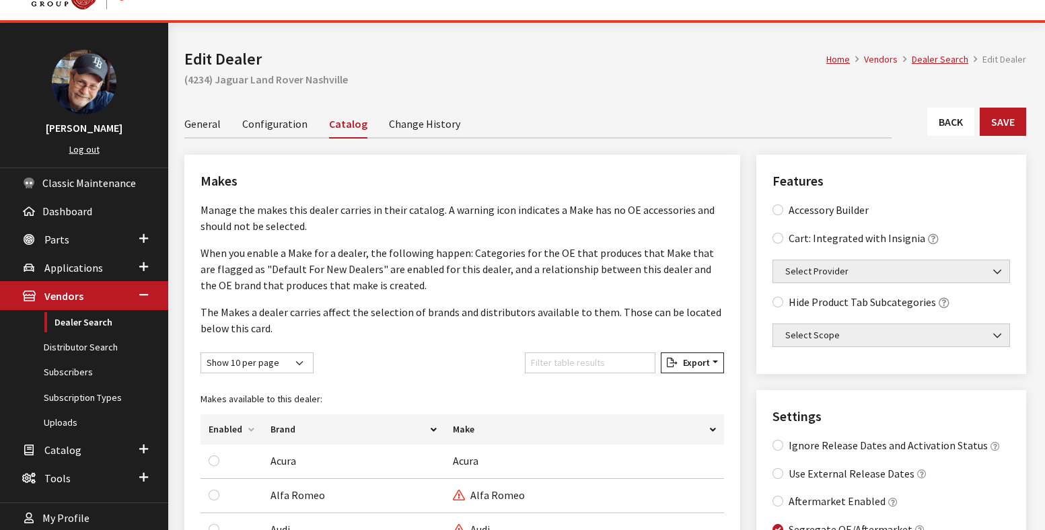
scroll to position [0, 0]
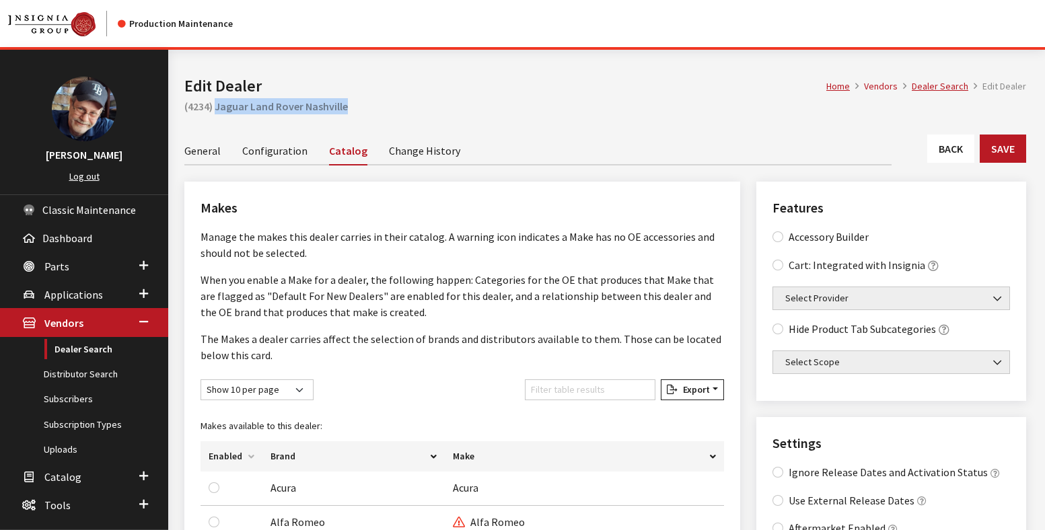
drag, startPoint x: 353, startPoint y: 108, endPoint x: 215, endPoint y: 108, distance: 138.6
click at [215, 108] on h2 "(4234) Jaguar Land Rover Nashville" at bounding box center [605, 106] width 842 height 16
copy h2 "Jaguar Land Rover Nashville"
click at [82, 345] on link "Dealer Search" at bounding box center [84, 349] width 168 height 25
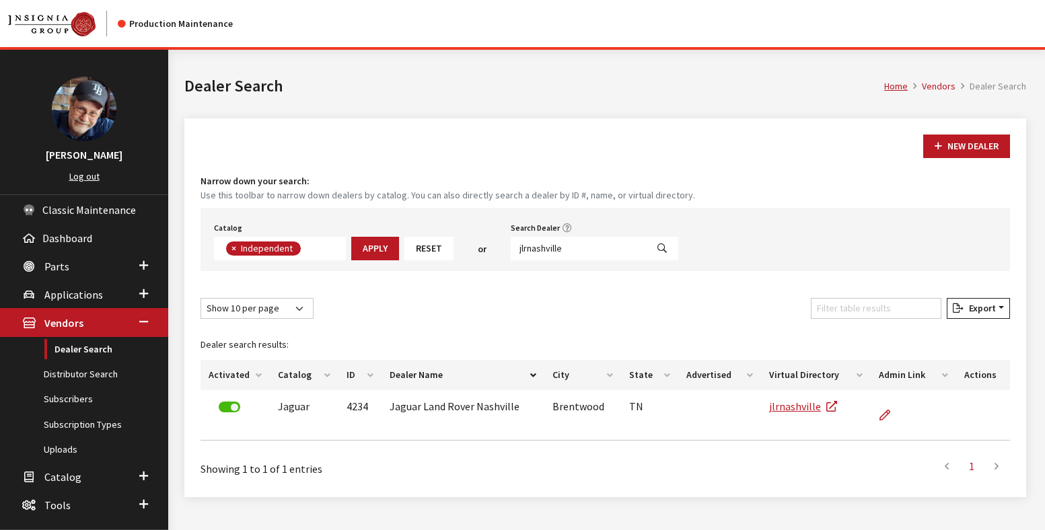
scroll to position [98, 0]
click at [534, 252] on input "jlrnashville" at bounding box center [579, 249] width 136 height 24
paste input "aguarlandroverrichfield"
type input "jaguarlandroverrichfield"
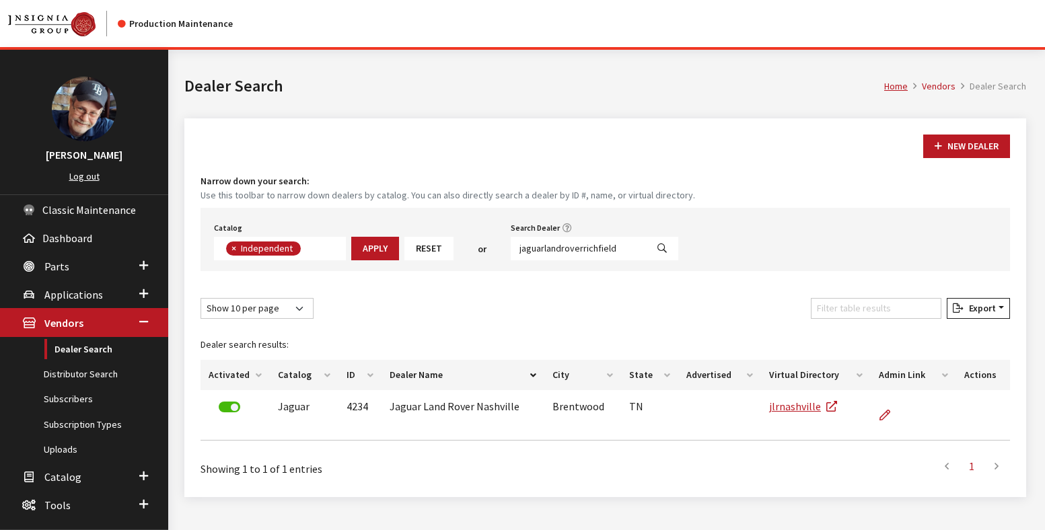
click at [657, 250] on icon "Search" at bounding box center [661, 248] width 9 height 9
select select
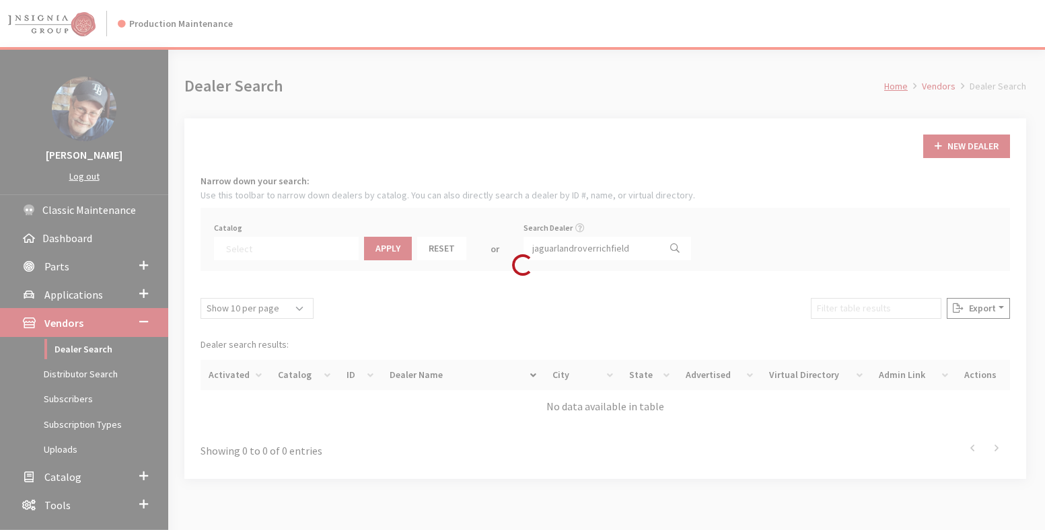
scroll to position [141, 0]
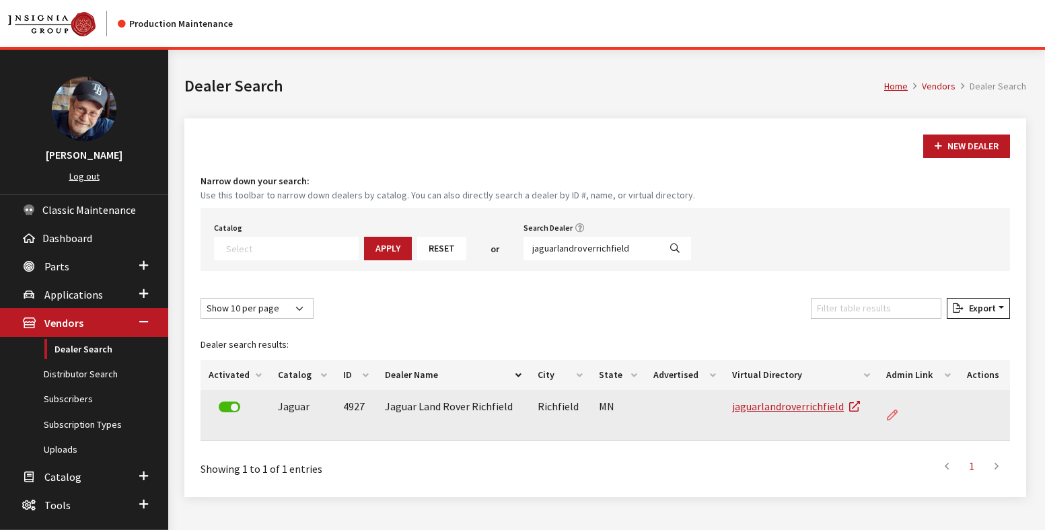
click at [886, 414] on link at bounding box center [897, 415] width 23 height 34
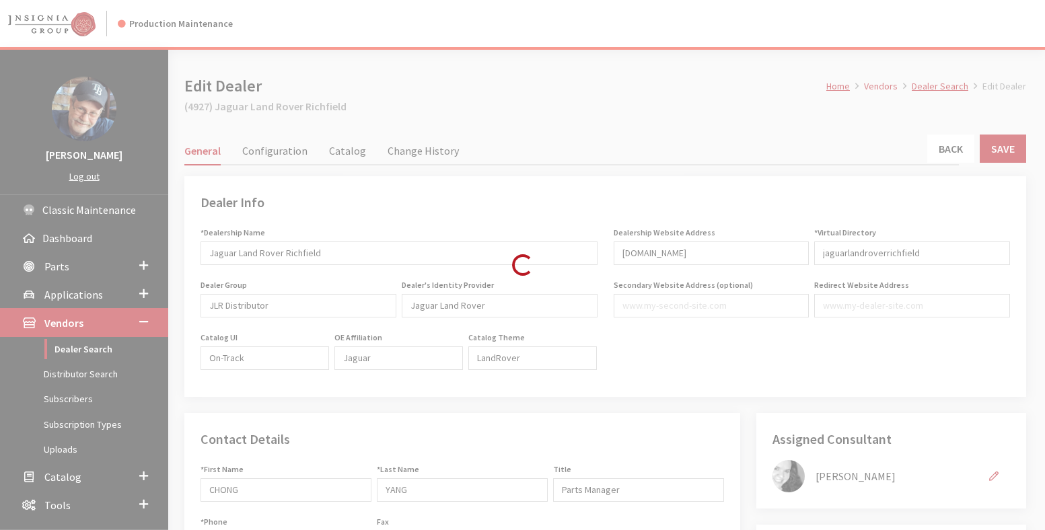
type input "299.00"
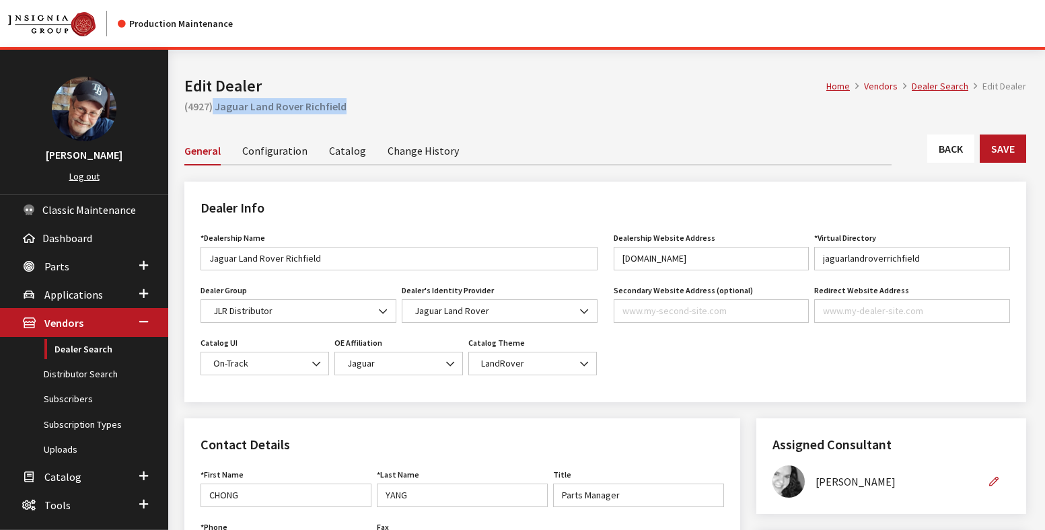
drag, startPoint x: 352, startPoint y: 108, endPoint x: 214, endPoint y: 110, distance: 137.9
click at [214, 110] on h2 "(4927) Jaguar Land Rover Richfield" at bounding box center [605, 106] width 842 height 16
copy h2 "Jaguar Land Rover Richfield"
click at [346, 148] on link "Catalog" at bounding box center [347, 150] width 37 height 28
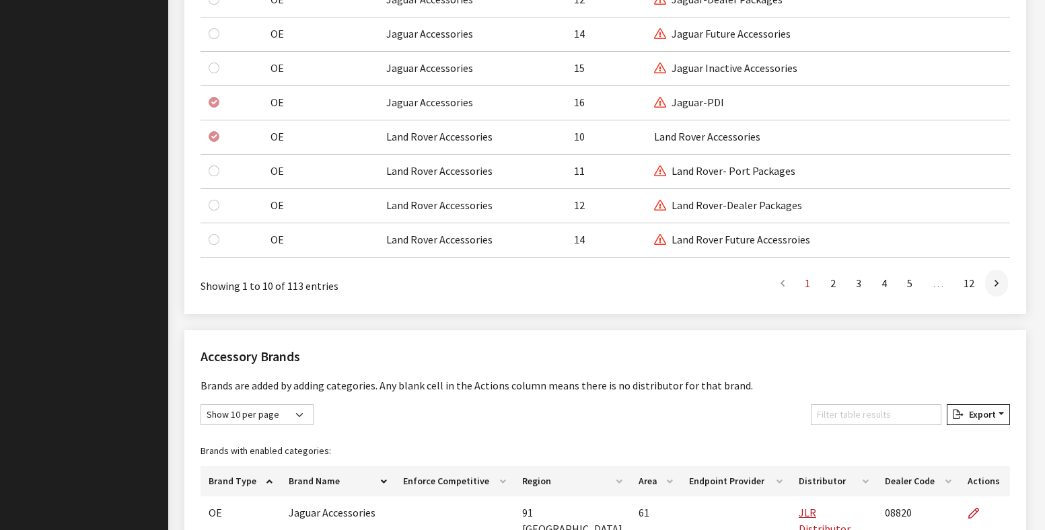
scroll to position [1314, 0]
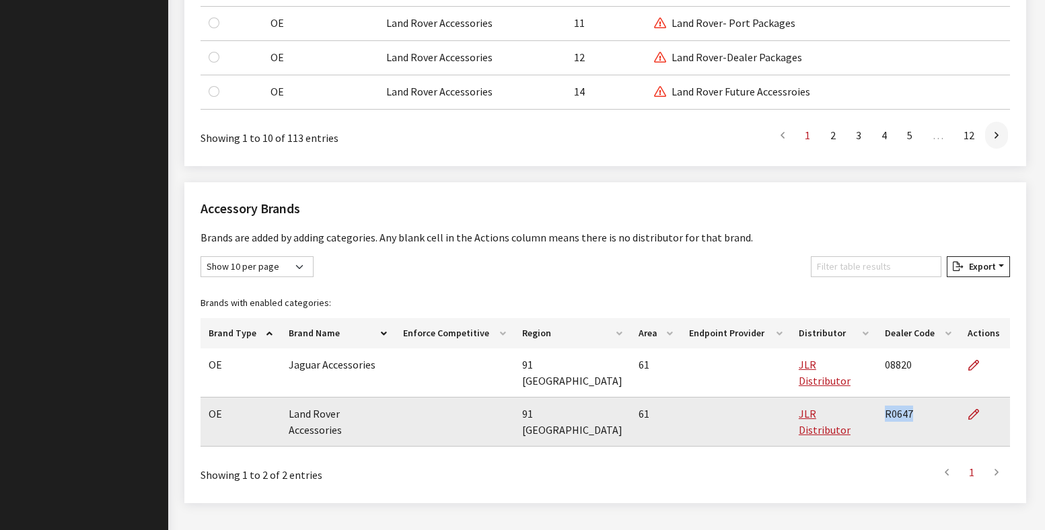
drag, startPoint x: 909, startPoint y: 402, endPoint x: 884, endPoint y: 401, distance: 24.9
click at [884, 401] on td "R0647" at bounding box center [918, 422] width 83 height 49
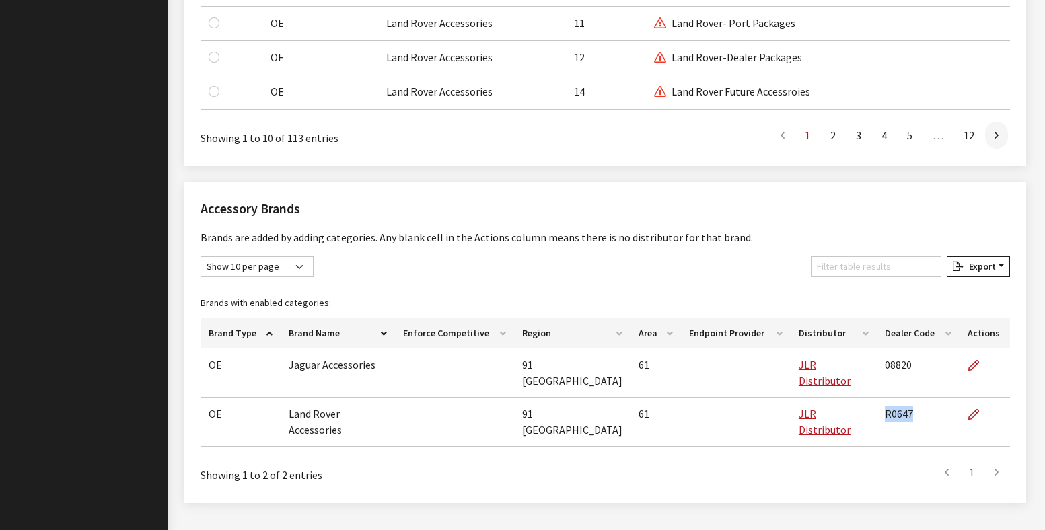
copy td "R0647"
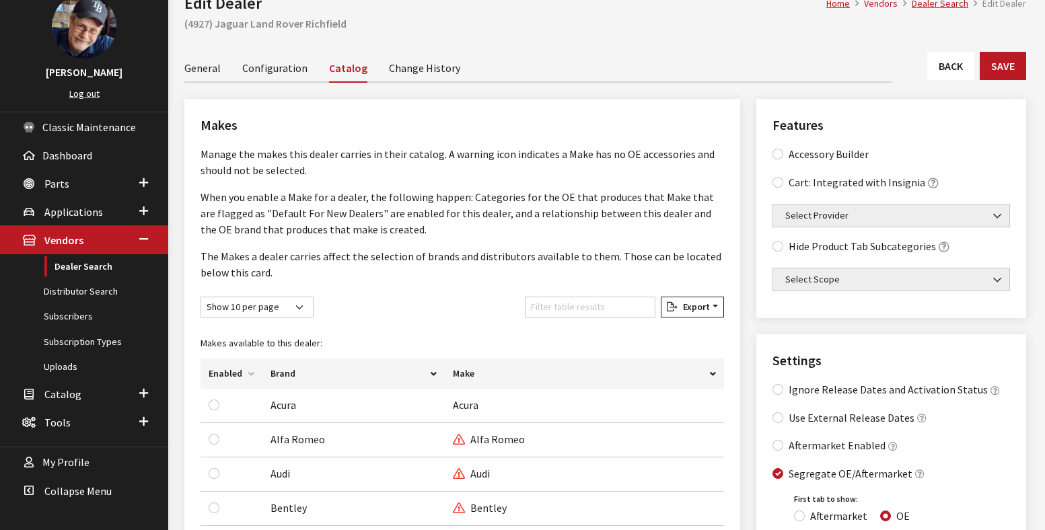
scroll to position [81, 0]
click at [204, 67] on link "General" at bounding box center [202, 69] width 36 height 28
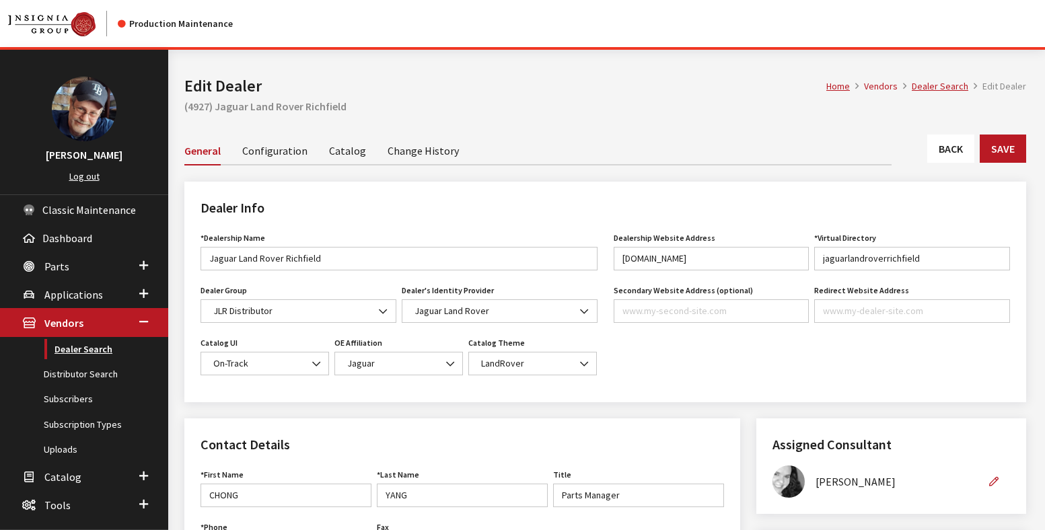
click at [90, 347] on link "Dealer Search" at bounding box center [84, 349] width 168 height 25
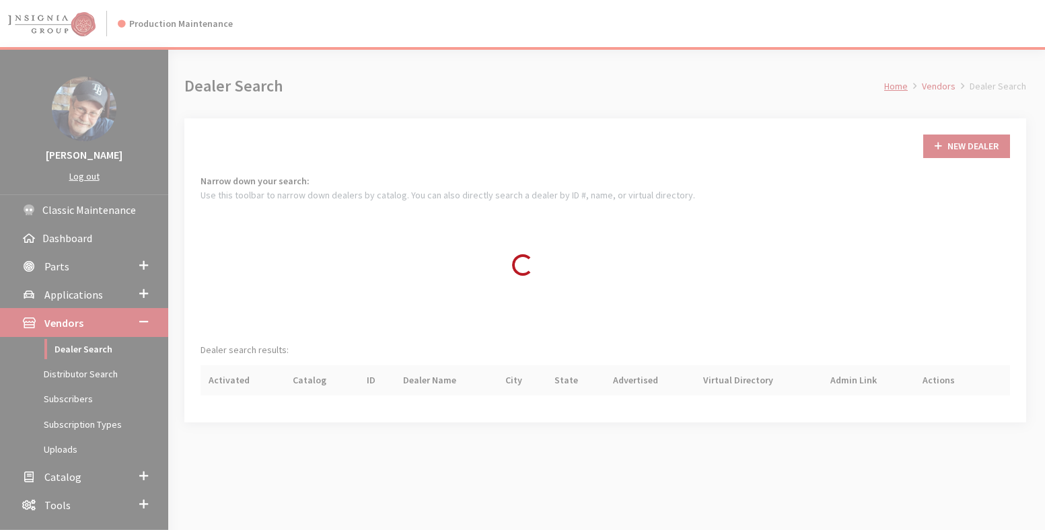
scroll to position [98, 0]
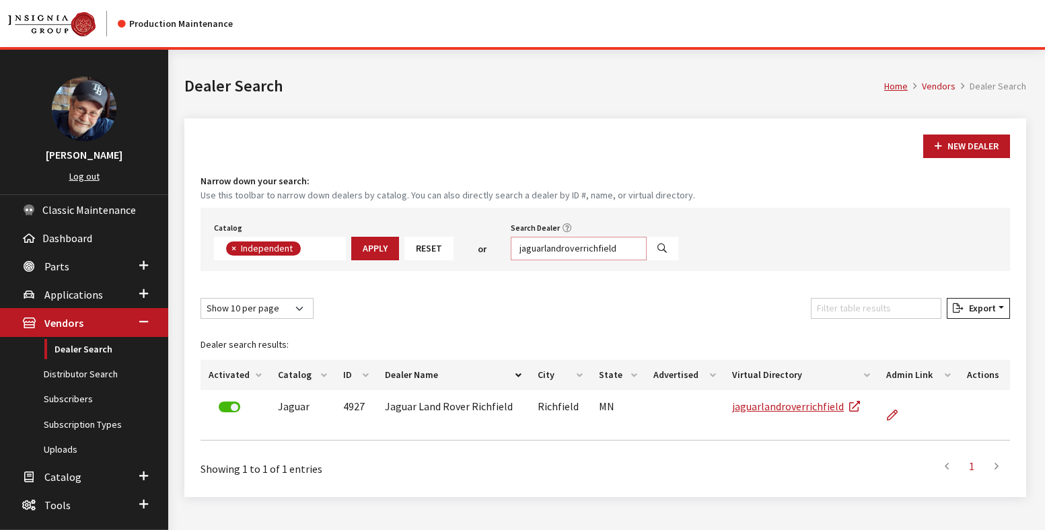
click at [552, 244] on input "jaguarlandroverrichfield" at bounding box center [579, 249] width 136 height 24
paste input "landroverstlouis"
type input "landroverstlouis"
click at [649, 254] on button "Search" at bounding box center [662, 249] width 32 height 24
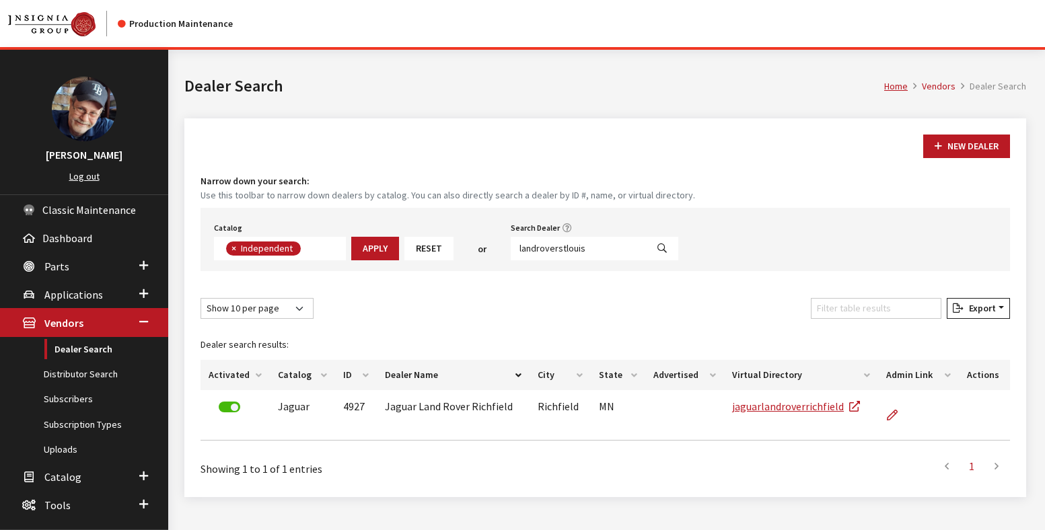
select select
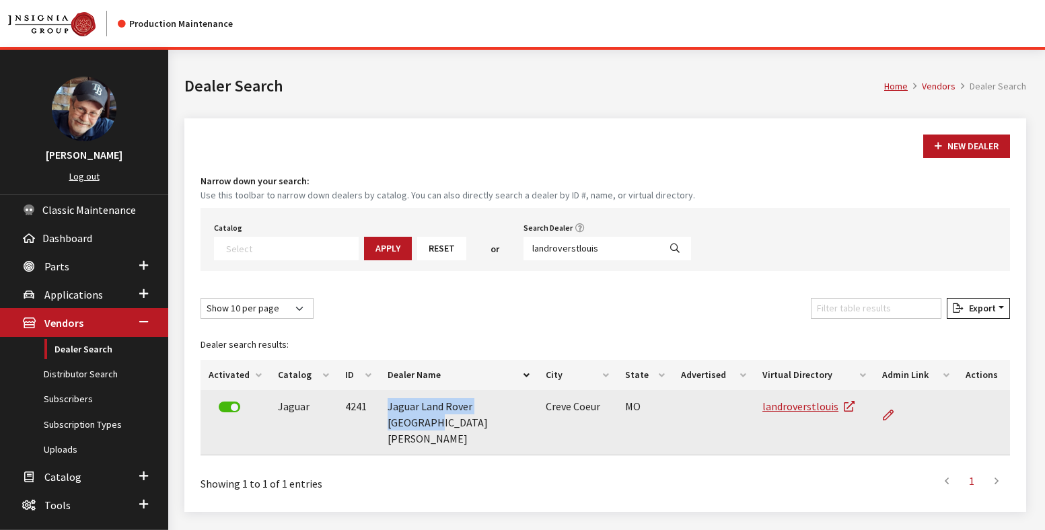
drag, startPoint x: 507, startPoint y: 409, endPoint x: 375, endPoint y: 408, distance: 132.6
click at [375, 408] on tr "Jaguar 4241 Jaguar Land Rover St. Louis Creve Coeur MO landroverstlouis" at bounding box center [605, 422] width 809 height 65
copy tr "Jaguar Land Rover [GEOGRAPHIC_DATA][PERSON_NAME]"
click at [888, 416] on icon at bounding box center [888, 415] width 11 height 11
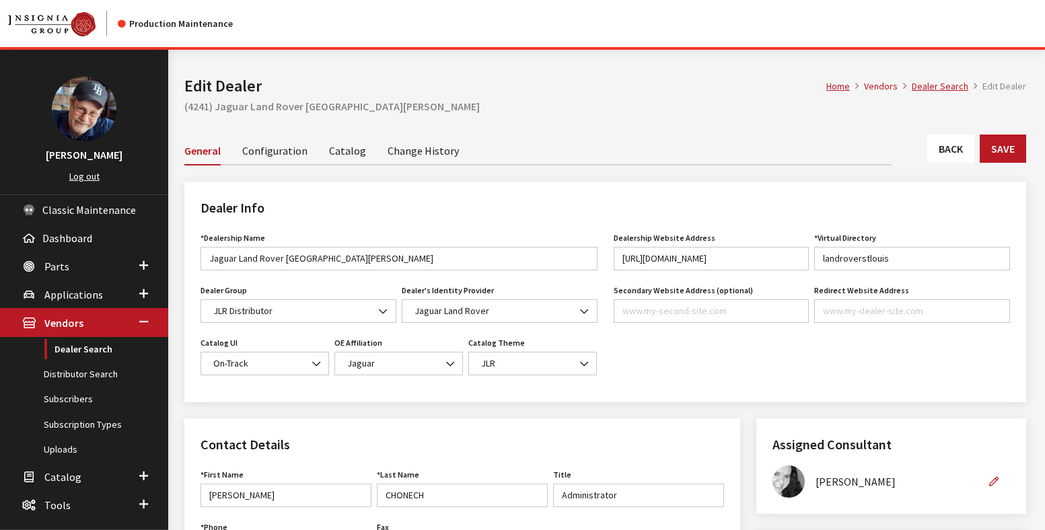
click at [347, 152] on link "Catalog" at bounding box center [347, 150] width 37 height 28
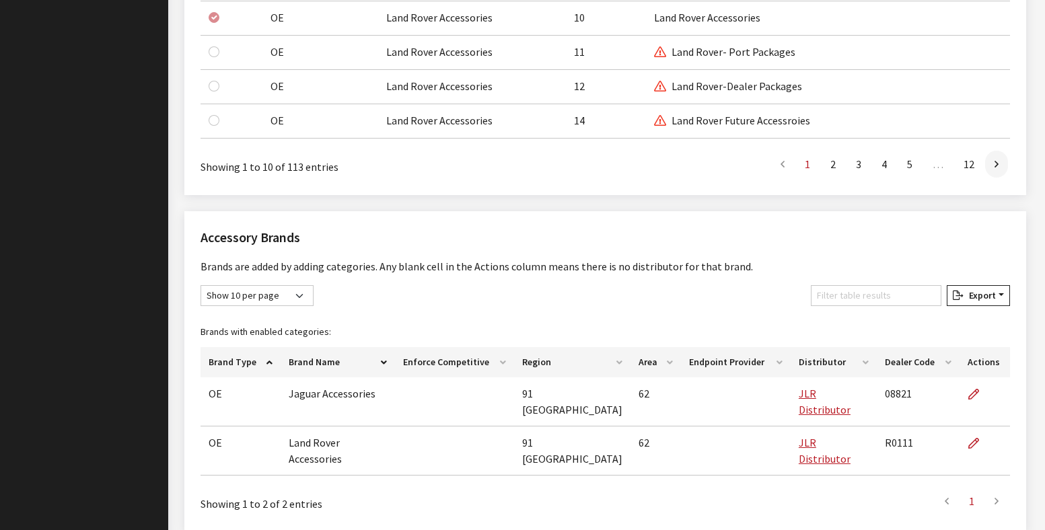
scroll to position [1314, 0]
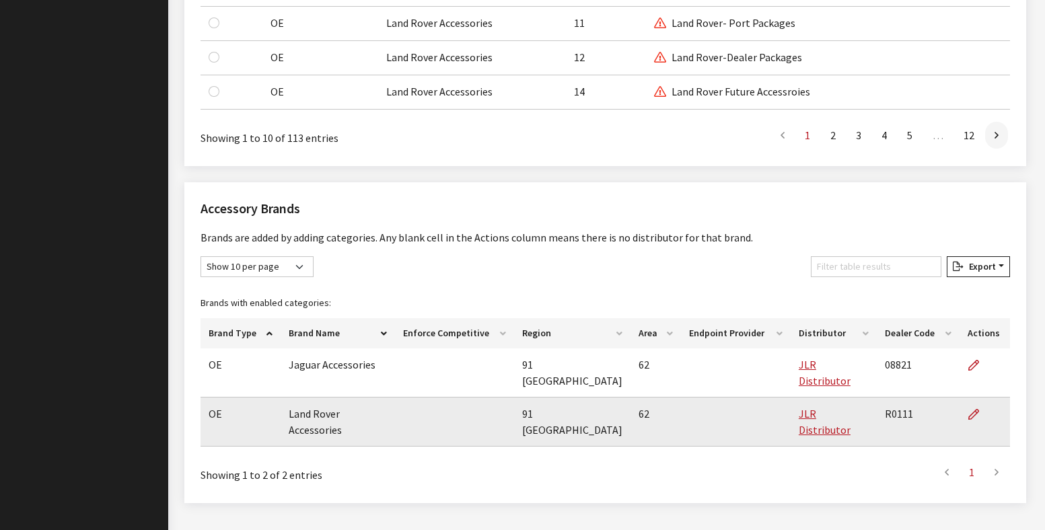
click at [892, 398] on td "R0111" at bounding box center [918, 422] width 83 height 49
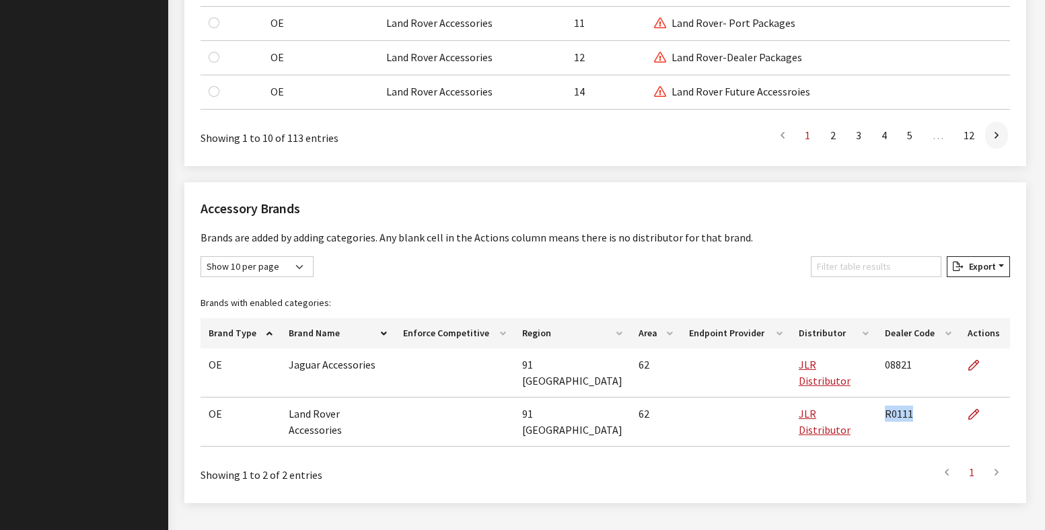
copy td "R0111"
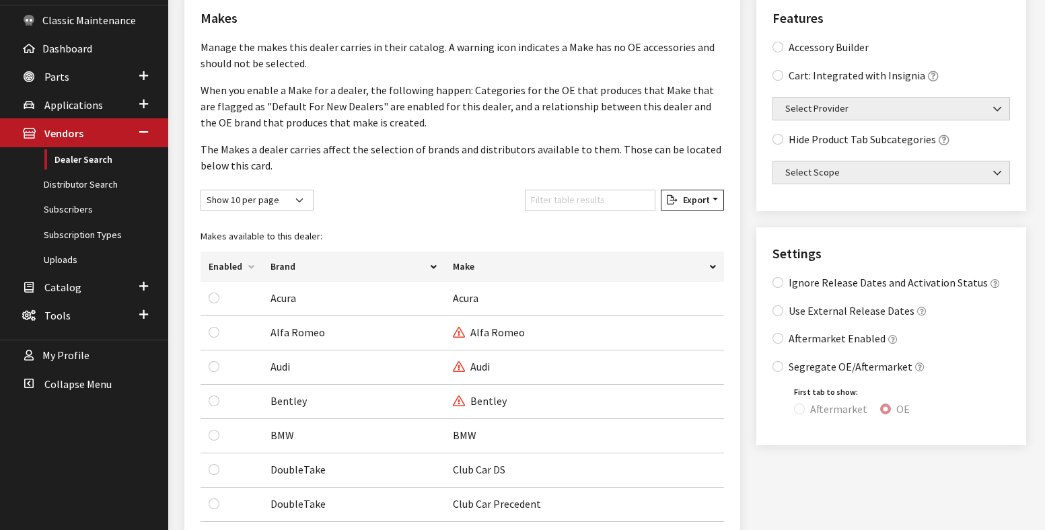
scroll to position [0, 0]
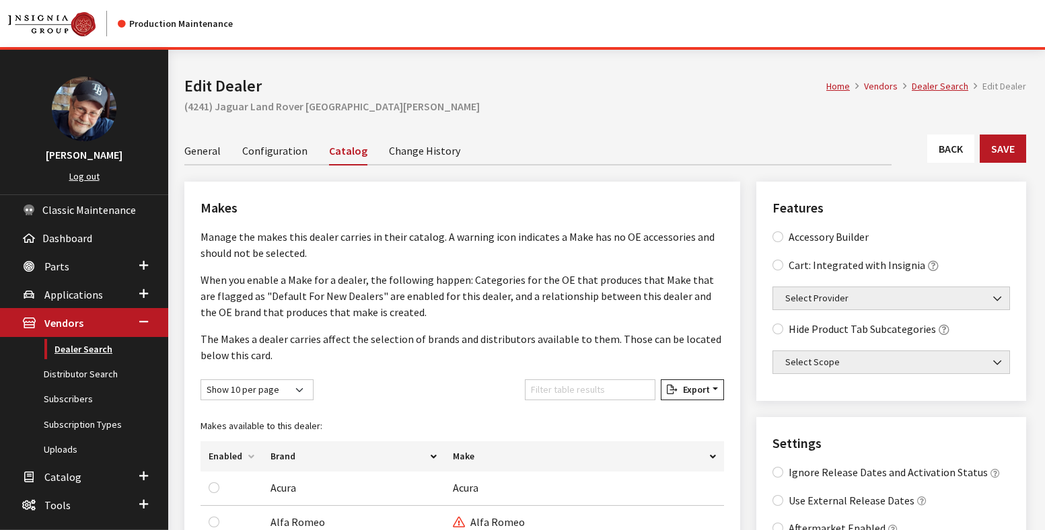
click at [75, 351] on link "Dealer Search" at bounding box center [84, 349] width 168 height 25
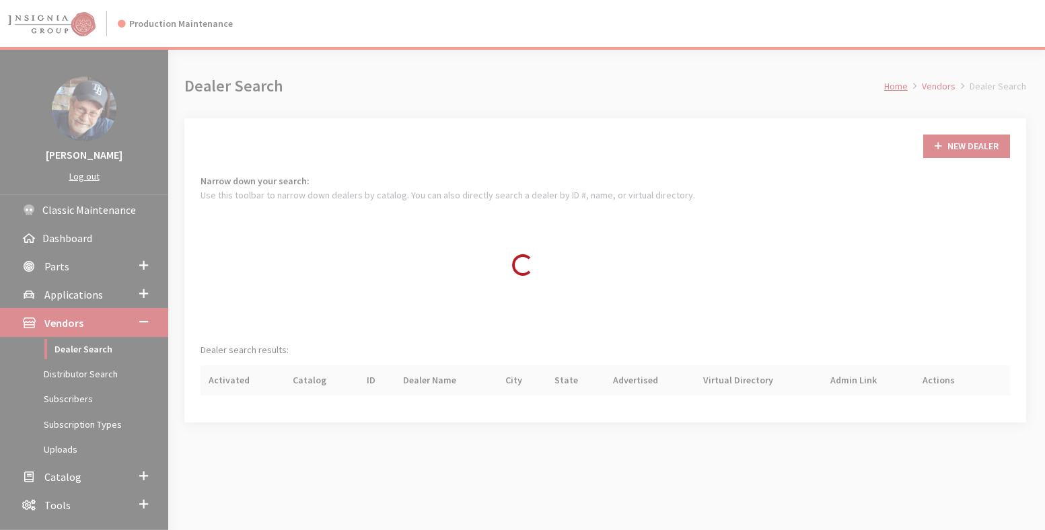
scroll to position [98, 0]
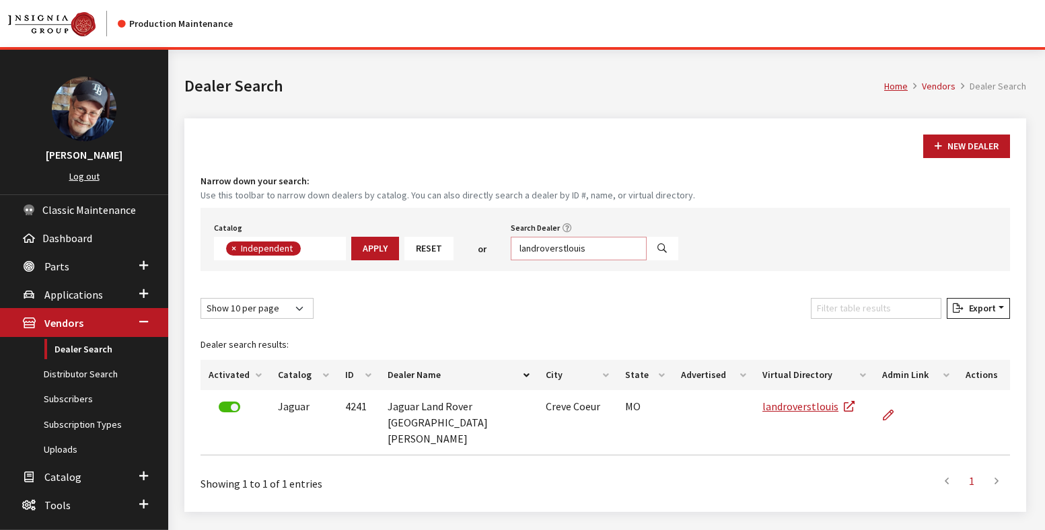
click at [558, 248] on input "landroverstlouis" at bounding box center [579, 249] width 136 height 24
paste input "jlrcincinnati"
type input "jlrcincinnati"
click at [657, 250] on icon "Search" at bounding box center [661, 248] width 9 height 9
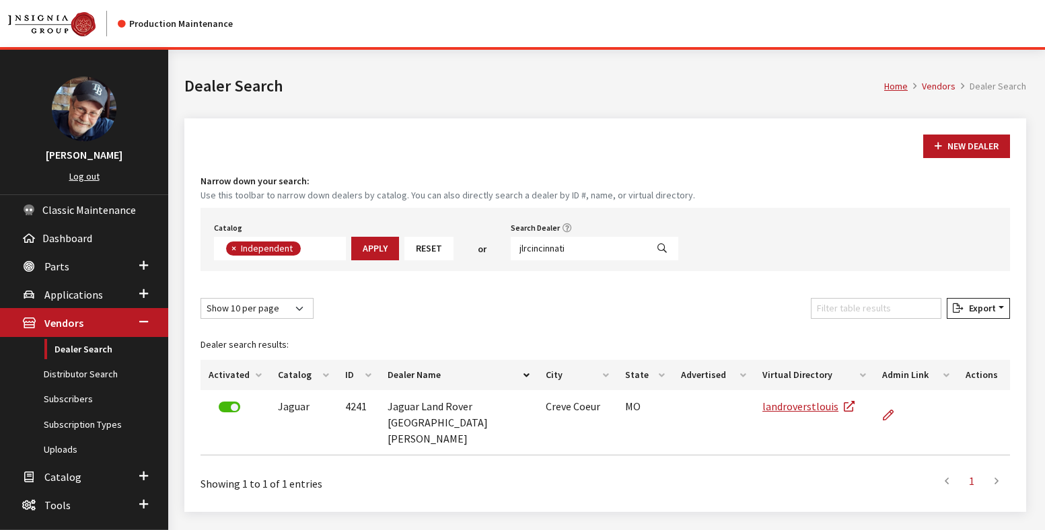
select select
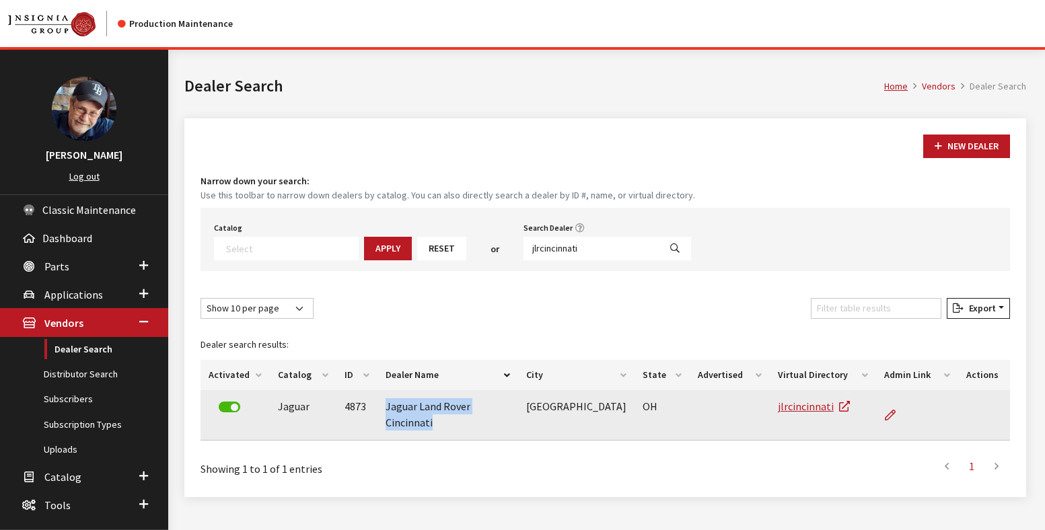
drag, startPoint x: 491, startPoint y: 410, endPoint x: 385, endPoint y: 415, distance: 105.8
click at [385, 415] on td "Jaguar Land Rover Cincinnati" at bounding box center [447, 415] width 140 height 50
copy td "Jaguar Land Rover Cincinnati"
click at [887, 416] on icon at bounding box center [890, 415] width 11 height 11
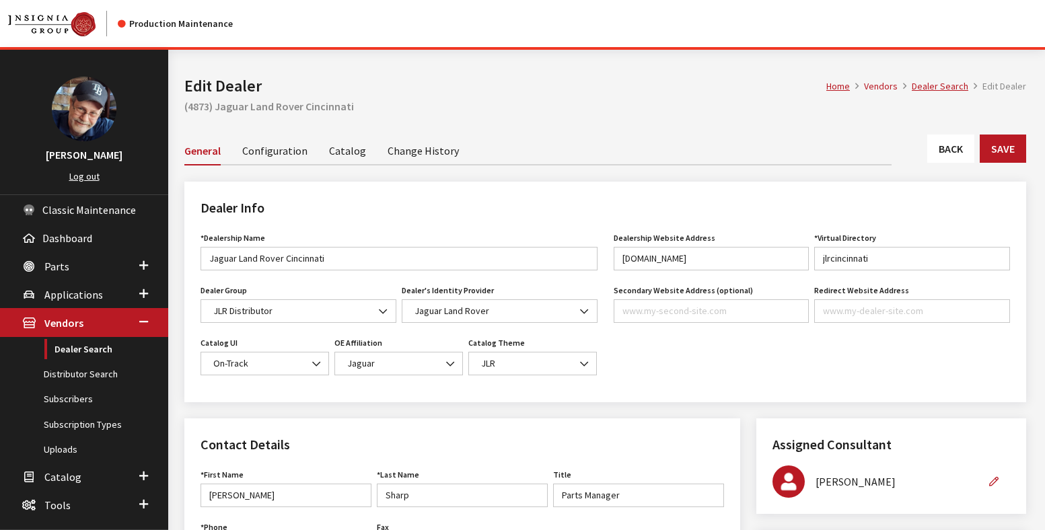
click at [332, 154] on link "Catalog" at bounding box center [347, 150] width 37 height 28
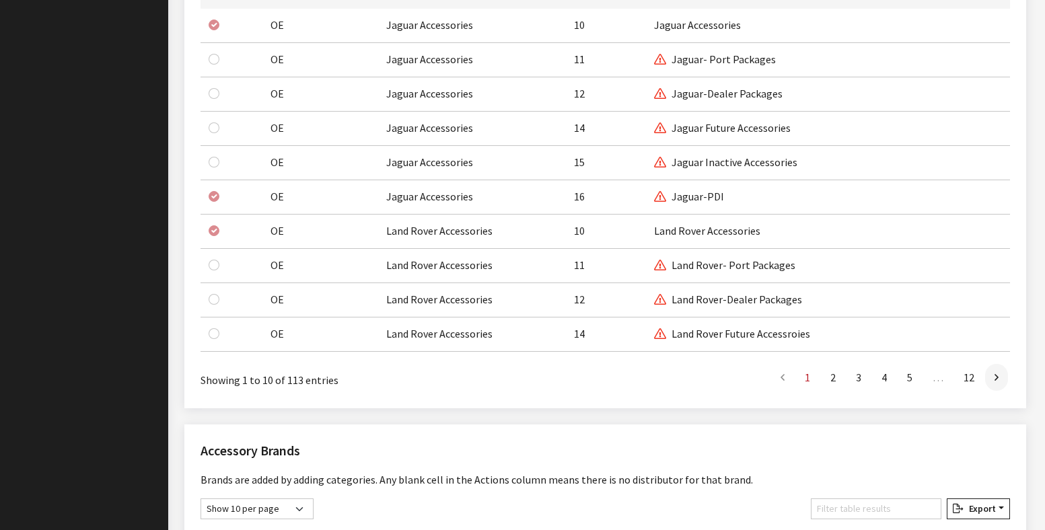
scroll to position [1314, 0]
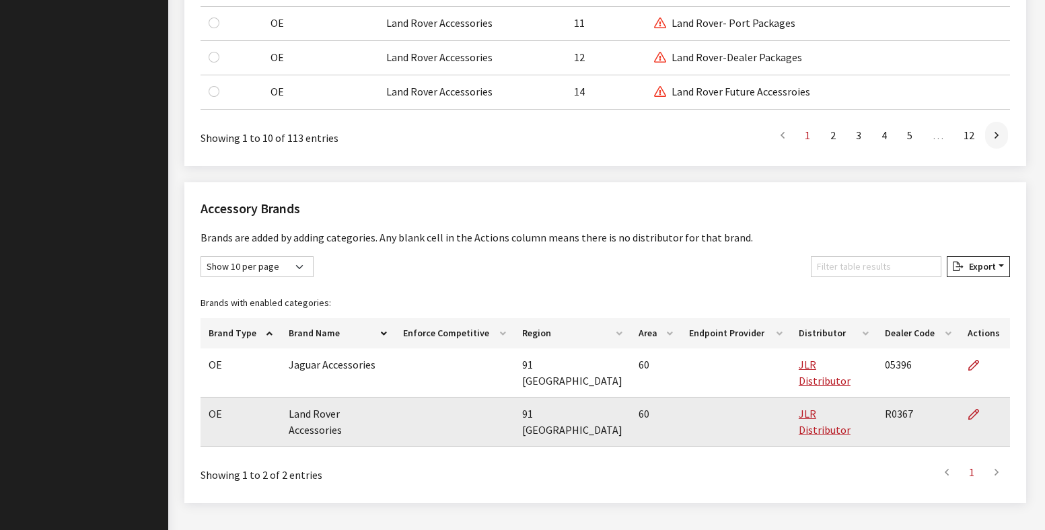
click at [890, 400] on td "R0367" at bounding box center [918, 422] width 83 height 49
click at [892, 400] on td "R0367" at bounding box center [918, 422] width 83 height 49
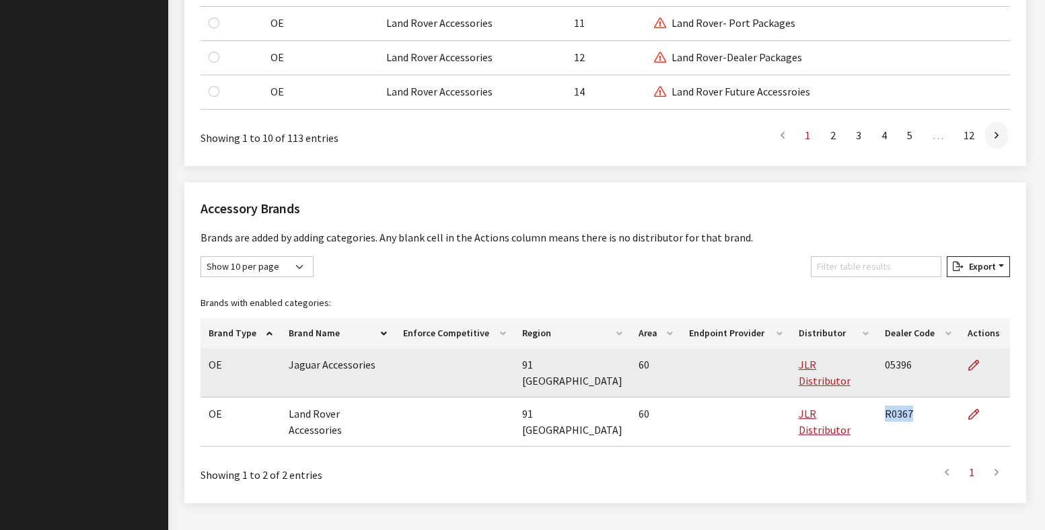
copy td "R0367"
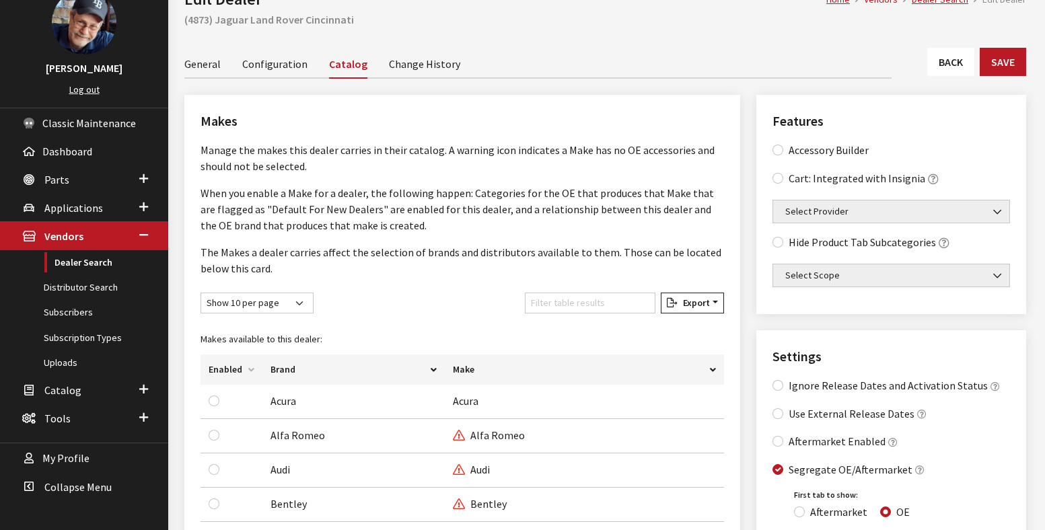
scroll to position [0, 0]
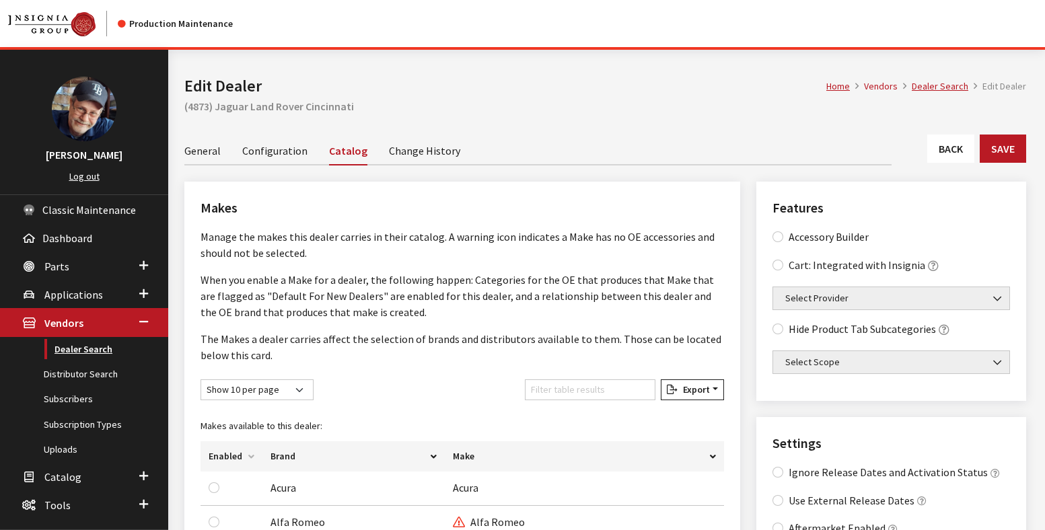
click at [77, 348] on link "Dealer Search" at bounding box center [84, 349] width 168 height 25
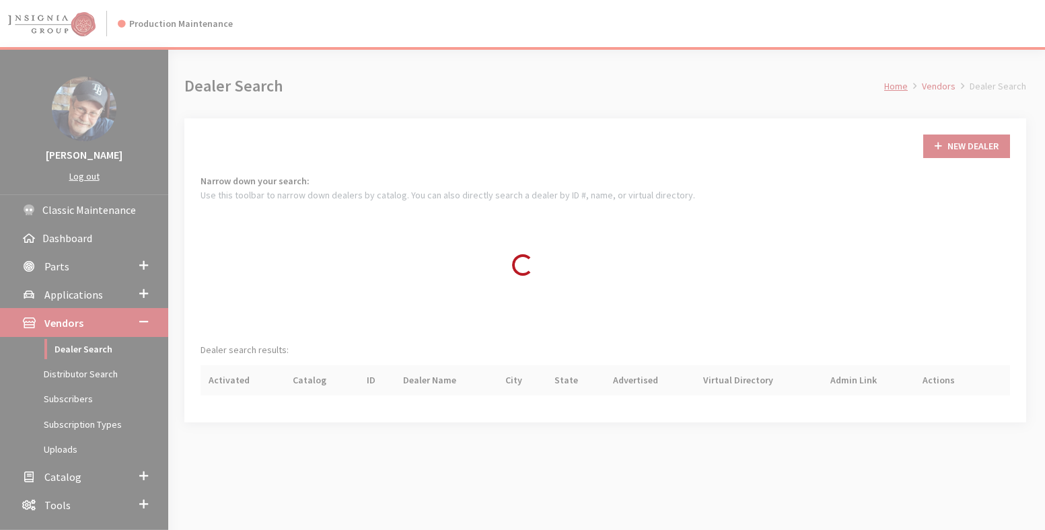
scroll to position [98, 0]
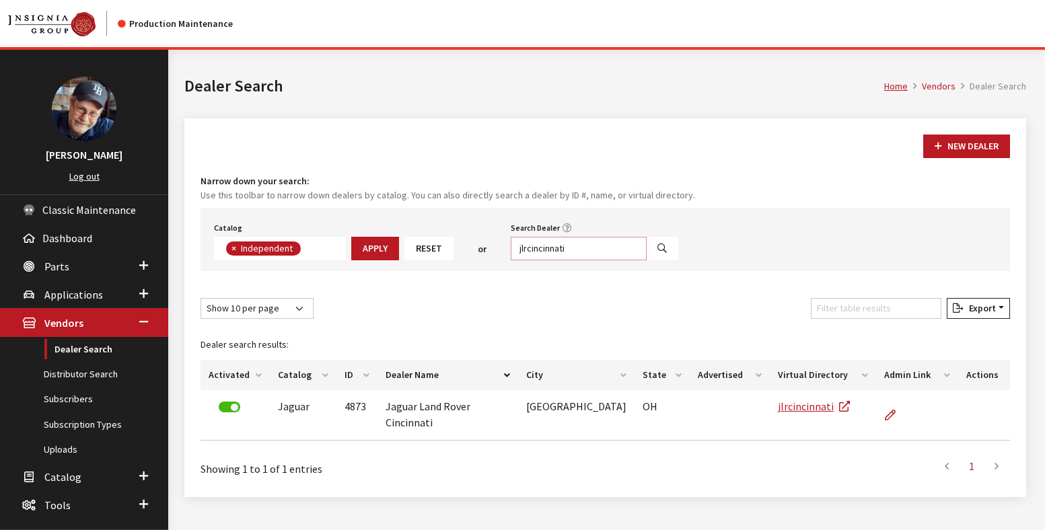
click at [542, 247] on input "jlrcincinnati" at bounding box center [579, 249] width 136 height 24
paste input "dfw"
type input "jlrdfw"
click at [657, 249] on icon "Search" at bounding box center [661, 248] width 9 height 9
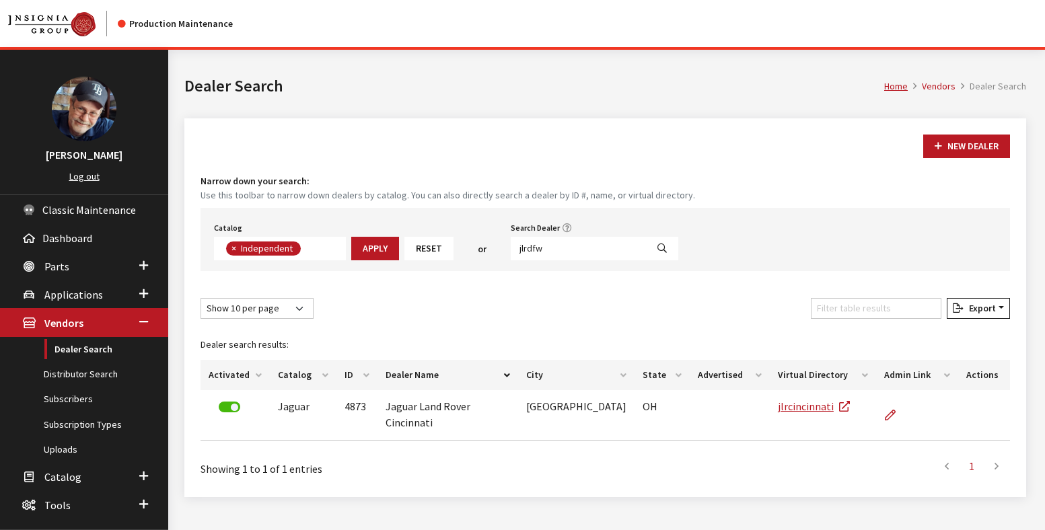
select select
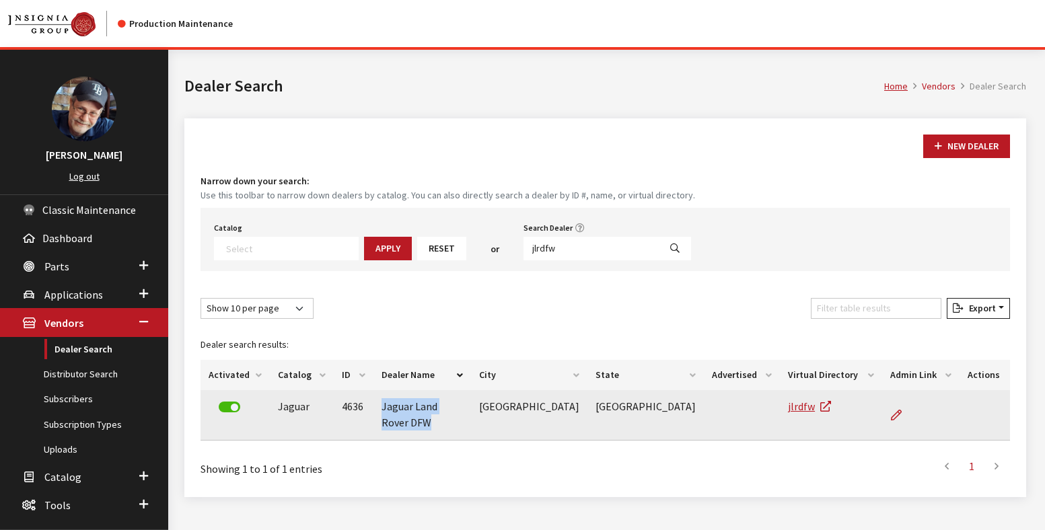
drag, startPoint x: 499, startPoint y: 408, endPoint x: 388, endPoint y: 410, distance: 111.7
click at [388, 410] on td "Jaguar Land Rover DFW" at bounding box center [422, 415] width 98 height 50
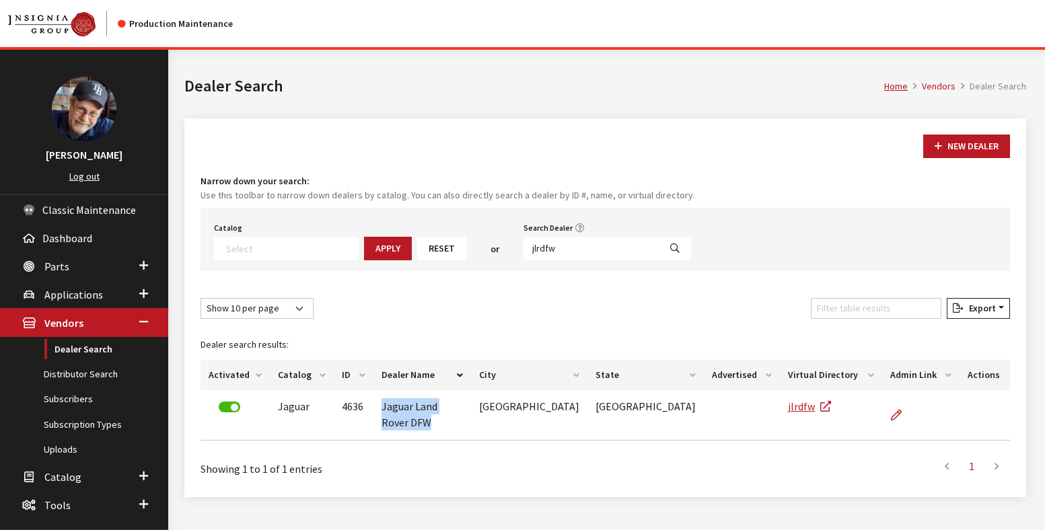
copy td "Jaguar Land Rover DFW"
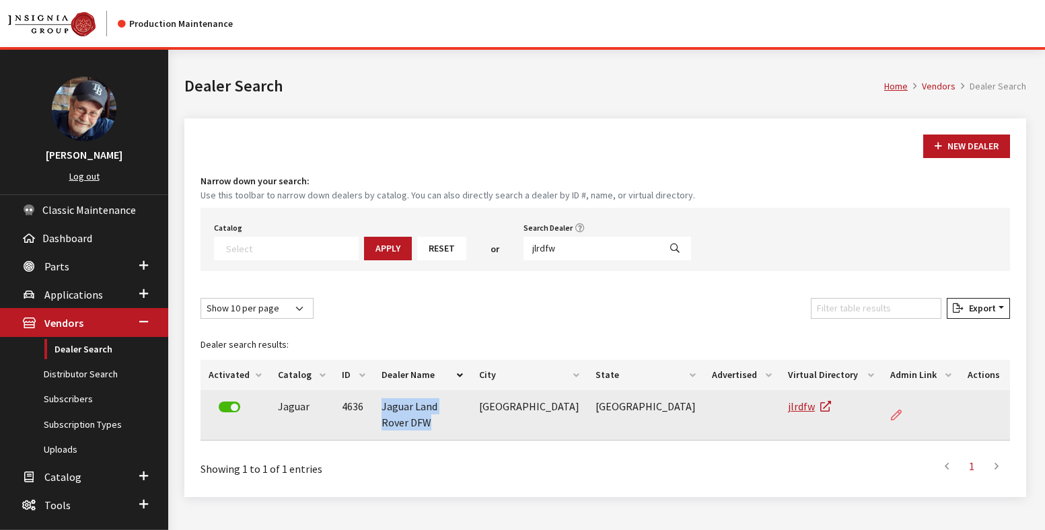
click at [891, 411] on icon at bounding box center [896, 415] width 11 height 11
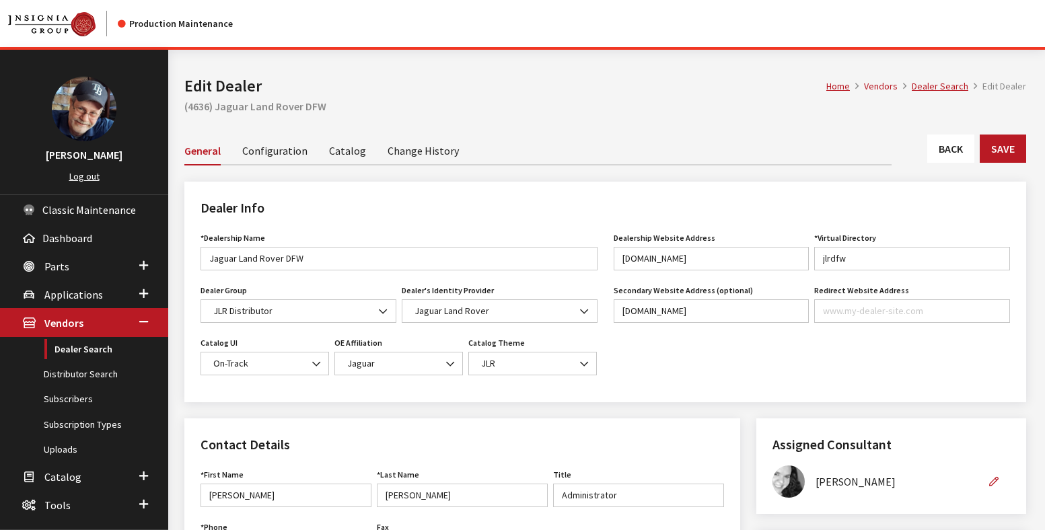
click at [346, 153] on link "Catalog" at bounding box center [347, 150] width 37 height 28
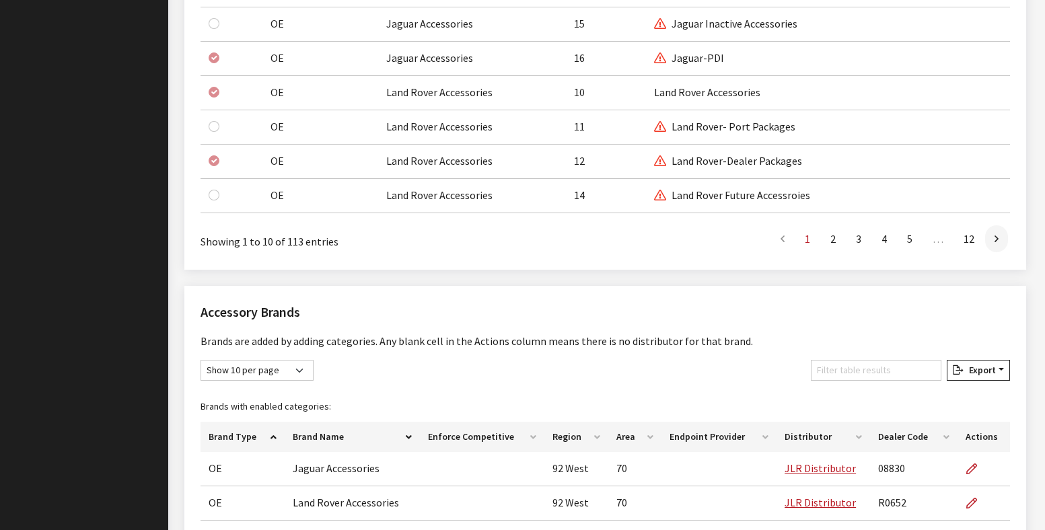
scroll to position [1314, 0]
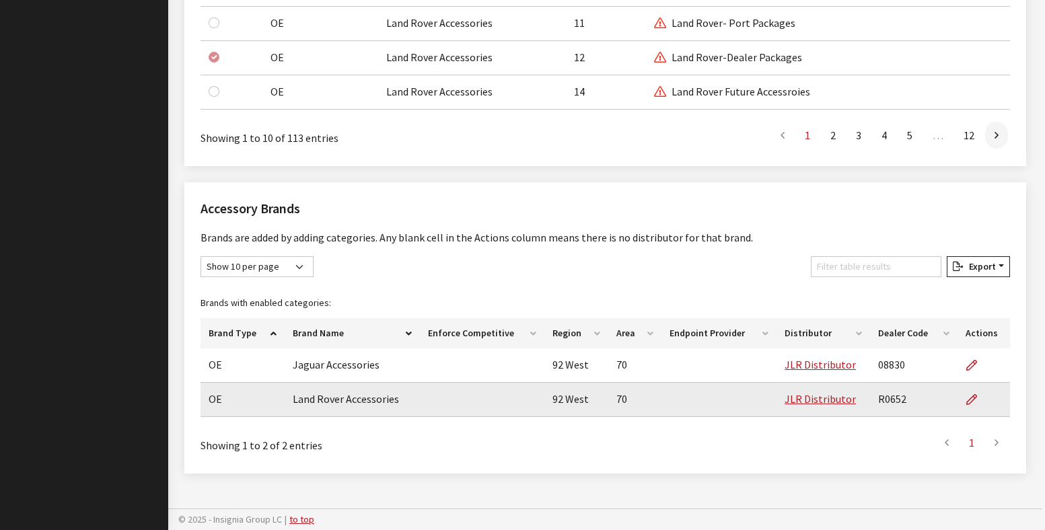
click at [886, 399] on td "R0652" at bounding box center [913, 400] width 87 height 34
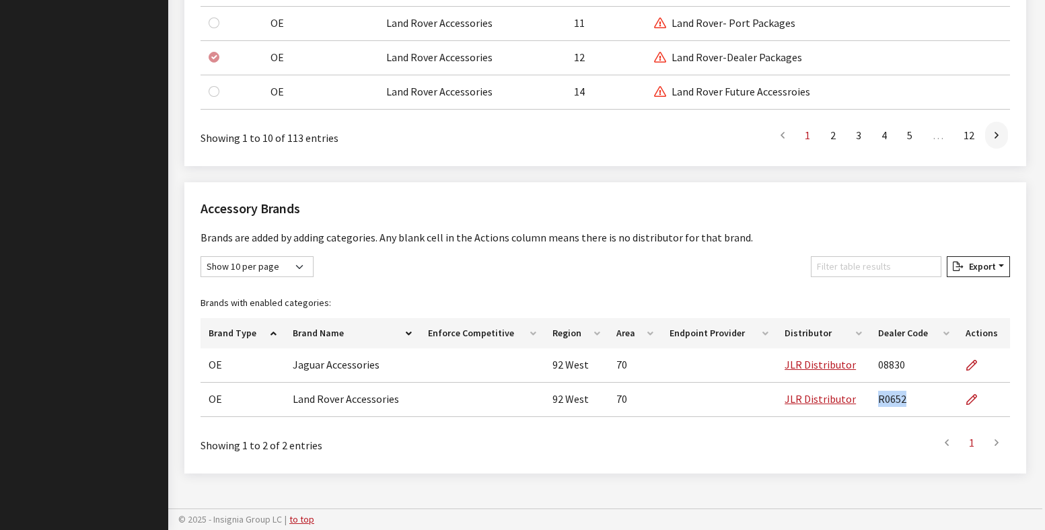
copy td "R0652"
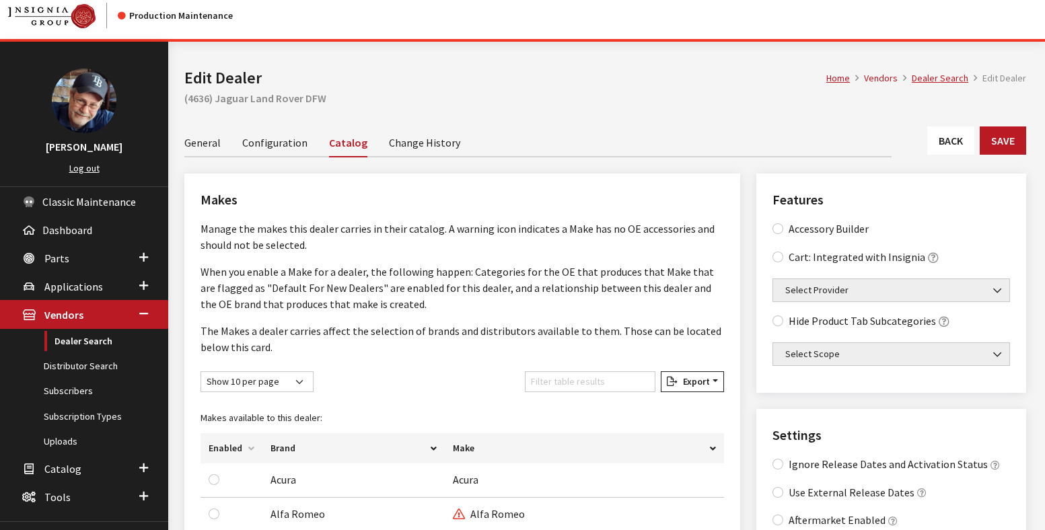
scroll to position [0, 0]
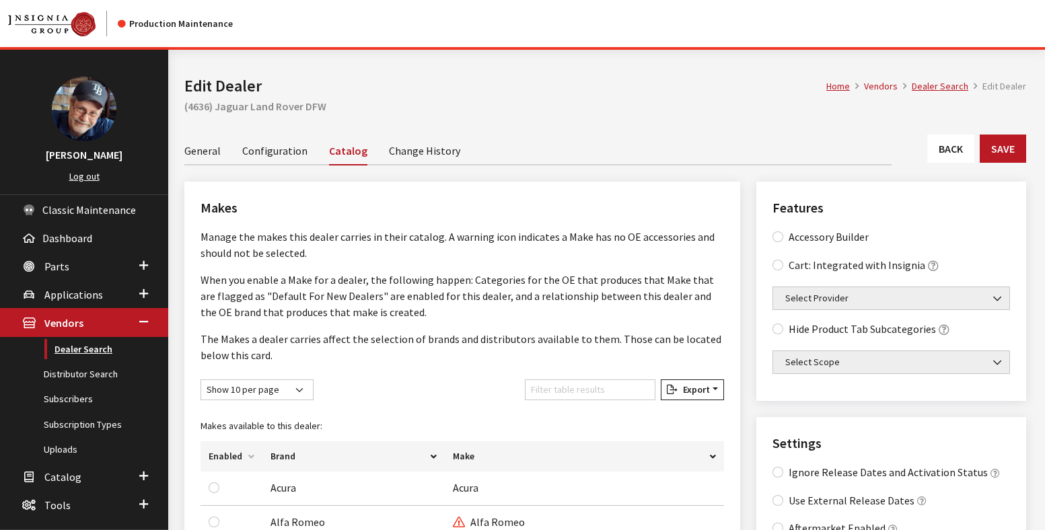
click at [84, 347] on link "Dealer Search" at bounding box center [84, 349] width 168 height 25
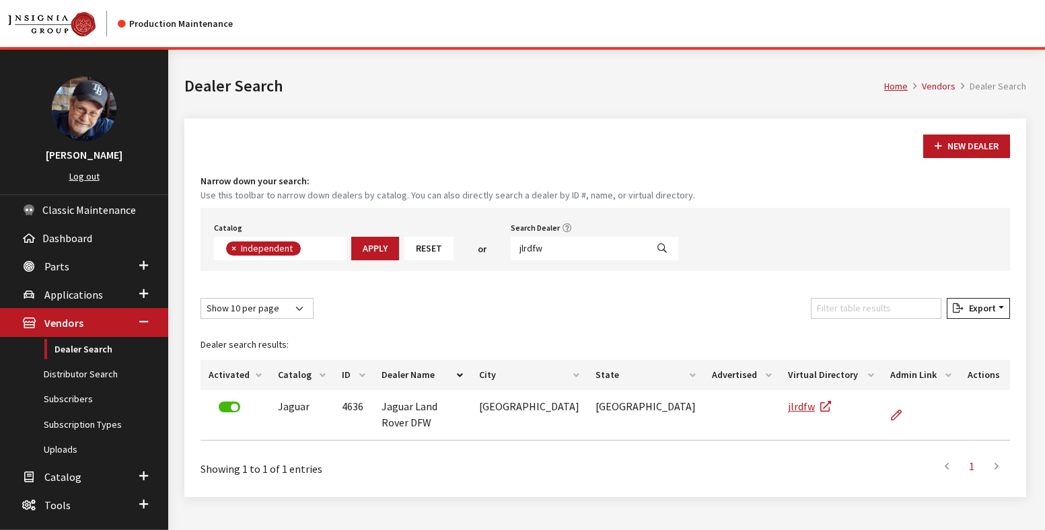
scroll to position [98, 0]
click at [530, 251] on input "jlrdfw" at bounding box center [579, 249] width 136 height 24
paste input "ftmyers"
type input "jlrftmyers"
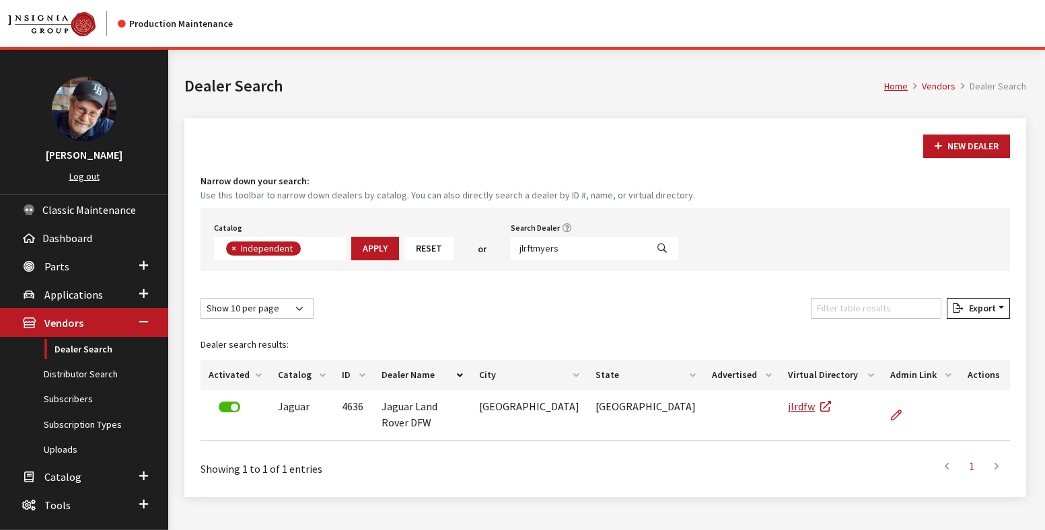
click at [657, 248] on icon "Search" at bounding box center [661, 248] width 9 height 9
select select
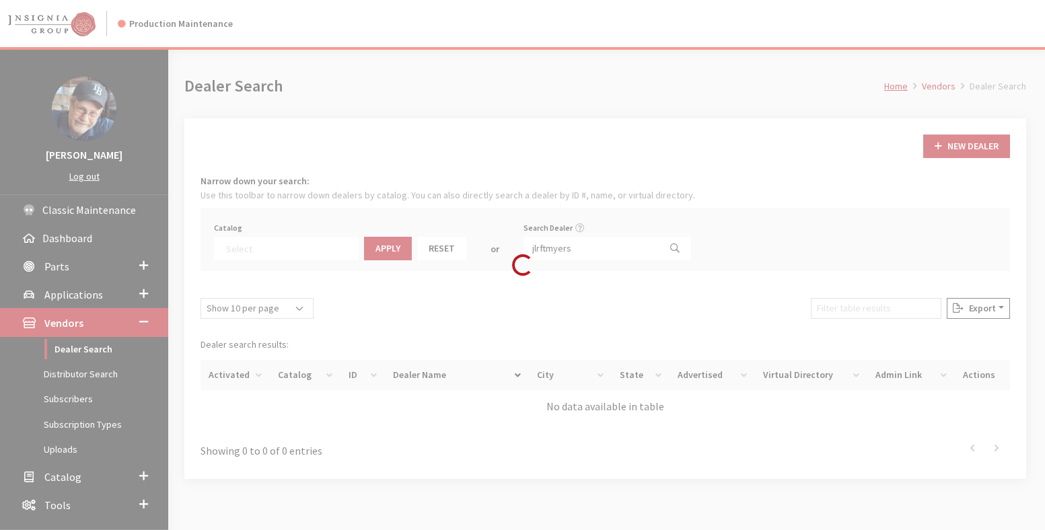
scroll to position [141, 0]
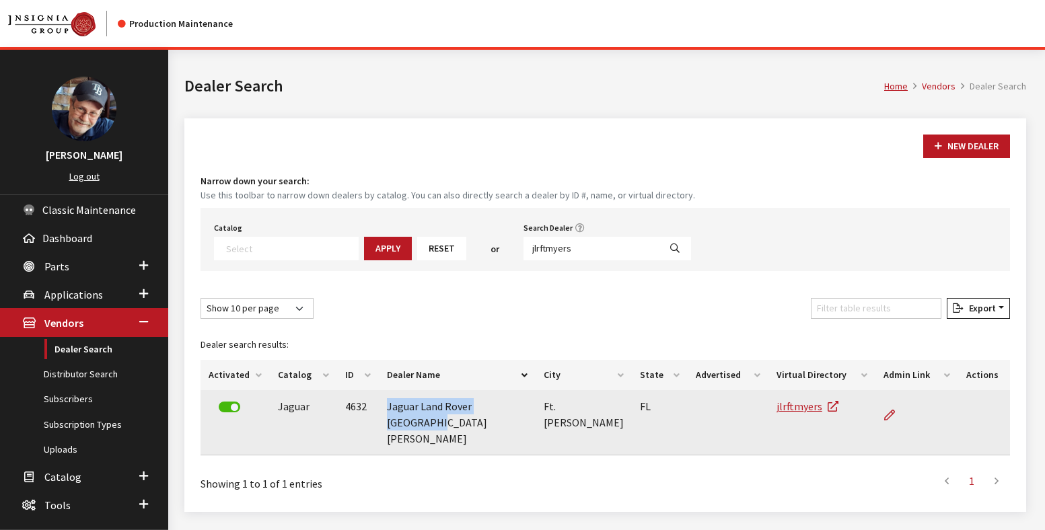
drag, startPoint x: 528, startPoint y: 407, endPoint x: 390, endPoint y: 417, distance: 138.3
click at [390, 417] on td "Jaguar Land Rover [GEOGRAPHIC_DATA][PERSON_NAME]" at bounding box center [457, 422] width 156 height 65
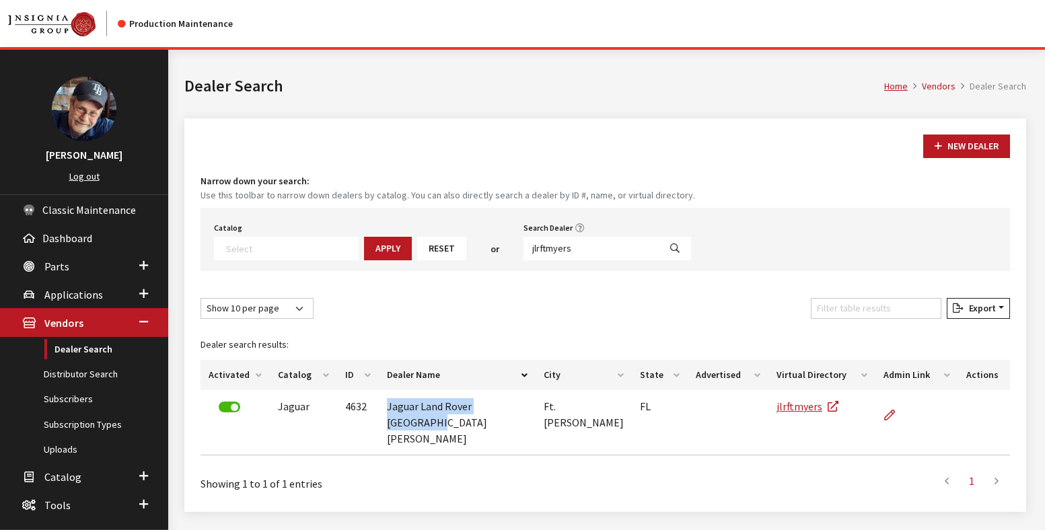
copy td "Jaguar Land Rover [GEOGRAPHIC_DATA][PERSON_NAME]"
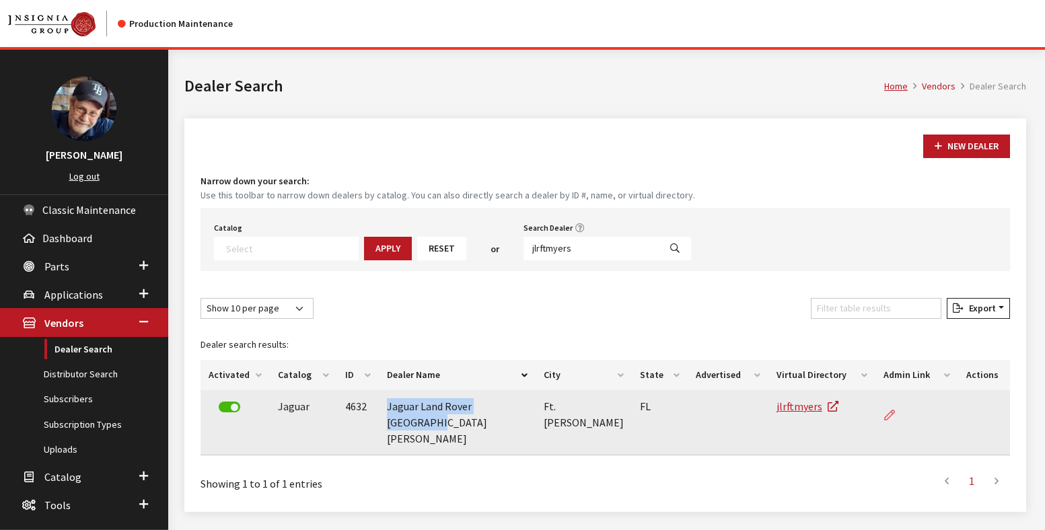
click at [884, 414] on icon at bounding box center [889, 415] width 11 height 11
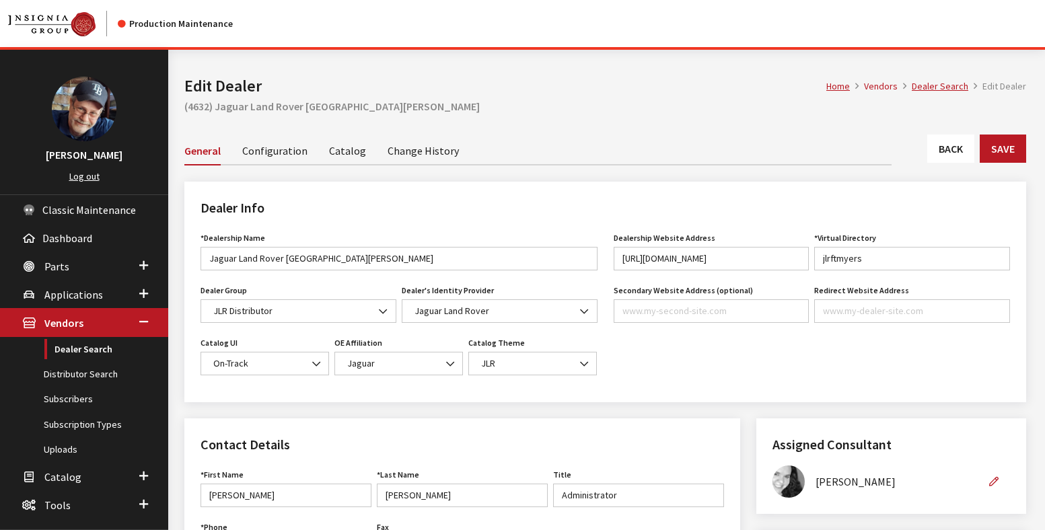
click at [345, 151] on link "Catalog" at bounding box center [347, 150] width 37 height 28
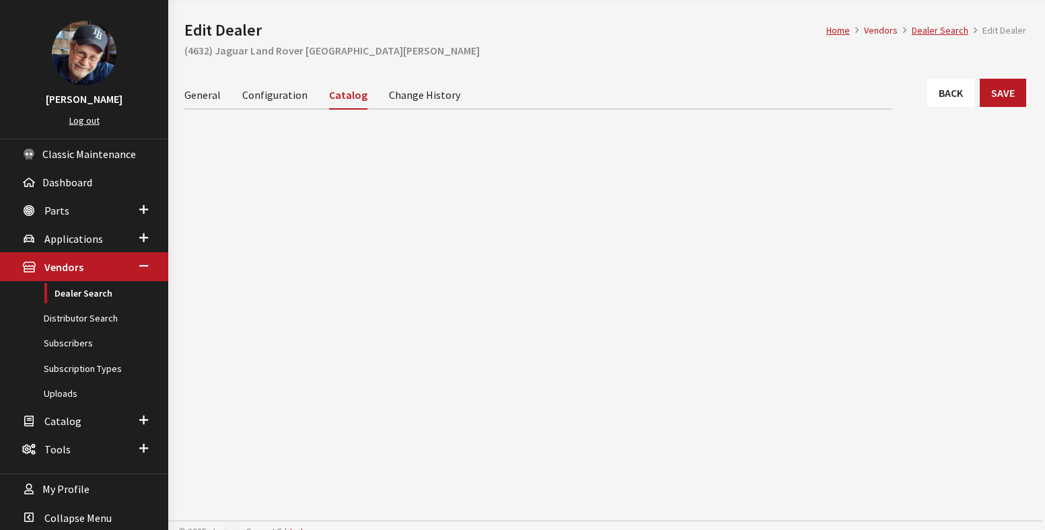
scroll to position [68, 0]
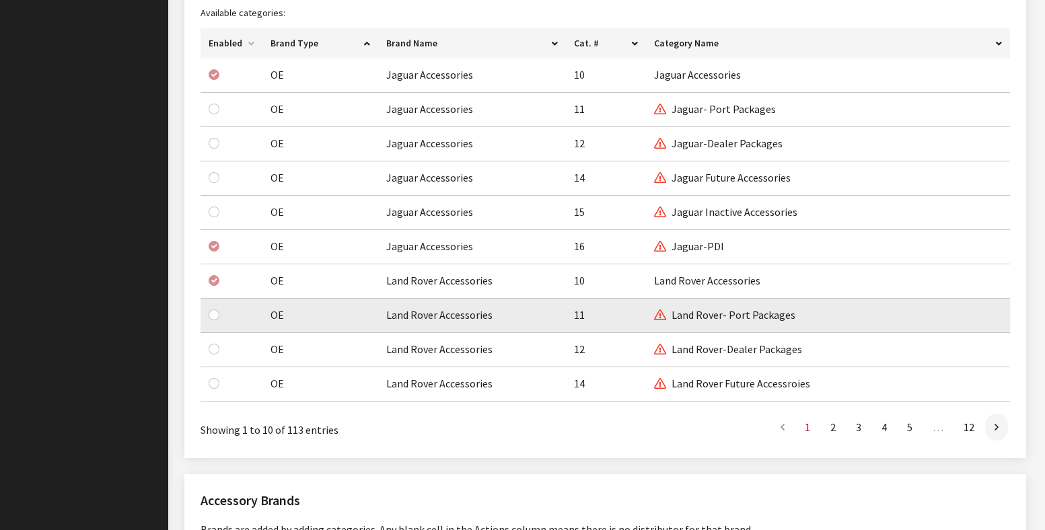
scroll to position [1314, 0]
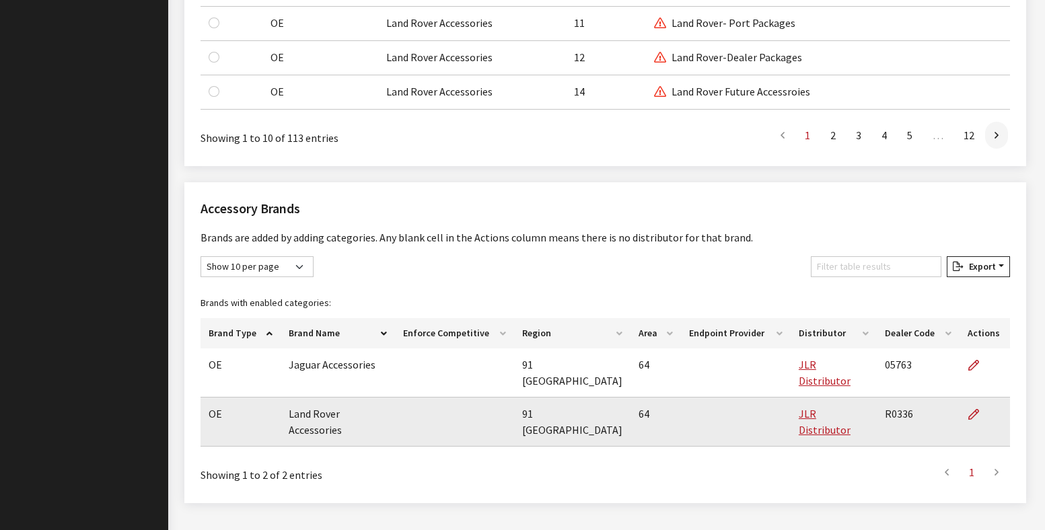
click at [894, 400] on td "R0336" at bounding box center [918, 422] width 83 height 49
copy td "R0336"
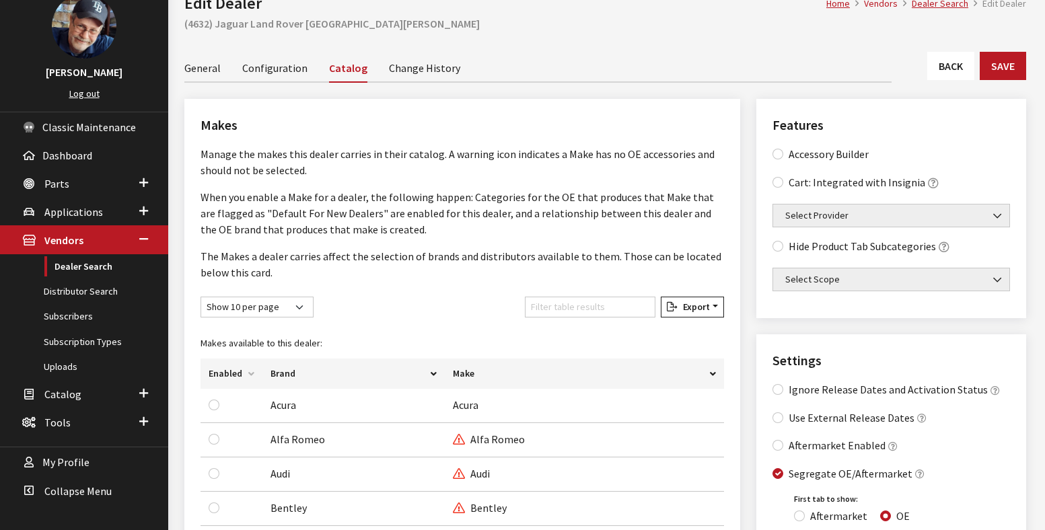
scroll to position [81, 0]
click at [194, 24] on h2 "(4632) Jaguar Land Rover [GEOGRAPHIC_DATA][PERSON_NAME]" at bounding box center [605, 25] width 842 height 16
copy h2 "4632"
click at [86, 270] on link "Dealer Search" at bounding box center [84, 268] width 168 height 25
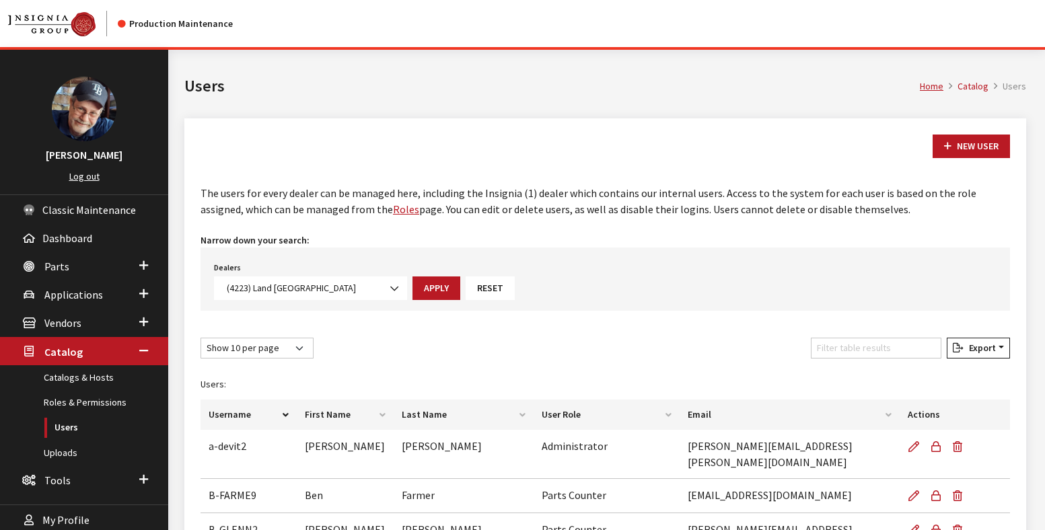
select select "4223"
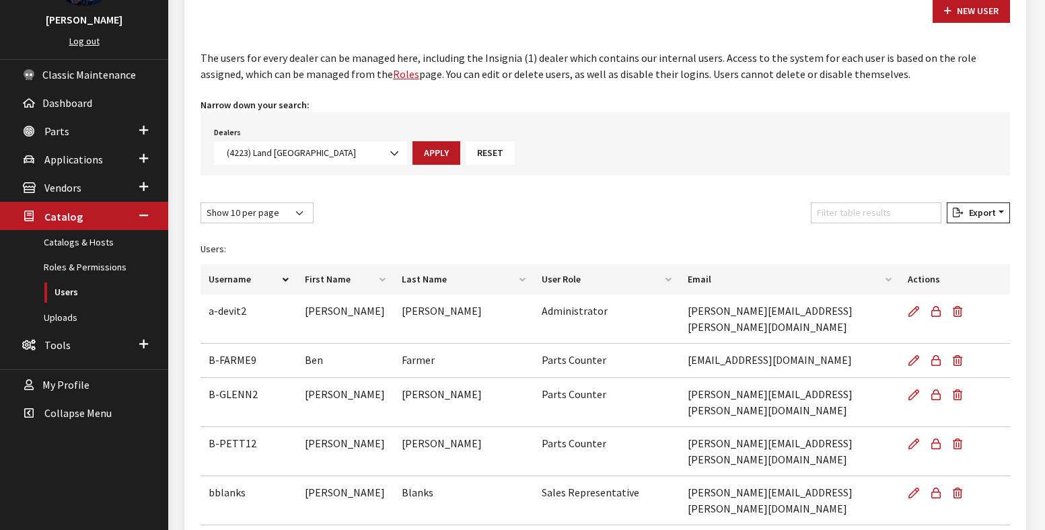
click at [277, 155] on span "(4223) Land [GEOGRAPHIC_DATA]" at bounding box center [311, 153] width 176 height 14
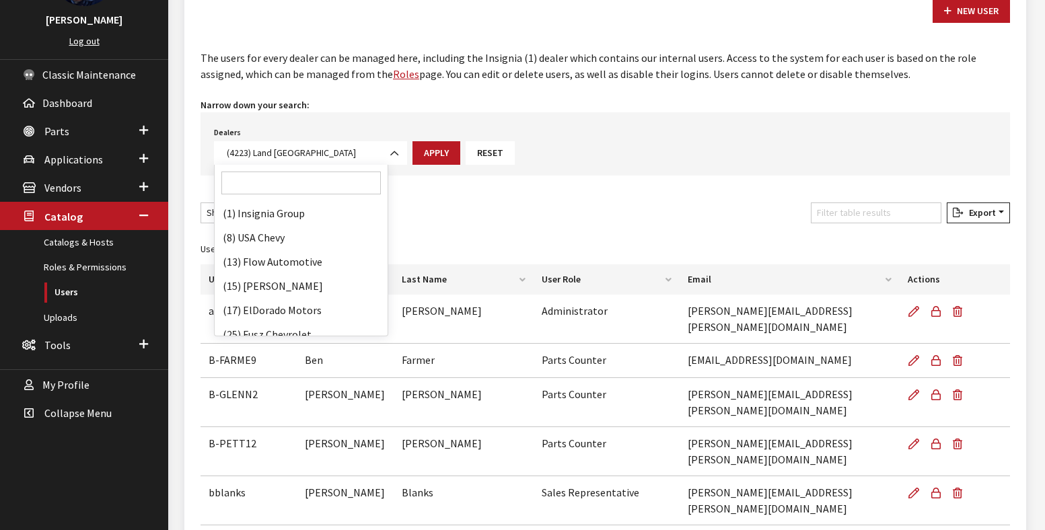
scroll to position [71635, 0]
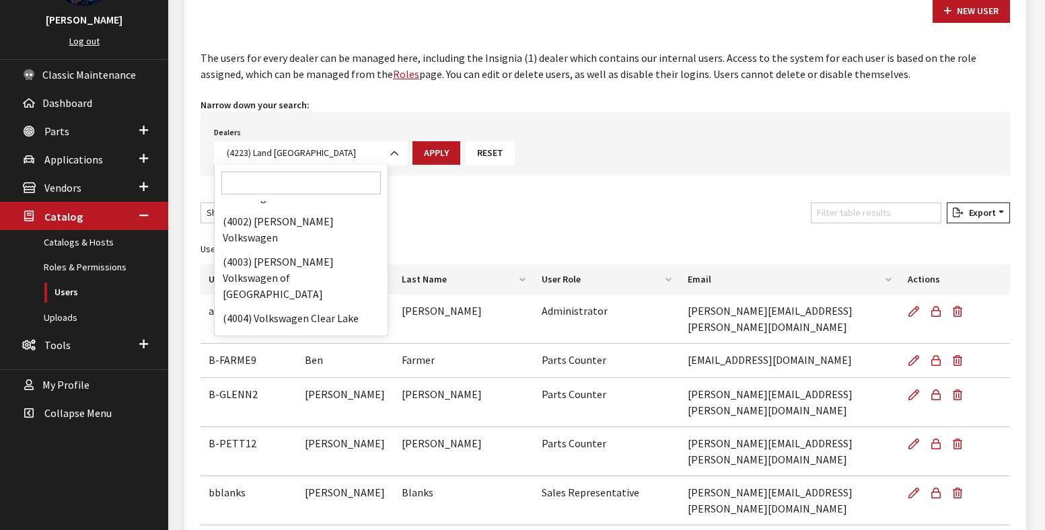
click at [269, 180] on input "Search" at bounding box center [300, 183] width 159 height 23
paste input "4632"
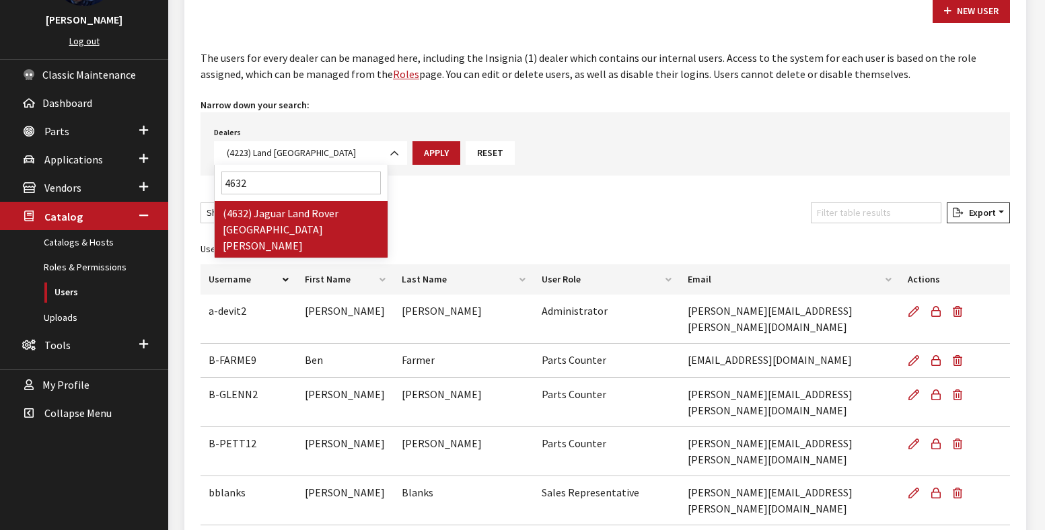
type input "4632"
select select "4632"
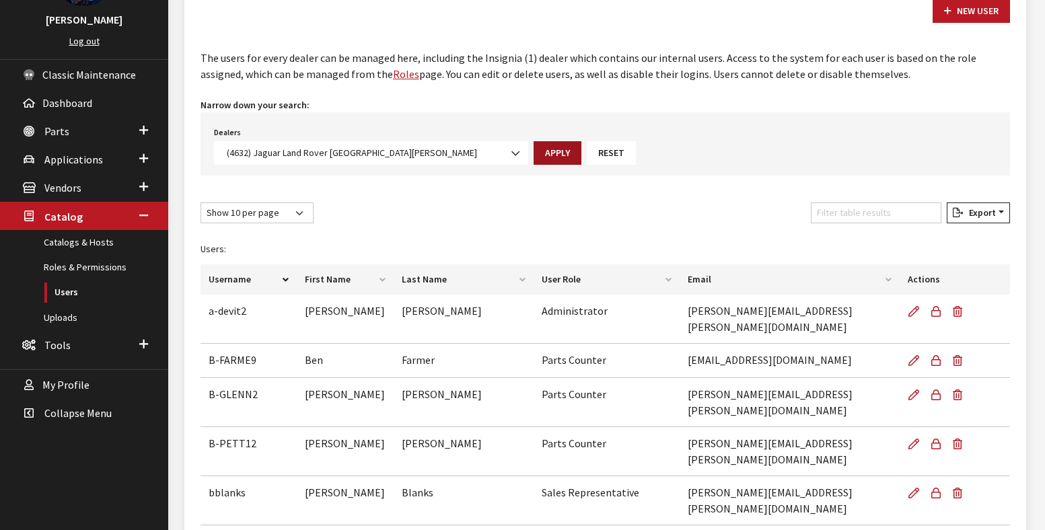
click at [534, 155] on button "Apply" at bounding box center [558, 153] width 48 height 24
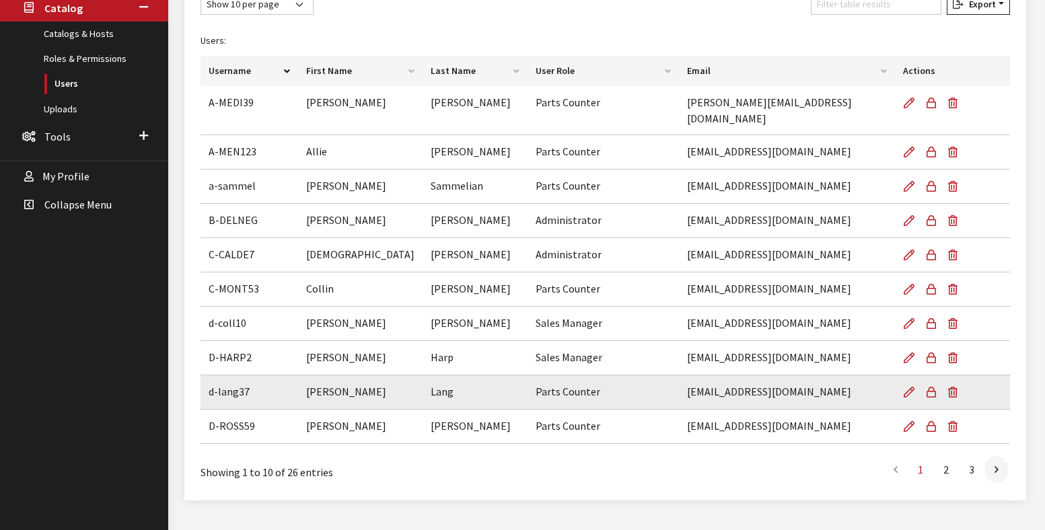
scroll to position [356, 0]
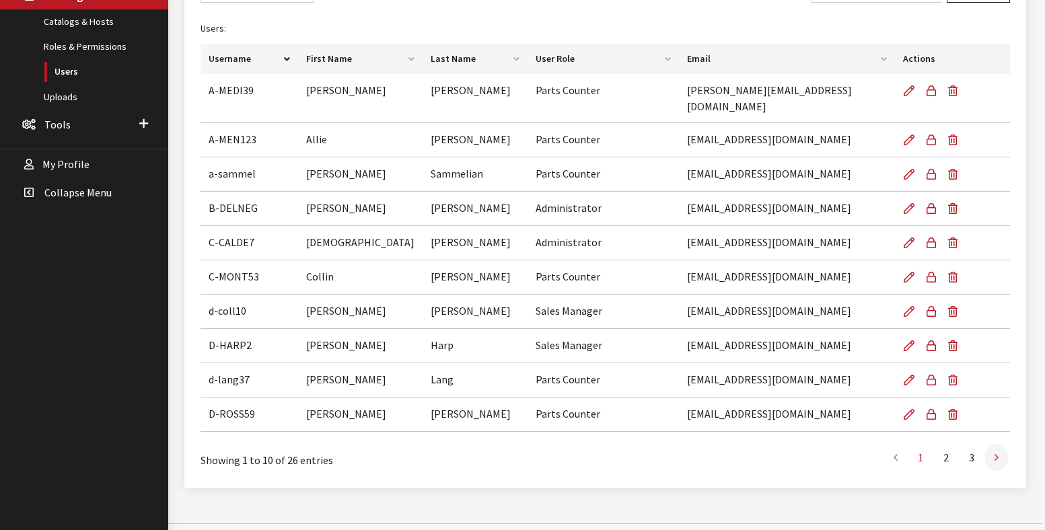
click at [998, 453] on icon at bounding box center [996, 458] width 4 height 11
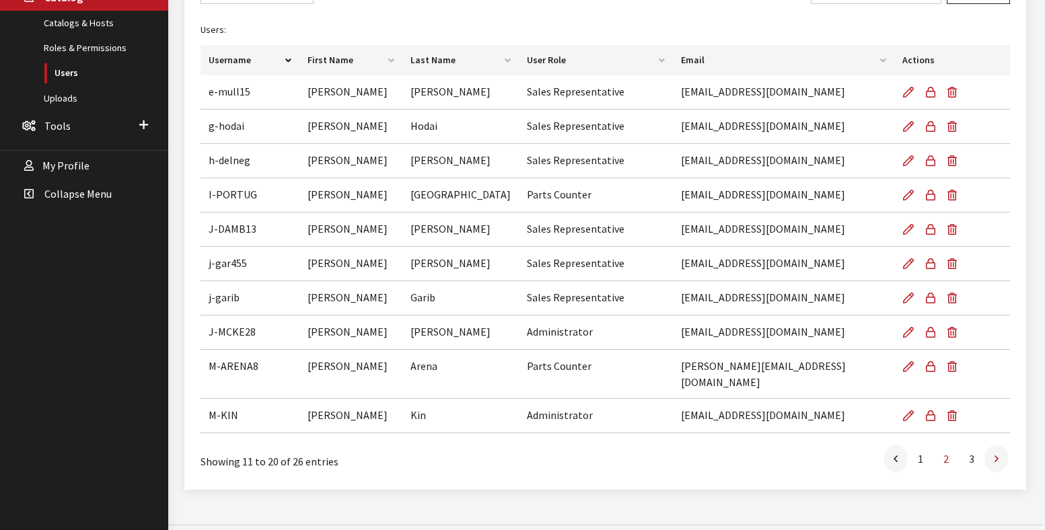
click at [997, 454] on icon at bounding box center [996, 459] width 4 height 11
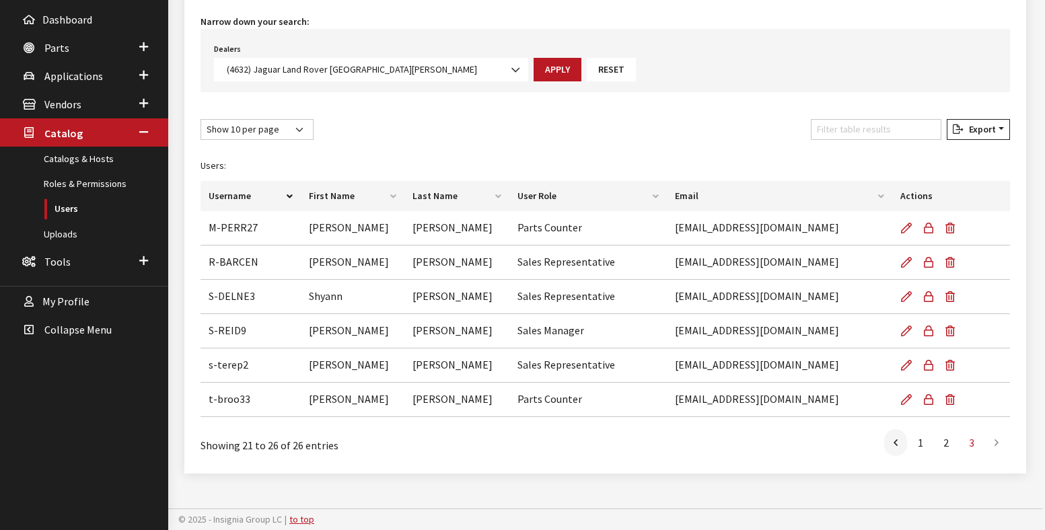
scroll to position [217, 0]
click at [899, 447] on link at bounding box center [895, 444] width 23 height 27
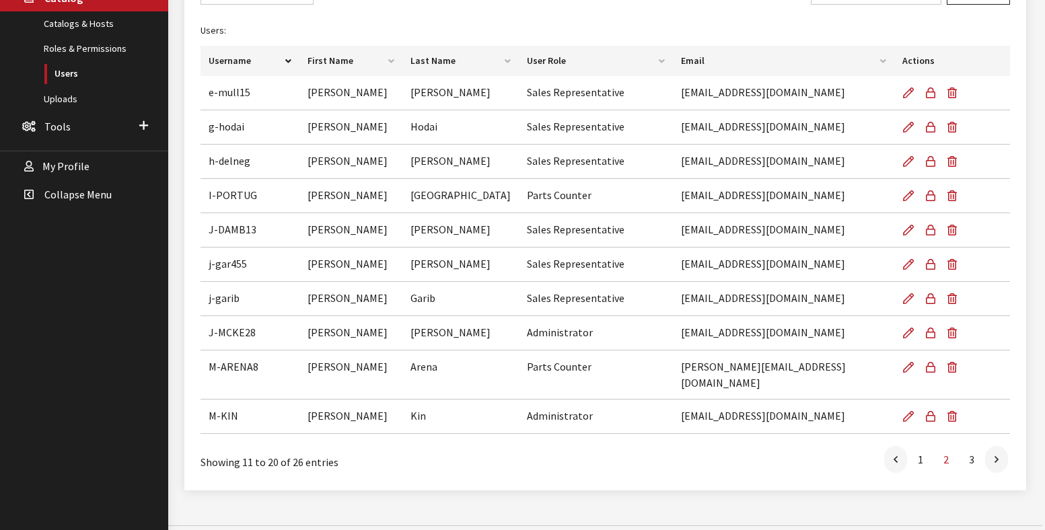
scroll to position [355, 0]
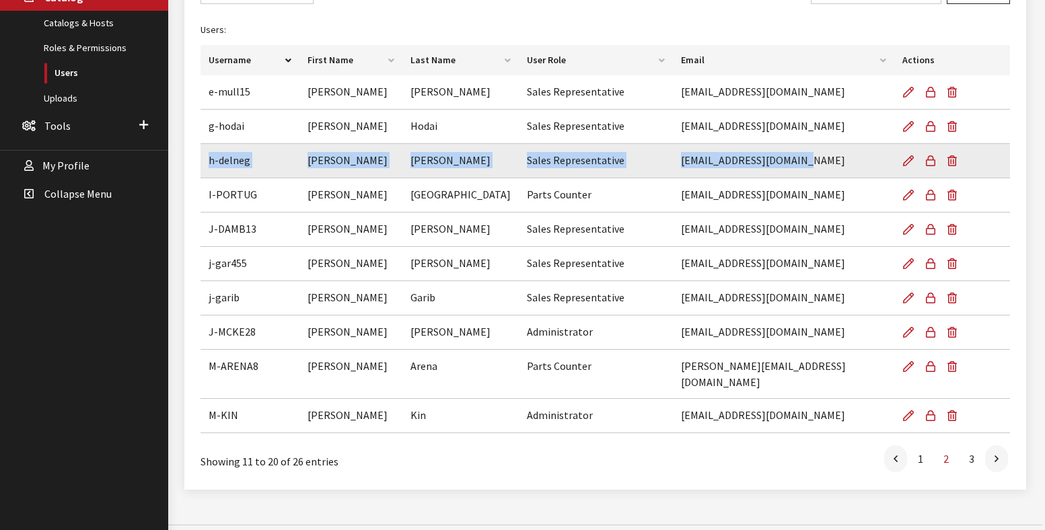
drag, startPoint x: 803, startPoint y: 164, endPoint x: 207, endPoint y: 164, distance: 596.8
click at [207, 164] on tr "h-delneg [PERSON_NAME] Sales Representative [EMAIL_ADDRESS][DOMAIN_NAME]" at bounding box center [605, 161] width 809 height 34
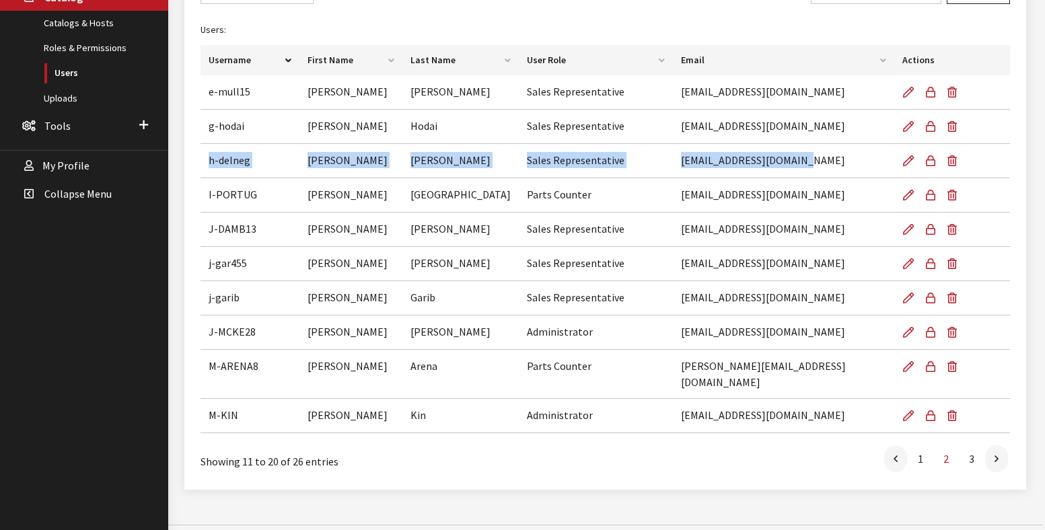
copy tr "h-delneg [PERSON_NAME] Sales Representative [EMAIL_ADDRESS][DOMAIN_NAME]"
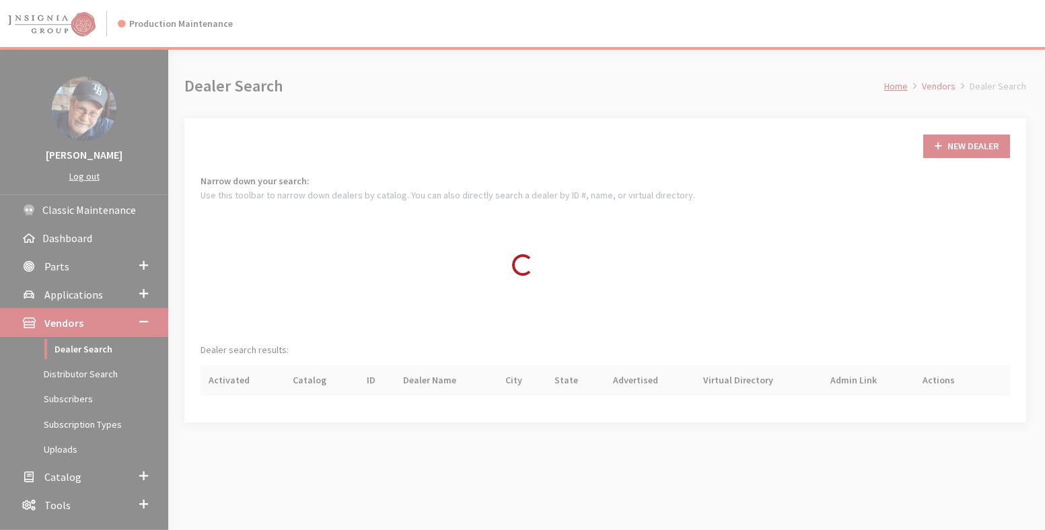
scroll to position [98, 0]
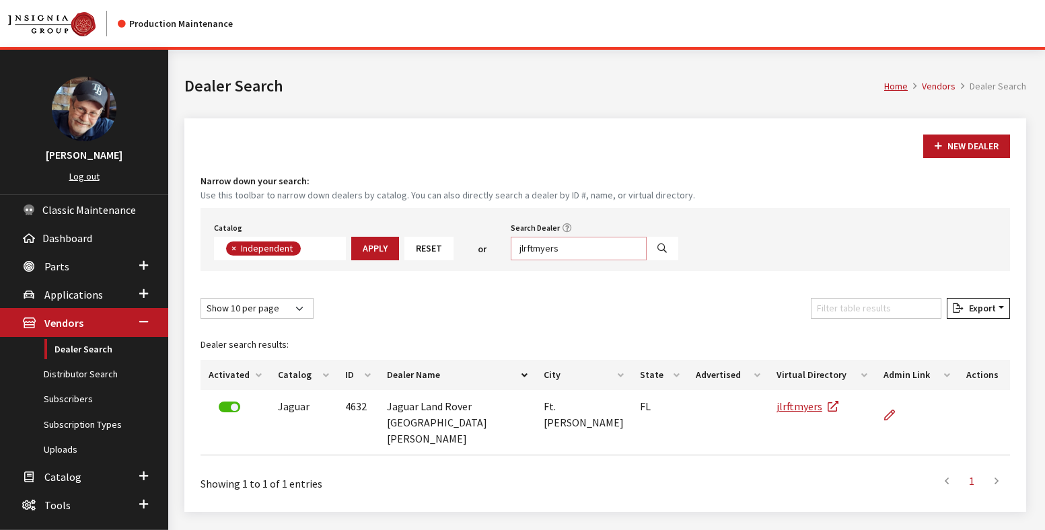
drag, startPoint x: 565, startPoint y: 246, endPoint x: 477, endPoint y: 246, distance: 88.1
click at [477, 246] on div "Catalog Acura Alfa Romeo Audi Bentley BMW Chrysler DoubleTake [PERSON_NAME] Hon…" at bounding box center [605, 239] width 809 height 63
paste input "peabody"
type input "jlrpeabody"
click at [657, 253] on icon "Search" at bounding box center [661, 248] width 9 height 9
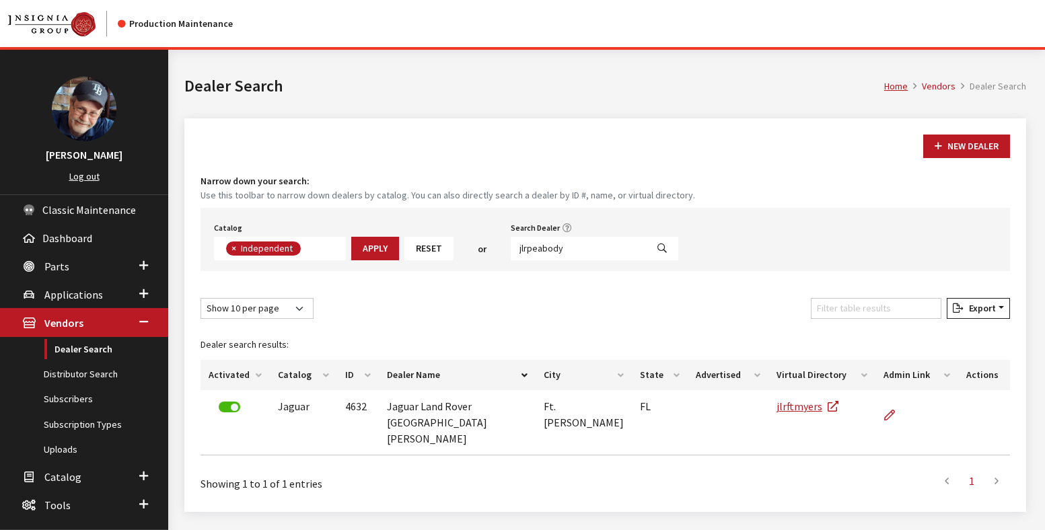
select select
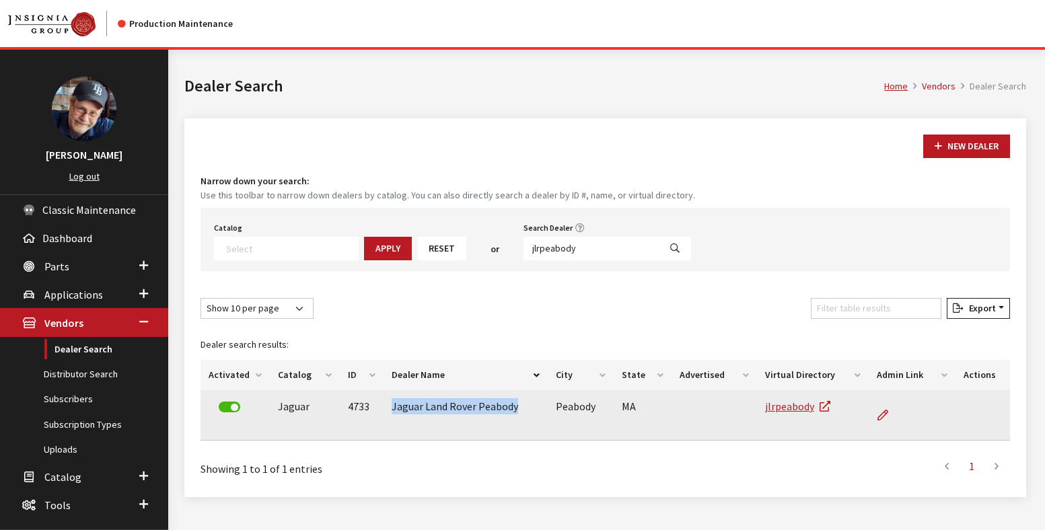
drag, startPoint x: 518, startPoint y: 409, endPoint x: 386, endPoint y: 412, distance: 131.9
click at [386, 412] on td "Jaguar Land Rover Peabody" at bounding box center [466, 415] width 164 height 50
copy td "Jaguar Land Rover Peabody"
click at [882, 419] on icon at bounding box center [882, 415] width 11 height 11
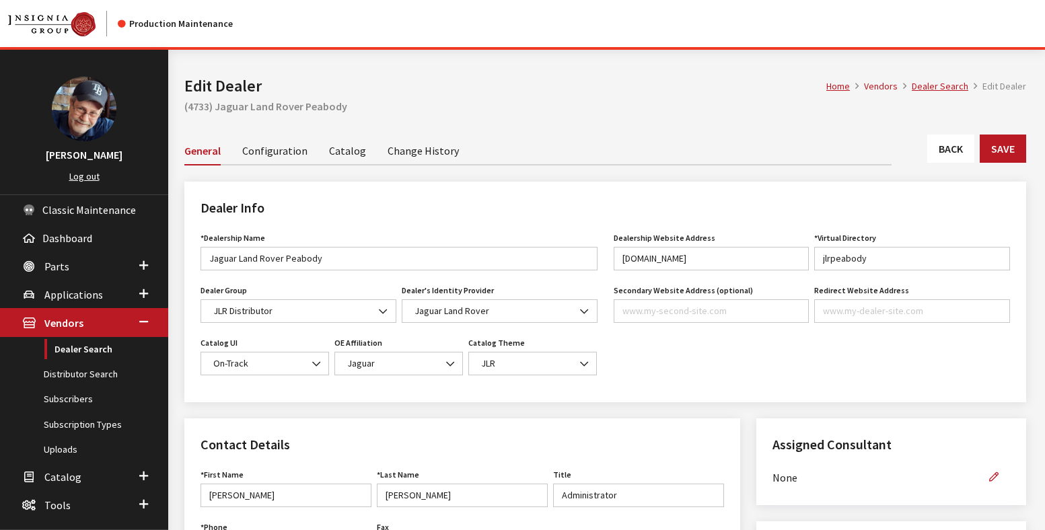
click at [339, 151] on link "Catalog" at bounding box center [347, 150] width 37 height 28
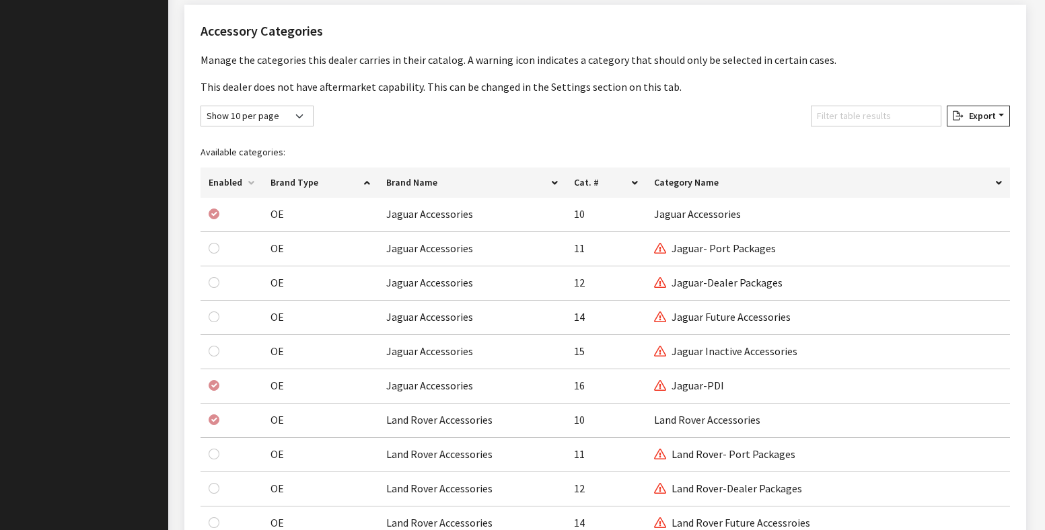
scroll to position [1314, 0]
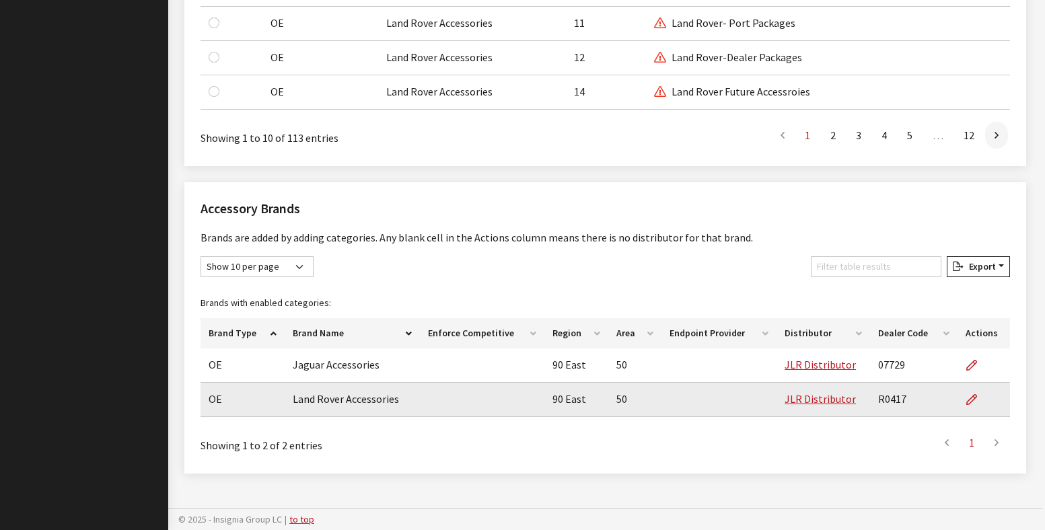
click at [887, 400] on td "R0417" at bounding box center [913, 400] width 87 height 34
copy td "R0417"
